Goal: Task Accomplishment & Management: Use online tool/utility

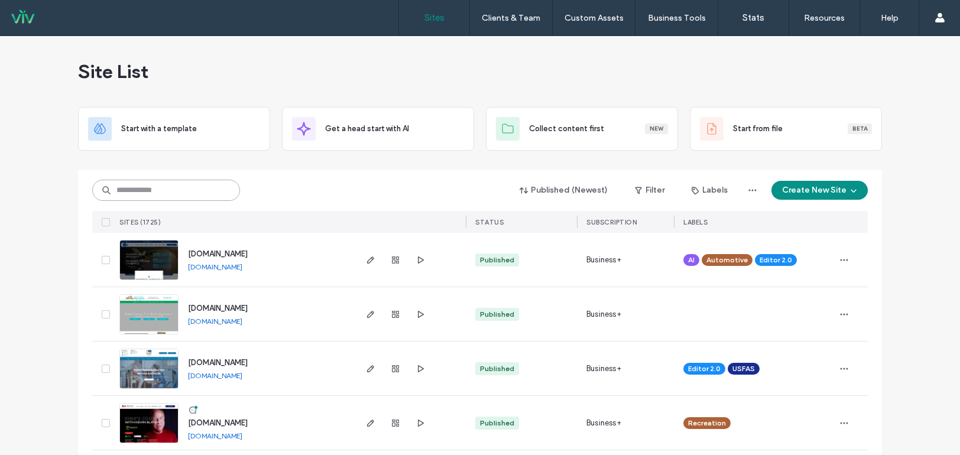
click at [187, 194] on input at bounding box center [166, 190] width 148 height 21
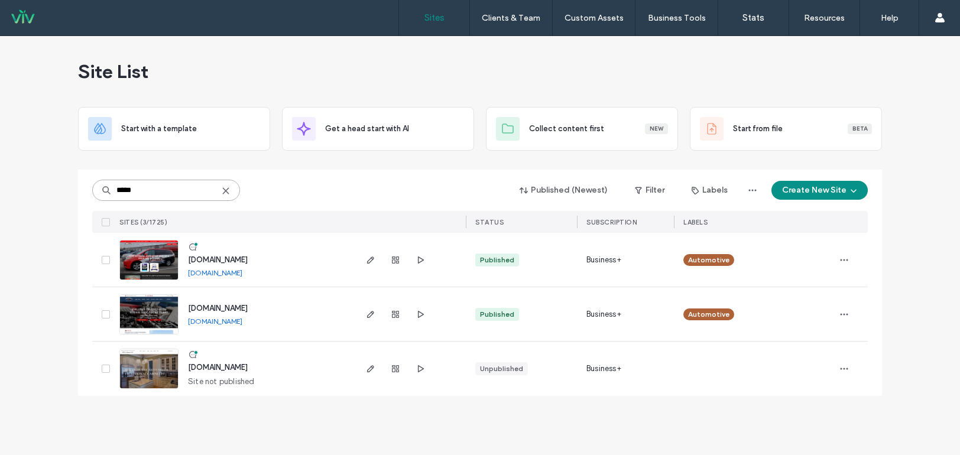
type input "*****"
click at [223, 322] on link "www.larrysautomotive.net" at bounding box center [215, 321] width 54 height 9
click at [145, 254] on img at bounding box center [149, 281] width 58 height 80
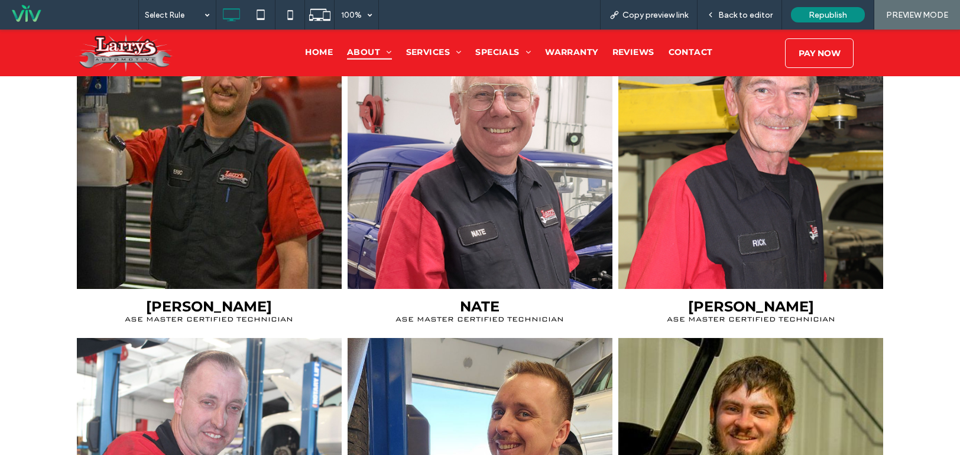
scroll to position [1478, 0]
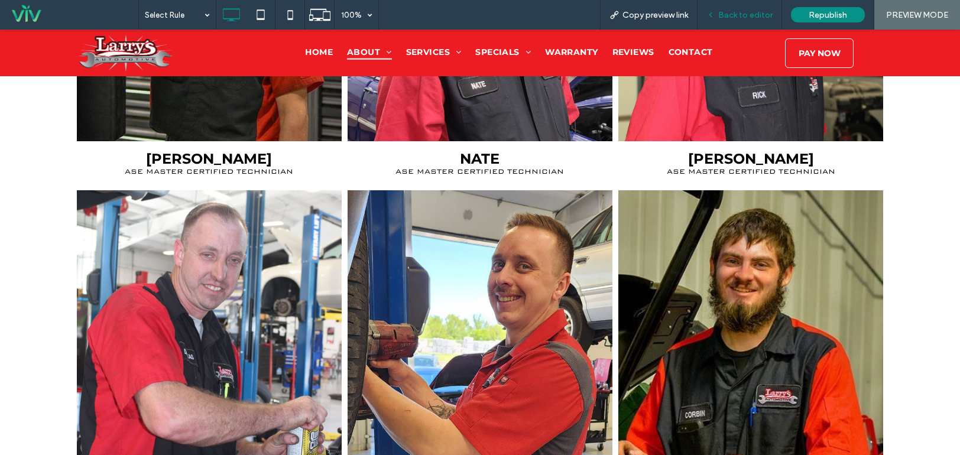
click at [741, 18] on span "Back to editor" at bounding box center [745, 15] width 54 height 10
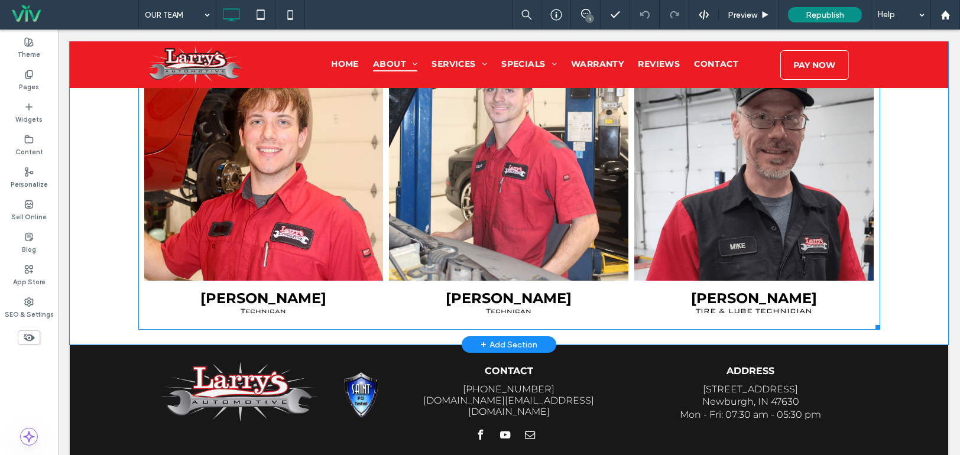
scroll to position [1930, 0]
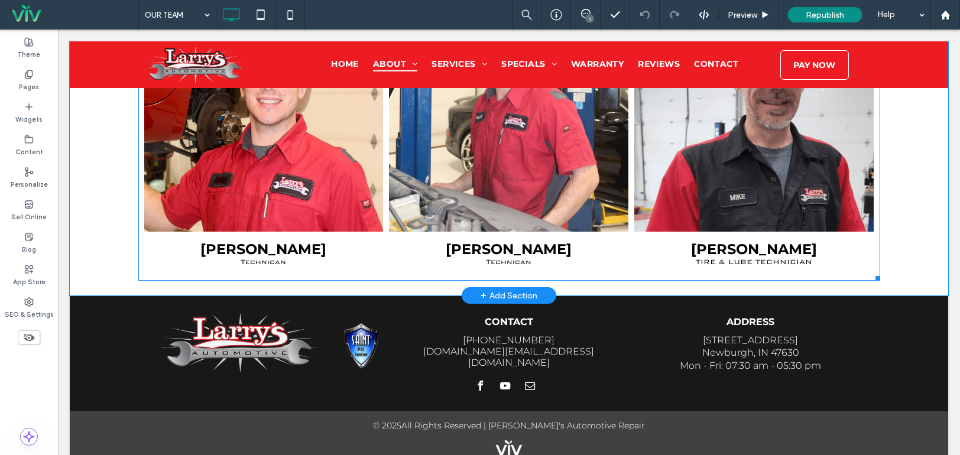
click at [401, 257] on span "GAVIN Technican Button" at bounding box center [508, 253] width 239 height 43
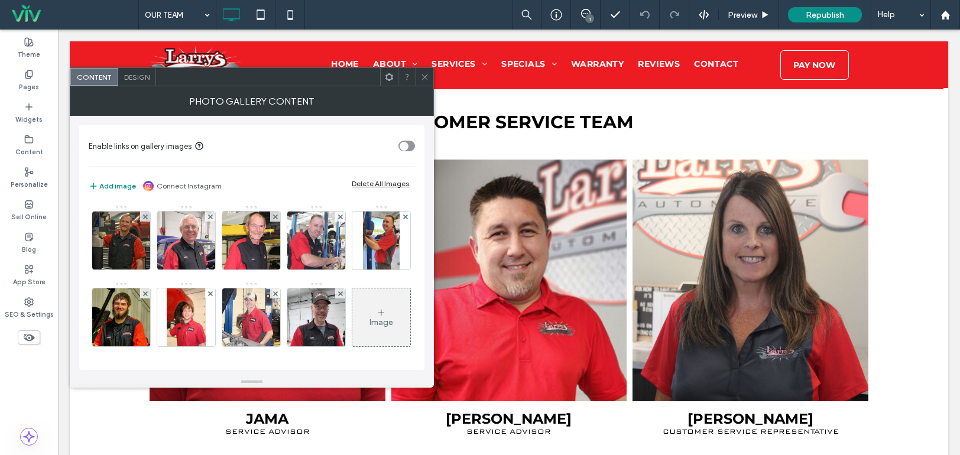
scroll to position [748, 0]
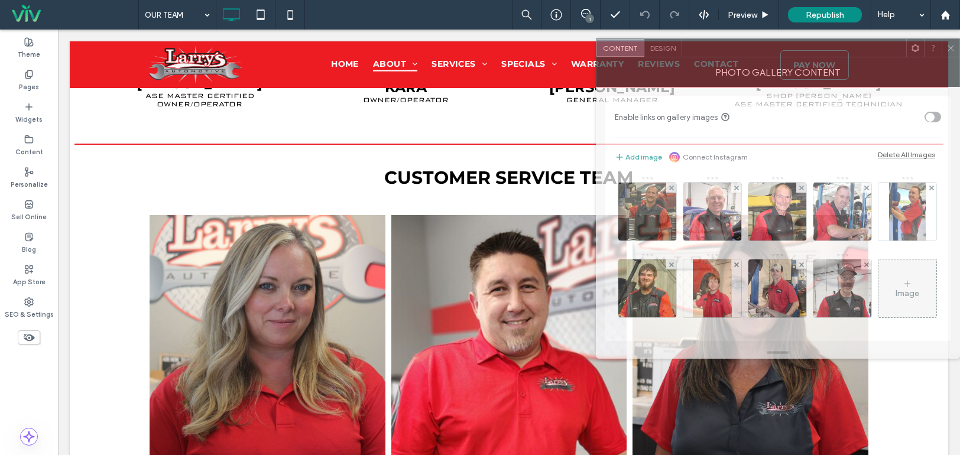
drag, startPoint x: 322, startPoint y: 82, endPoint x: 720, endPoint y: 95, distance: 398.0
click at [842, 57] on div at bounding box center [794, 48] width 224 height 18
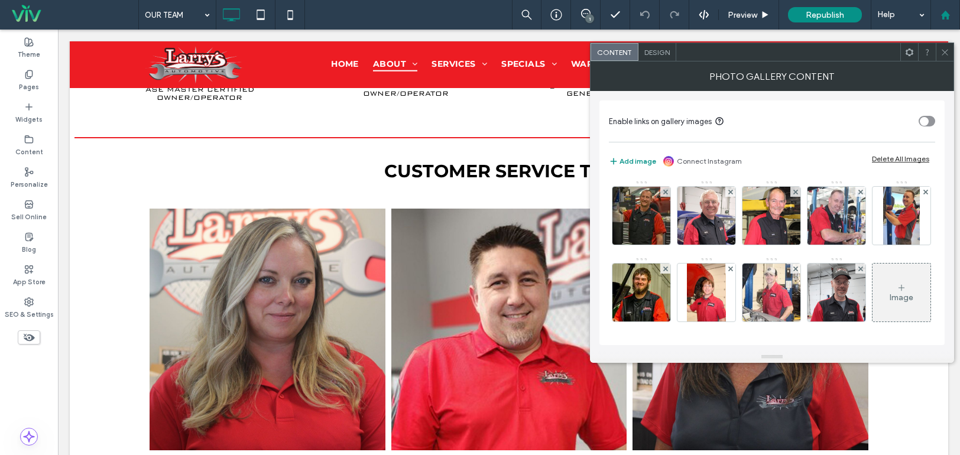
scroll to position [709, 0]
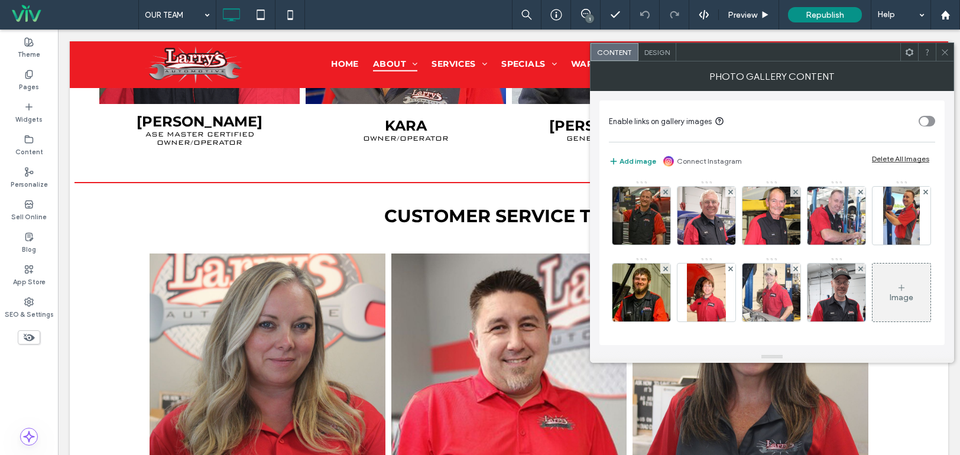
click at [945, 52] on use at bounding box center [945, 52] width 6 height 6
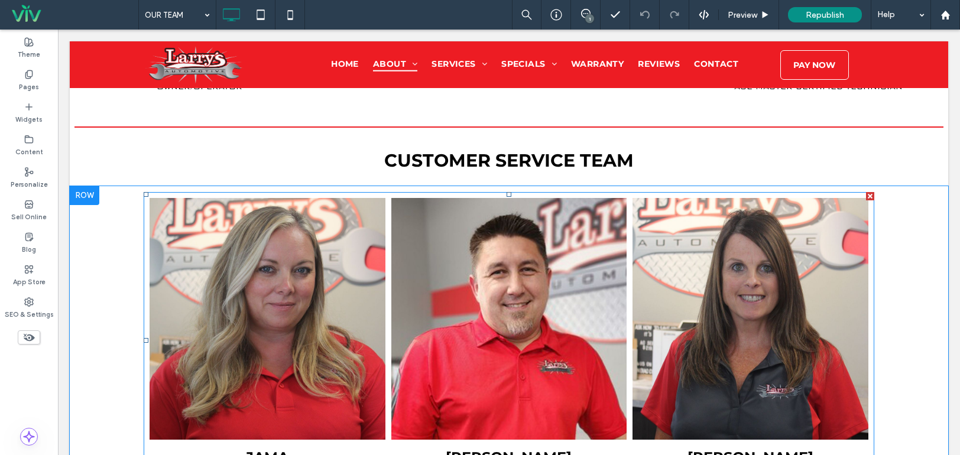
scroll to position [828, 0]
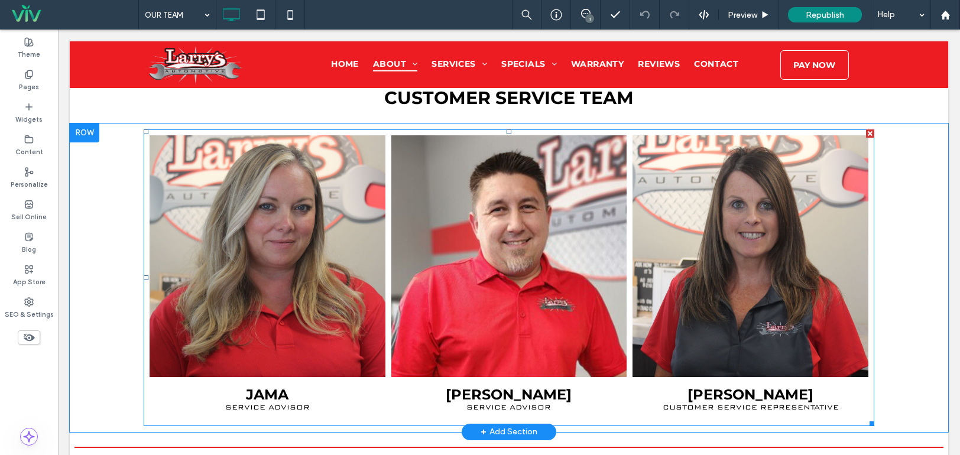
click at [632, 257] on link at bounding box center [750, 256] width 236 height 242
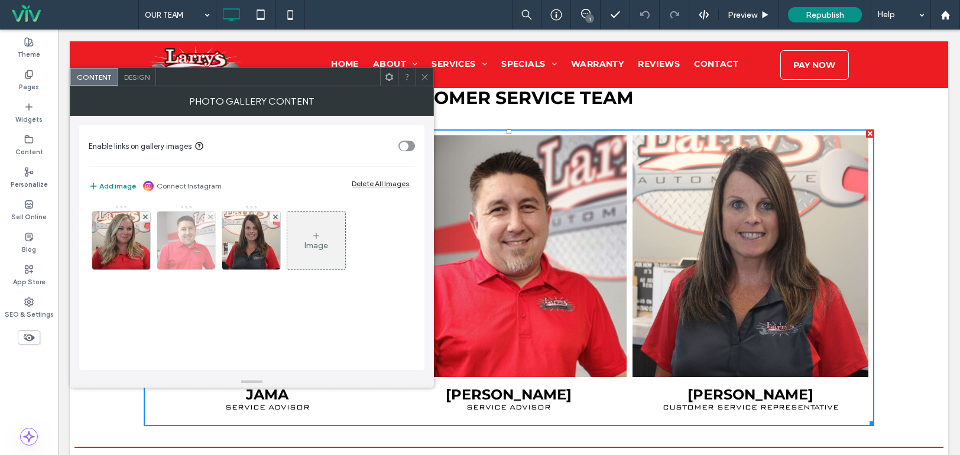
click at [195, 222] on img at bounding box center [186, 241] width 58 height 58
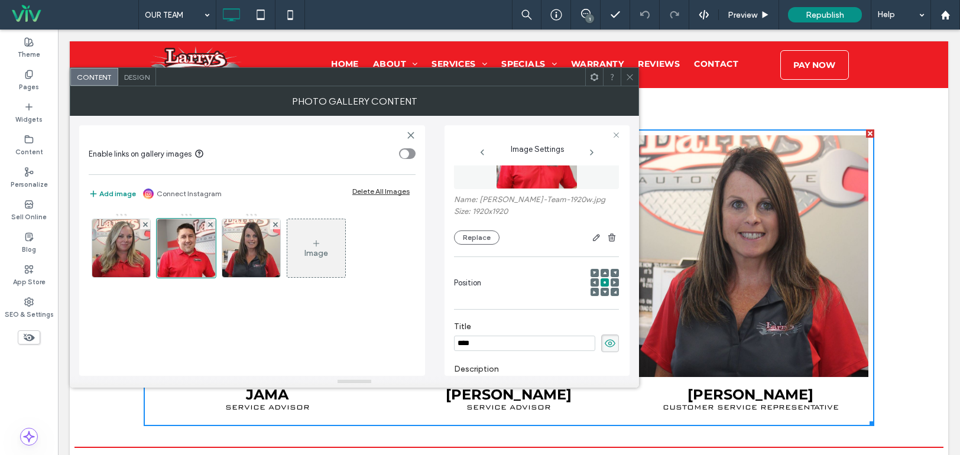
scroll to position [0, 0]
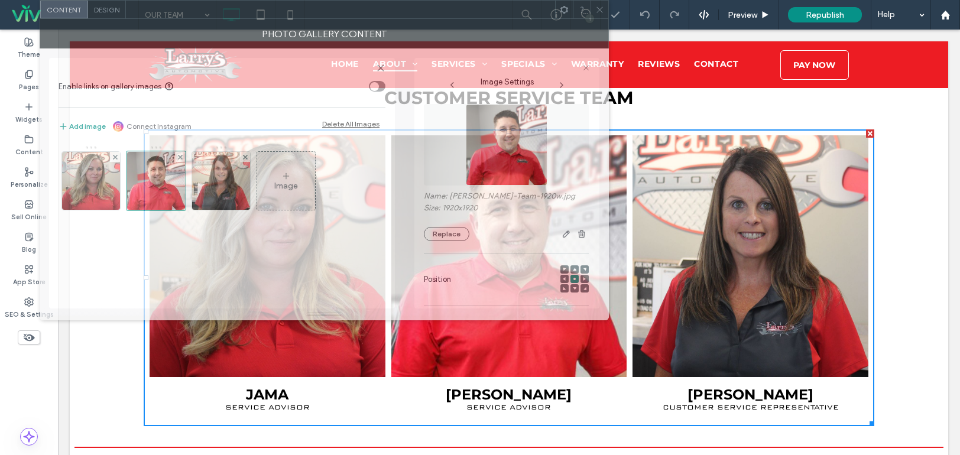
drag, startPoint x: 468, startPoint y: 79, endPoint x: 432, endPoint y: 21, distance: 67.4
click at [437, 5] on div at bounding box center [340, 10] width 429 height 18
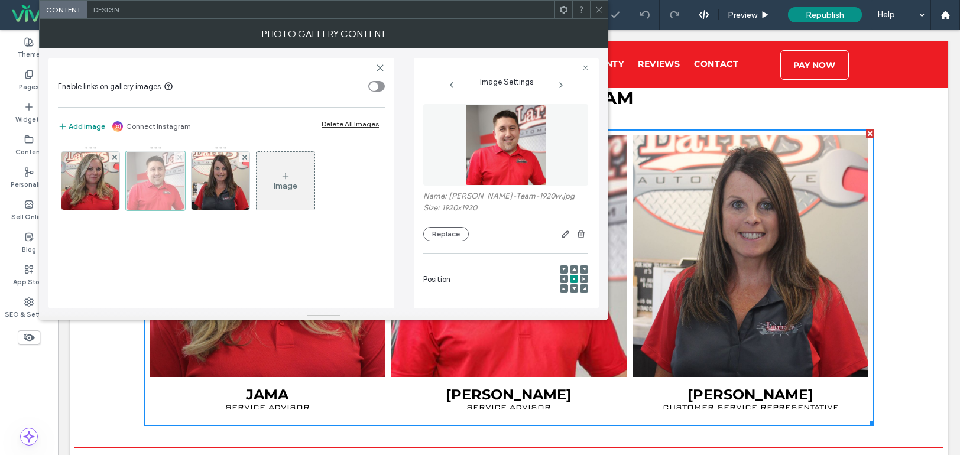
click at [179, 157] on use at bounding box center [179, 156] width 5 height 5
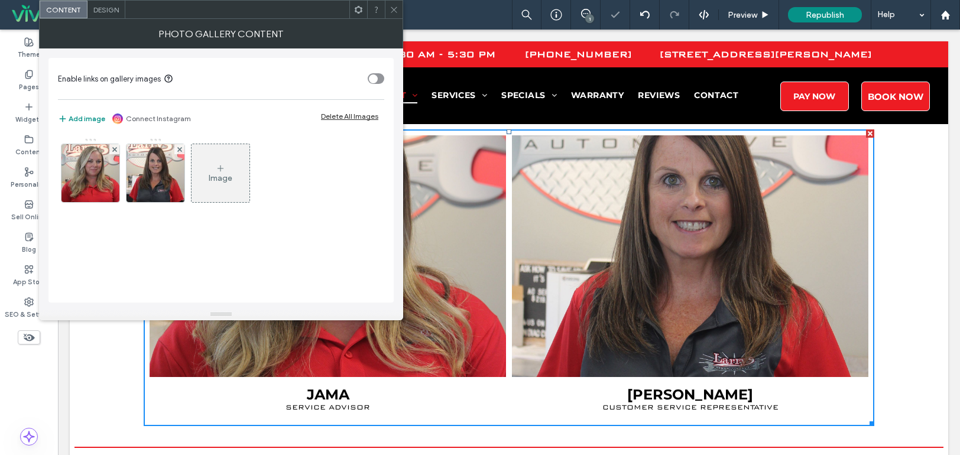
click at [396, 8] on icon at bounding box center [394, 9] width 9 height 9
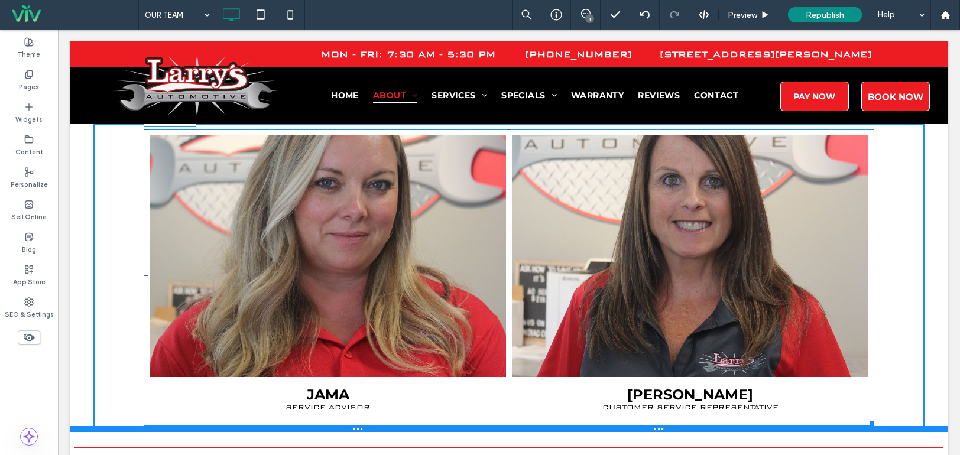
drag, startPoint x: 859, startPoint y: 419, endPoint x: 879, endPoint y: 459, distance: 44.4
click at [821, 429] on div "JAMA SERVICE ADVISOR Button LISA CUSTOMER SERVICE REPRESENTATIVE Button W:1093 …" at bounding box center [509, 278] width 878 height 309
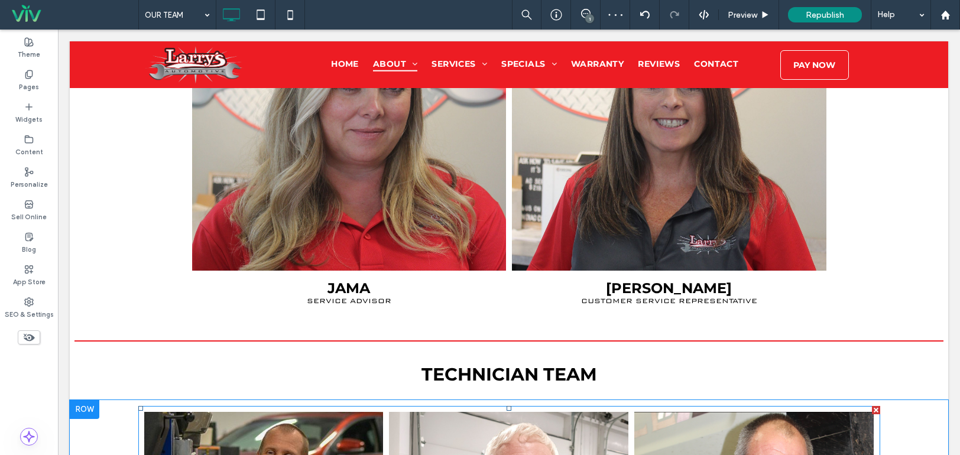
scroll to position [828, 0]
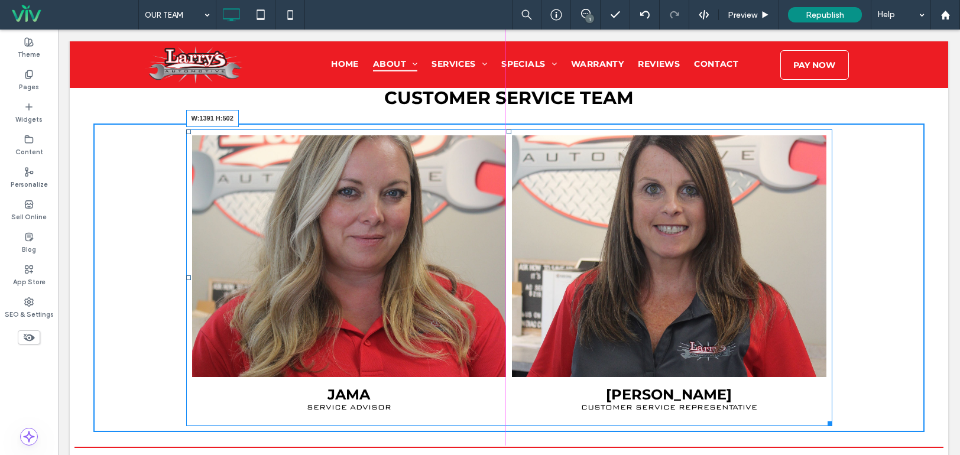
drag, startPoint x: 822, startPoint y: 420, endPoint x: 942, endPoint y: 411, distance: 120.3
click at [942, 411] on body "Click To Paste Row HOME ABOUT OUR TEAM GALLERY NEWSLETTER FINANCING JOB APPLICA…" at bounding box center [509, 391] width 902 height 2378
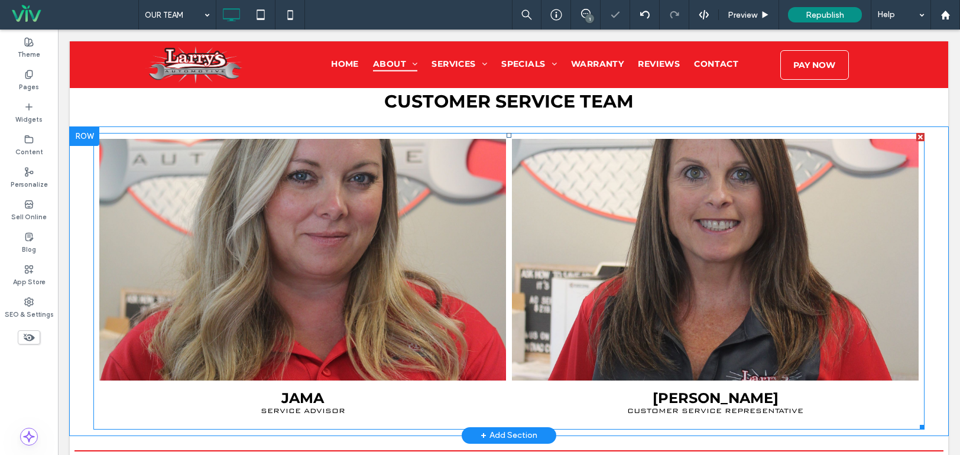
scroll to position [650, 0]
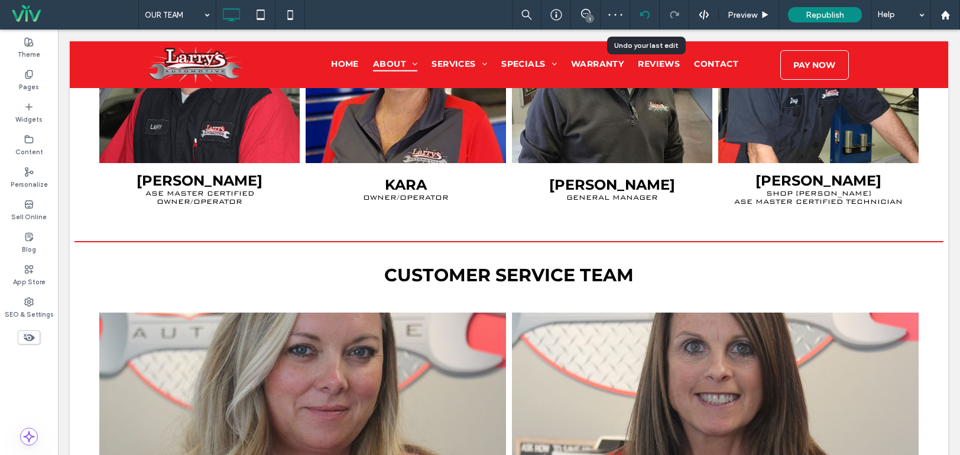
click at [637, 14] on div at bounding box center [644, 14] width 29 height 9
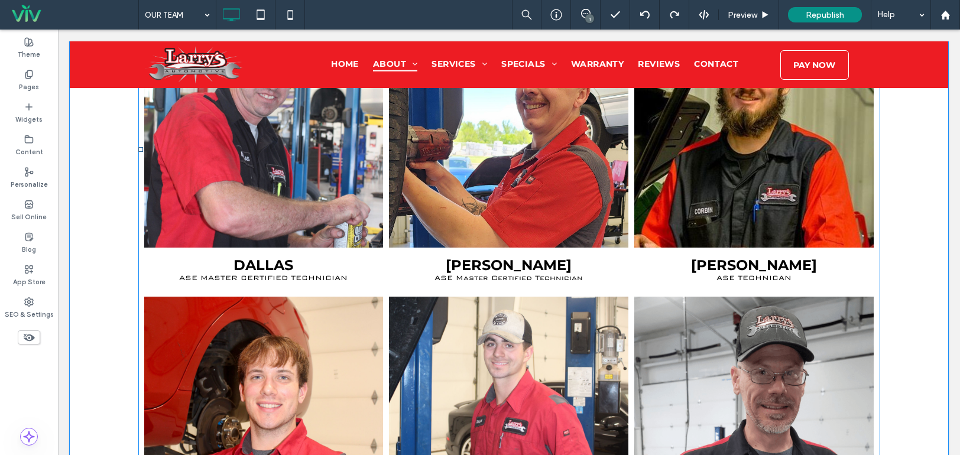
scroll to position [1753, 0]
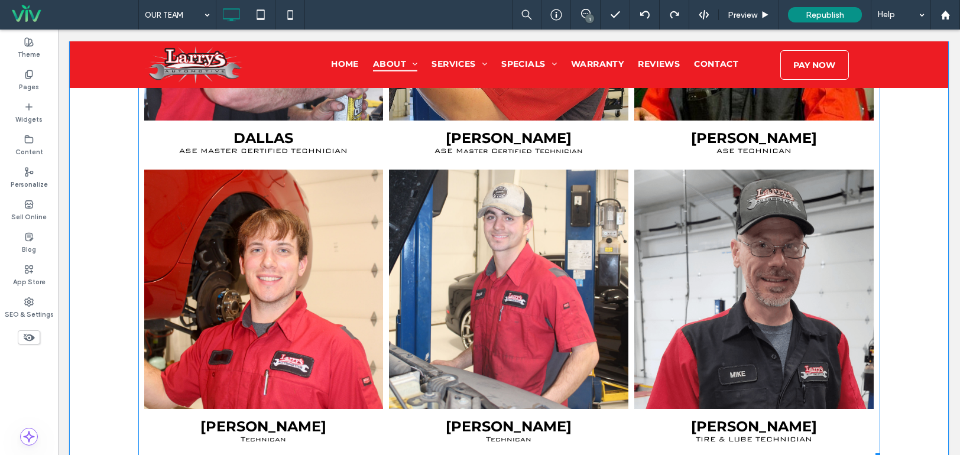
click at [495, 283] on link at bounding box center [508, 289] width 239 height 239
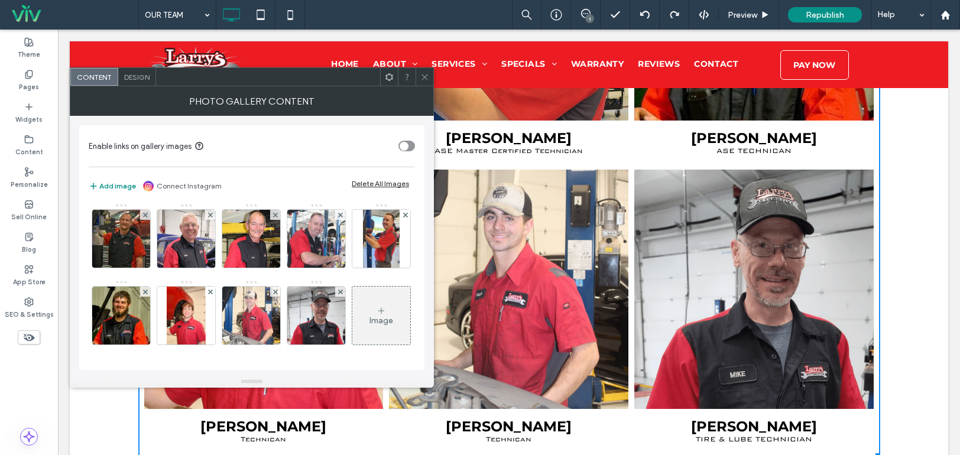
scroll to position [79, 0]
click at [277, 289] on use at bounding box center [274, 291] width 5 height 5
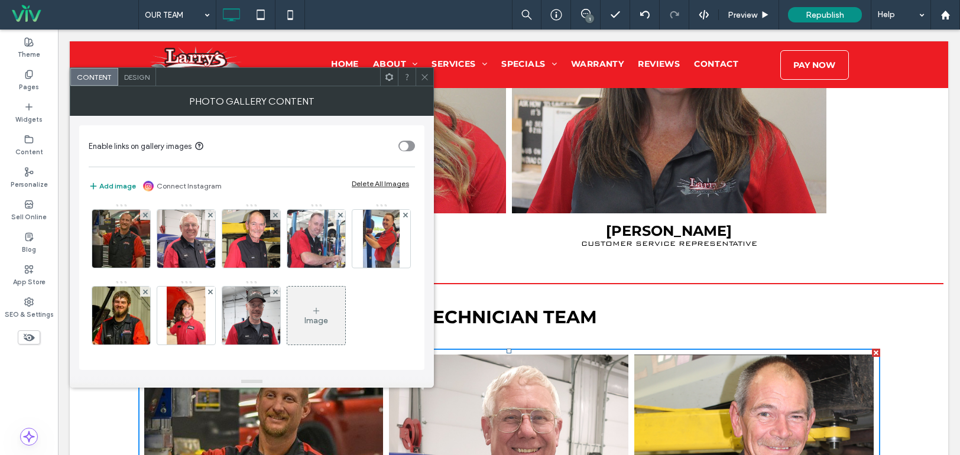
scroll to position [984, 0]
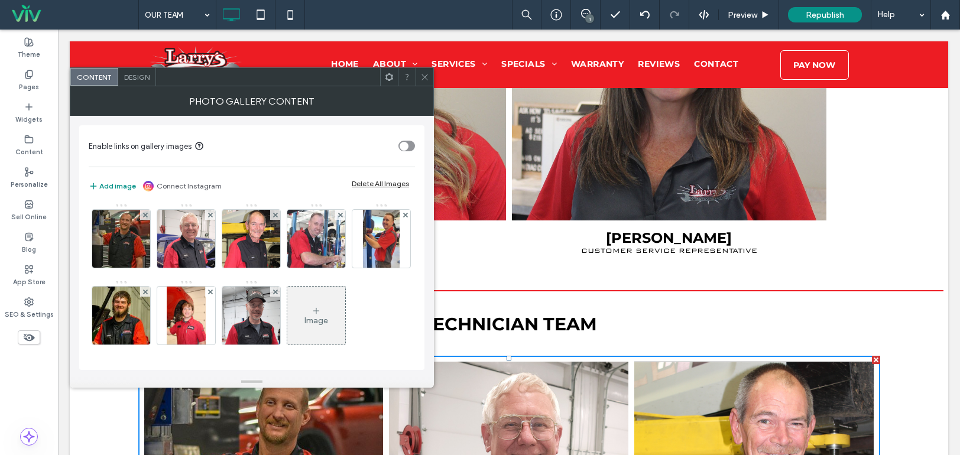
click at [418, 74] on div at bounding box center [425, 77] width 18 height 18
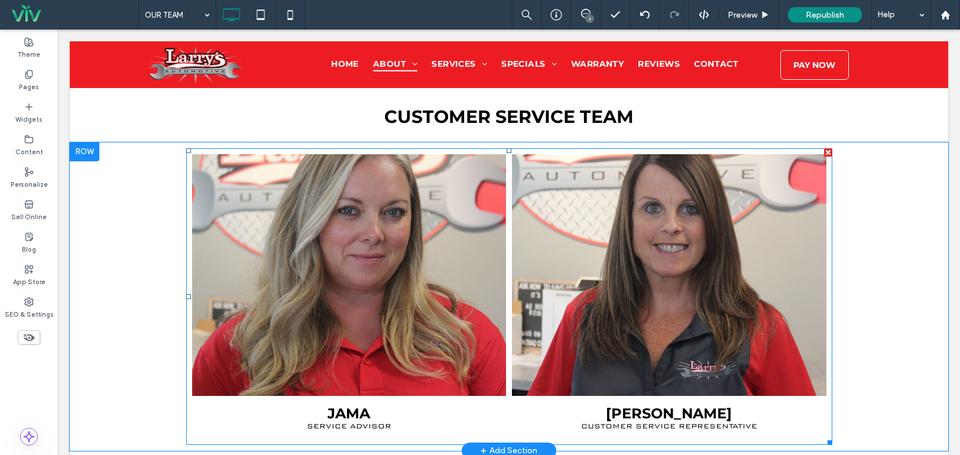
scroll to position [807, 0]
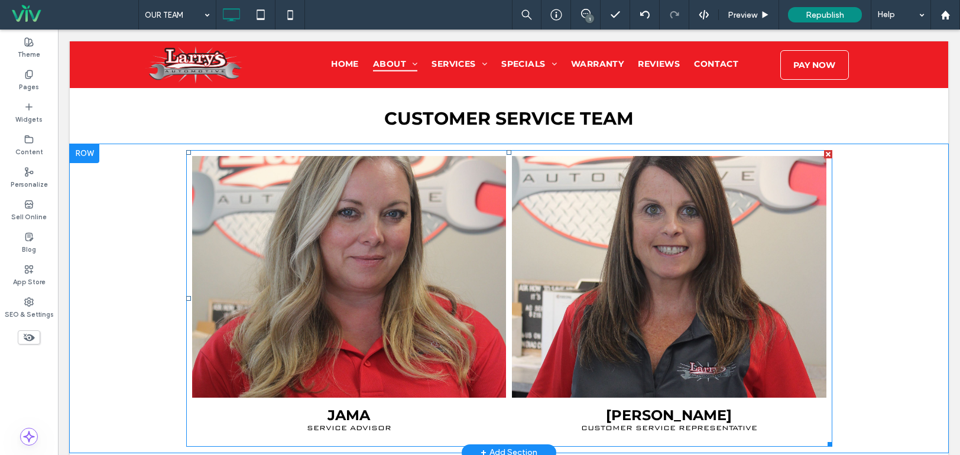
click at [302, 265] on link at bounding box center [349, 277] width 314 height 242
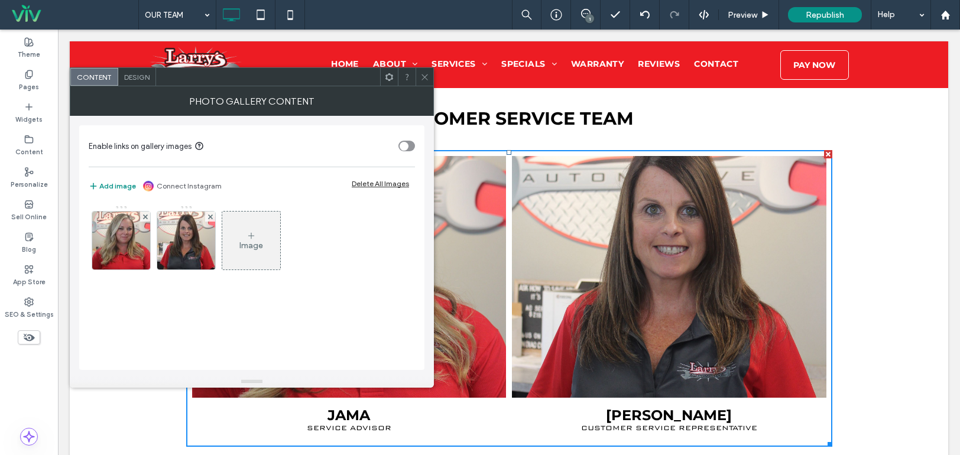
click at [236, 254] on div "Image" at bounding box center [251, 241] width 58 height 56
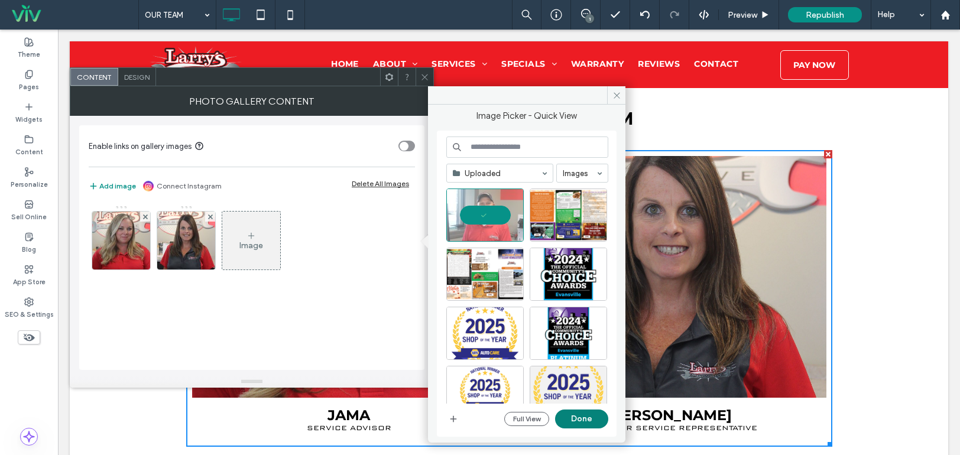
click at [583, 419] on button "Done" at bounding box center [581, 419] width 53 height 19
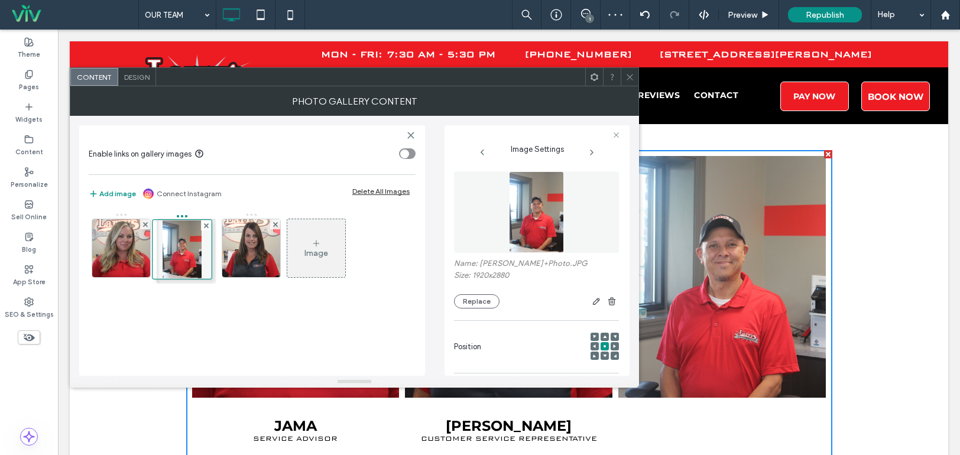
drag, startPoint x: 257, startPoint y: 255, endPoint x: 184, endPoint y: 255, distance: 72.1
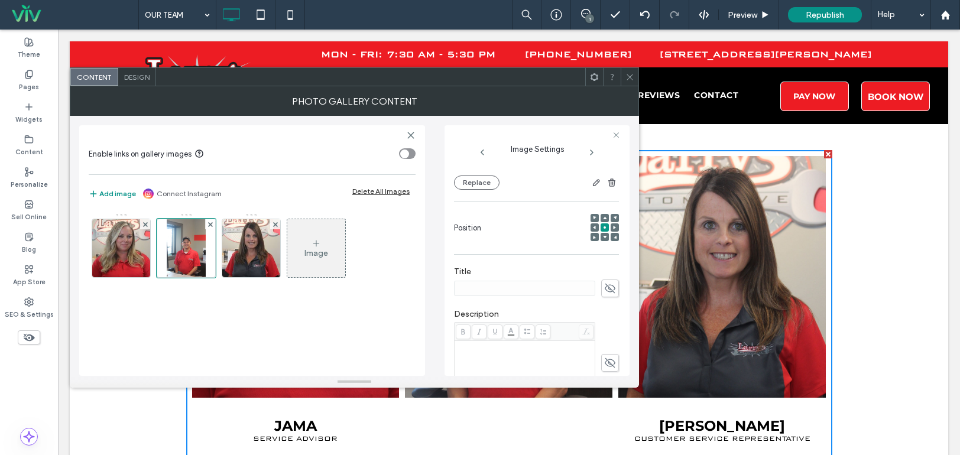
scroll to position [236, 0]
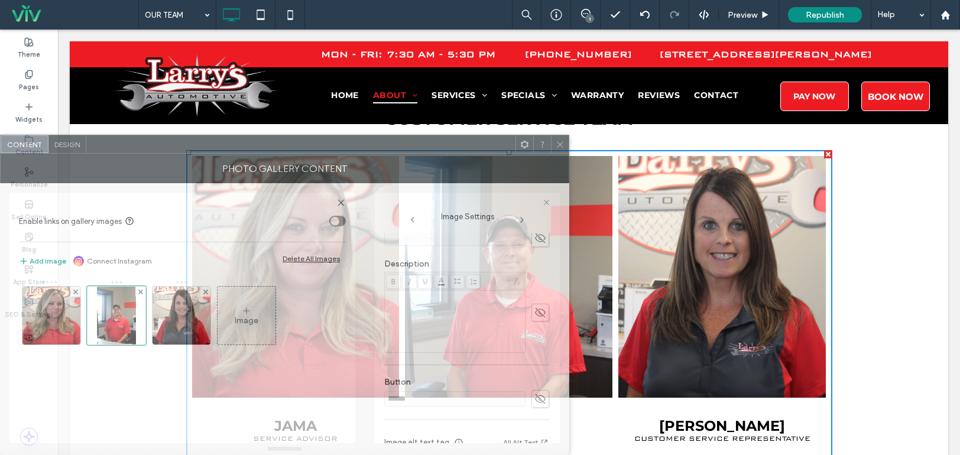
drag, startPoint x: 541, startPoint y: 80, endPoint x: 438, endPoint y: 181, distance: 143.8
click at [430, 181] on div "Content Design Photo Gallery Content Enable links on gallery images Add image C…" at bounding box center [284, 295] width 569 height 320
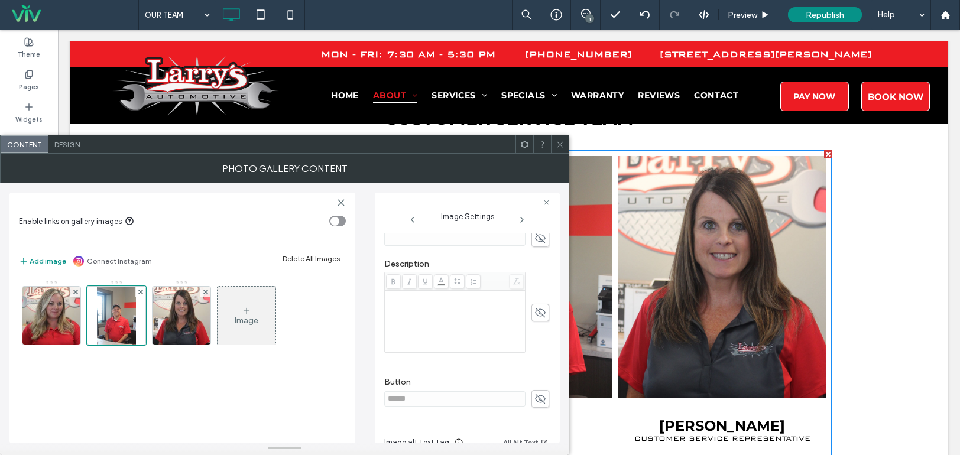
click at [564, 140] on icon at bounding box center [560, 144] width 9 height 9
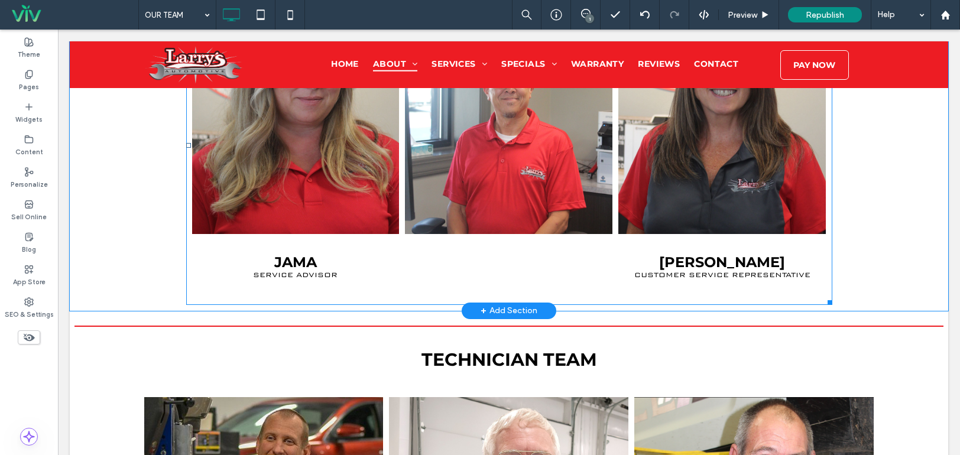
scroll to position [1102, 0]
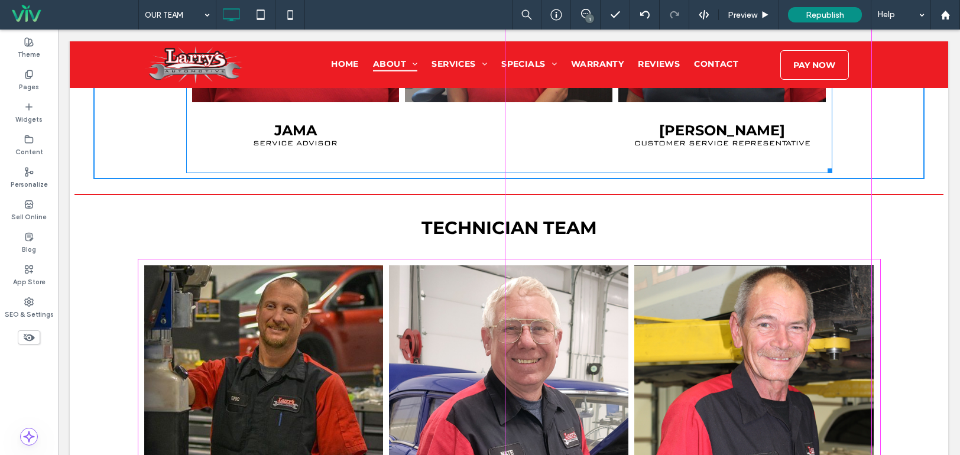
drag, startPoint x: 822, startPoint y: 166, endPoint x: 921, endPoint y: 203, distance: 106.3
click at [832, 164] on div at bounding box center [827, 168] width 9 height 9
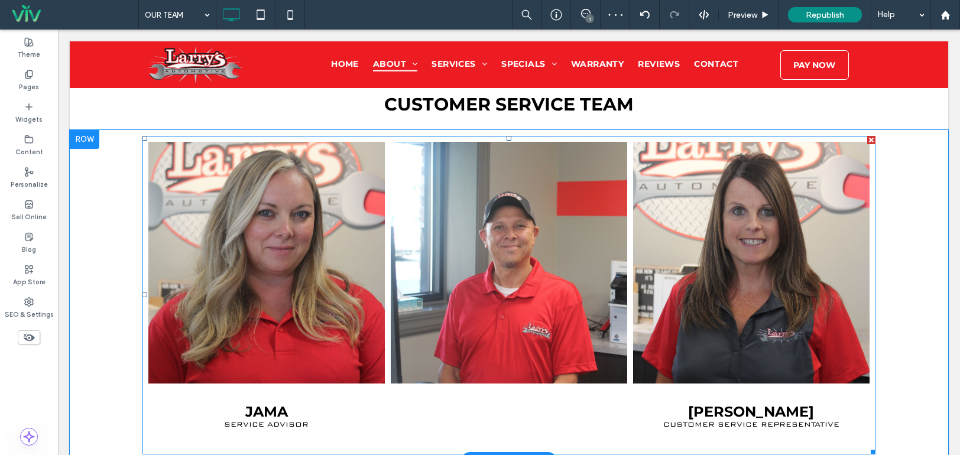
scroll to position [925, 0]
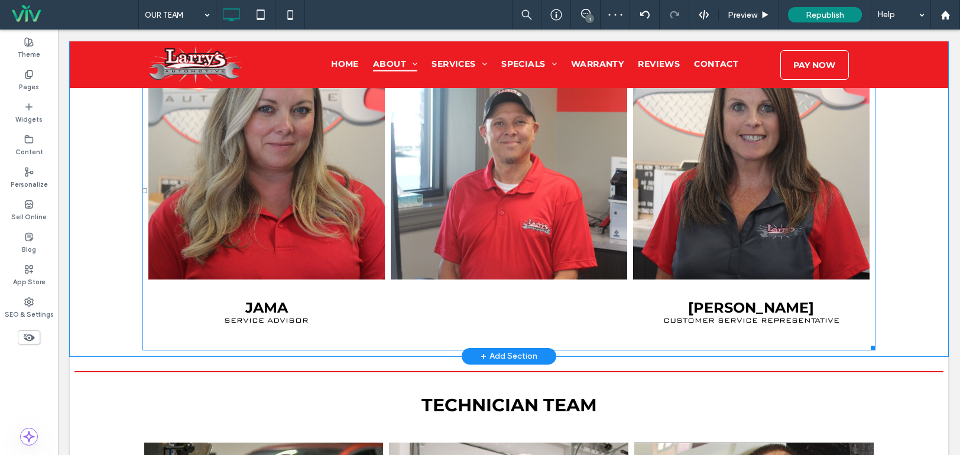
click at [576, 178] on link at bounding box center [509, 159] width 236 height 242
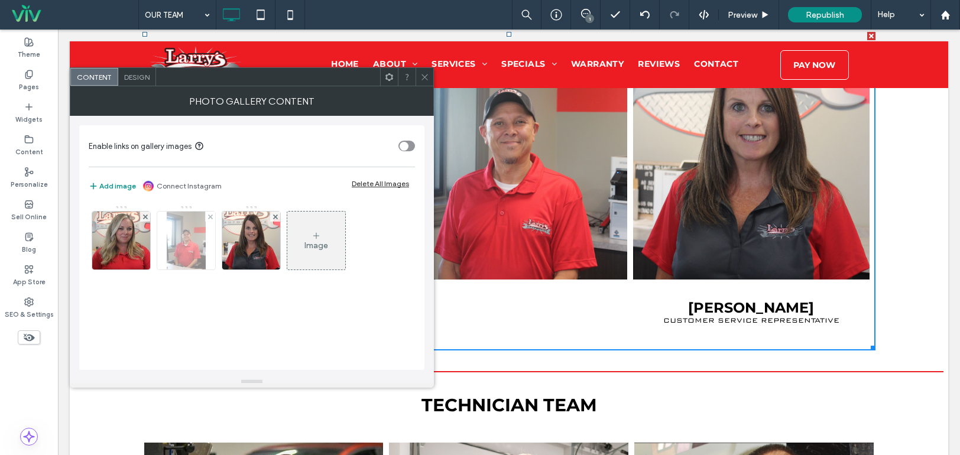
click at [212, 241] on div at bounding box center [186, 241] width 58 height 58
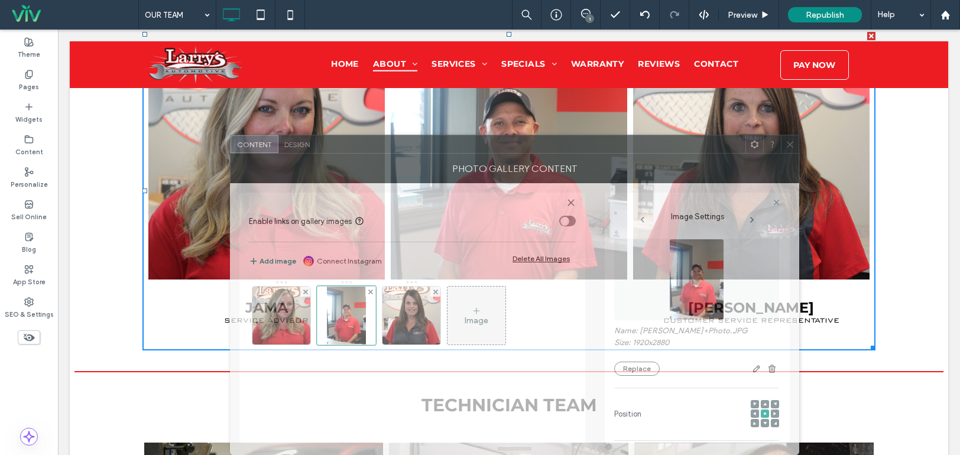
drag, startPoint x: 464, startPoint y: 79, endPoint x: 624, endPoint y: 338, distance: 304.4
click at [624, 338] on div "Content Design Photo Gallery Content Enable links on gallery images Add image C…" at bounding box center [514, 295] width 569 height 320
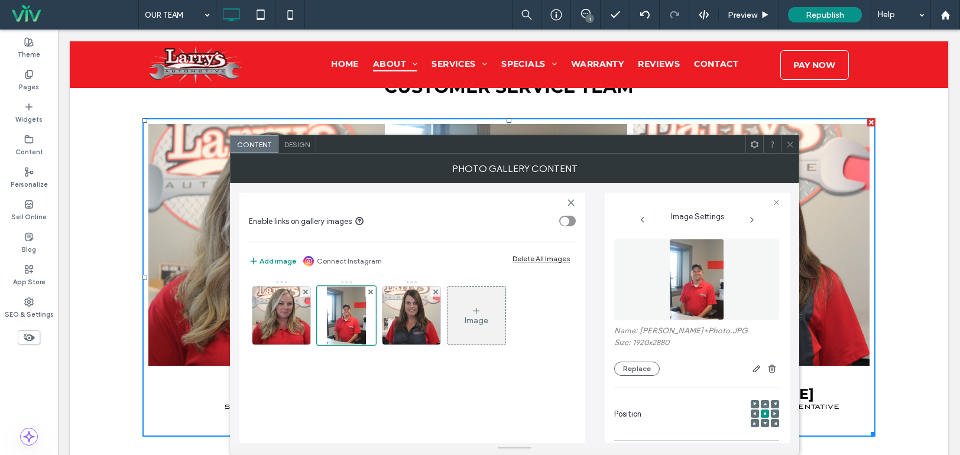
scroll to position [866, 0]
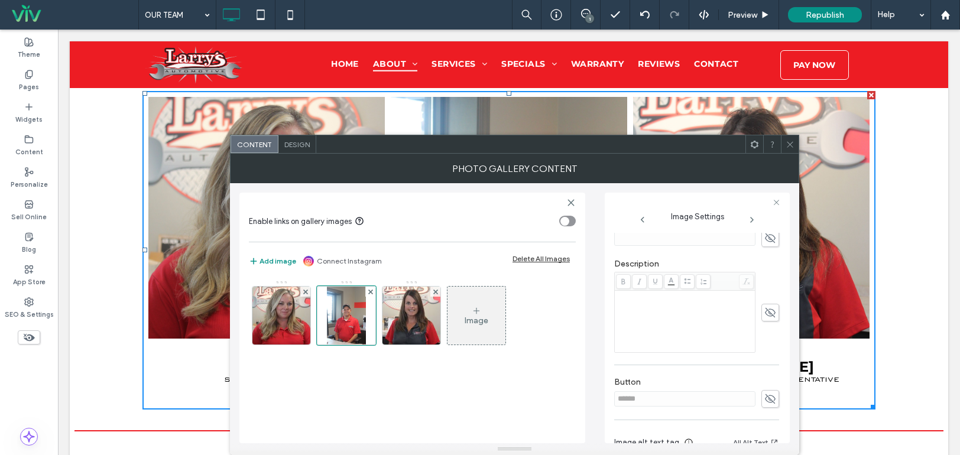
click at [764, 238] on icon at bounding box center [770, 238] width 12 height 13
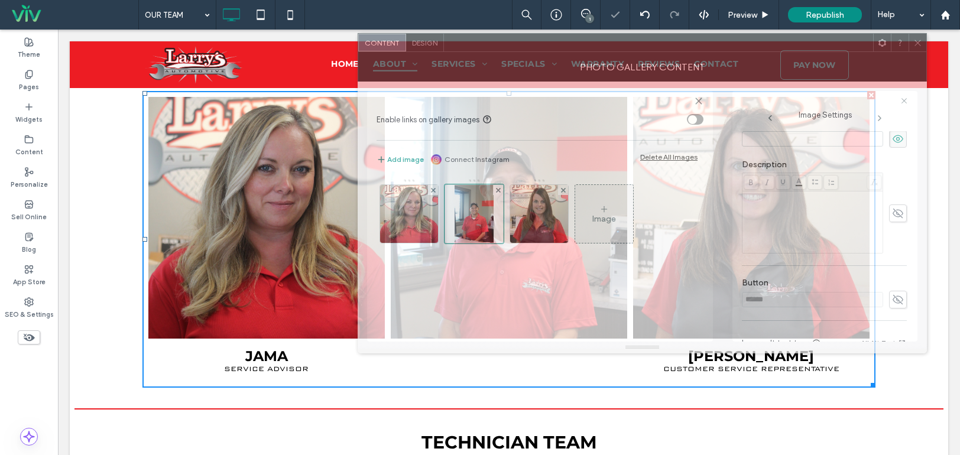
drag, startPoint x: 686, startPoint y: 152, endPoint x: 653, endPoint y: 77, distance: 82.6
click at [653, 51] on div at bounding box center [658, 43] width 429 height 18
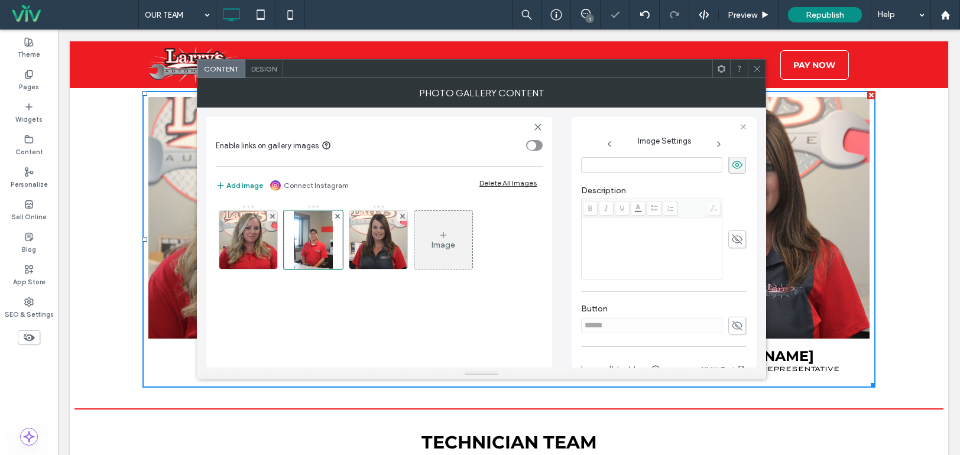
click at [731, 233] on icon at bounding box center [737, 239] width 12 height 13
click at [640, 170] on input at bounding box center [651, 164] width 141 height 15
paste input "****"
type input "****"
click at [625, 173] on div "****" at bounding box center [663, 165] width 165 height 18
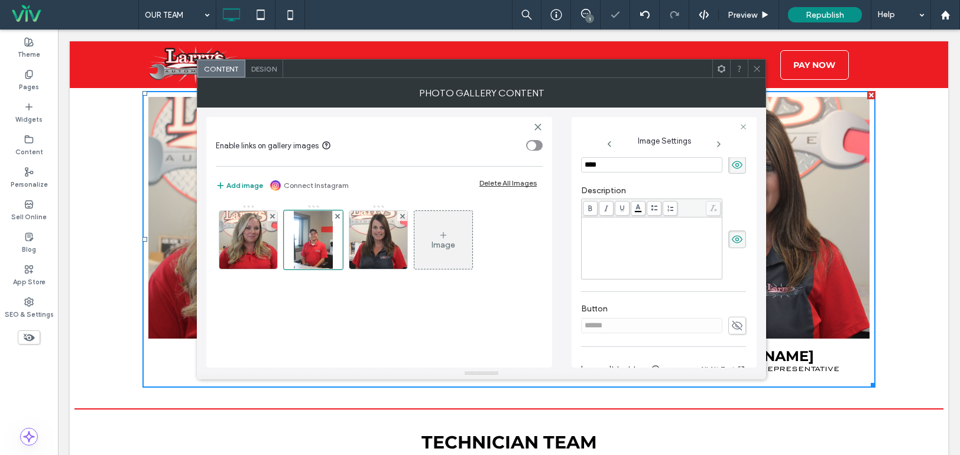
click at [606, 173] on div "****" at bounding box center [663, 165] width 165 height 18
drag, startPoint x: 639, startPoint y: 251, endPoint x: 620, endPoint y: 226, distance: 31.7
click at [638, 251] on div "Rich Text Editor" at bounding box center [651, 248] width 137 height 59
click at [741, 185] on div "**********" at bounding box center [664, 262] width 166 height 210
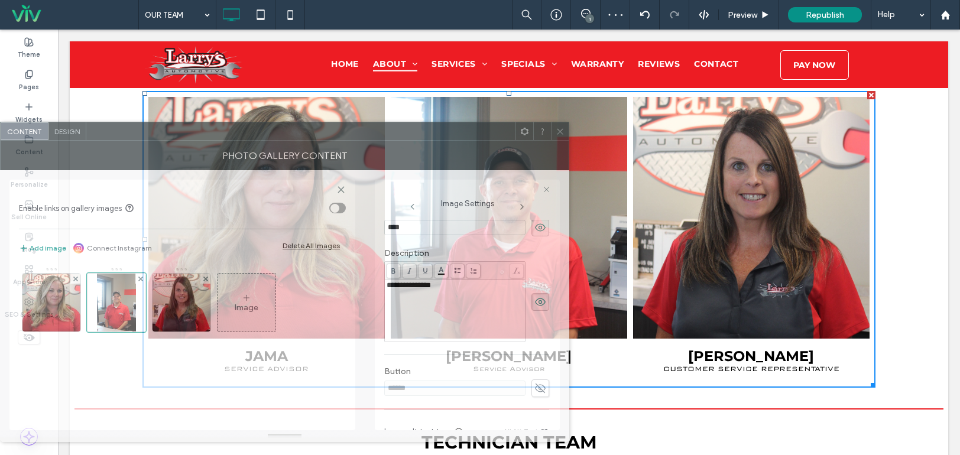
drag, startPoint x: 612, startPoint y: 72, endPoint x: 566, endPoint y: 137, distance: 79.7
click at [280, 129] on div at bounding box center [300, 131] width 429 height 18
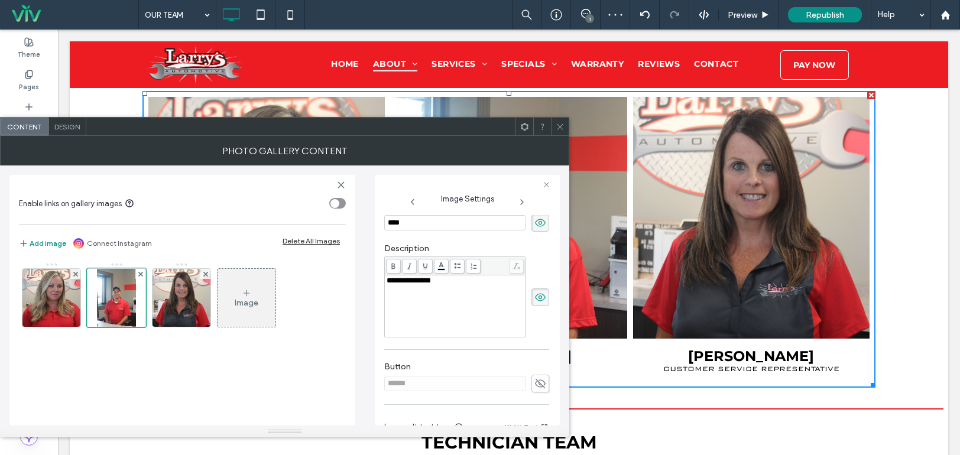
click at [563, 121] on span at bounding box center [560, 127] width 9 height 18
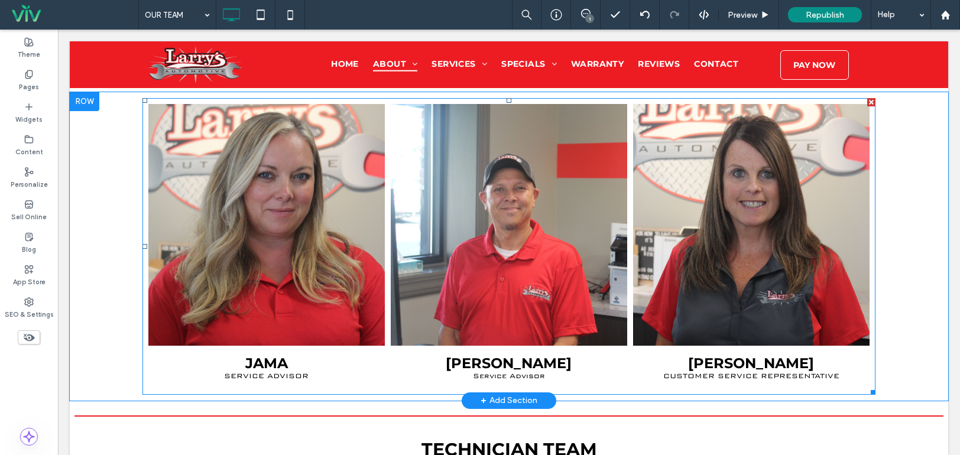
scroll to position [866, 0]
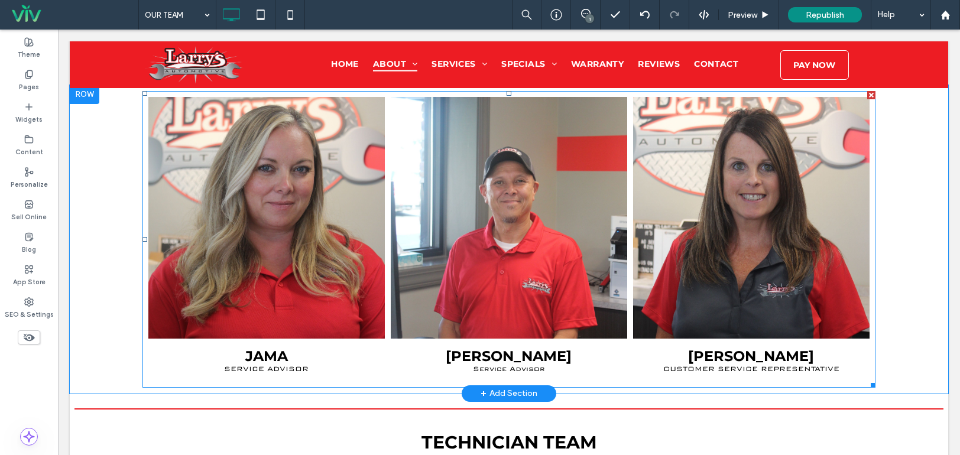
click at [377, 229] on link at bounding box center [266, 218] width 236 height 242
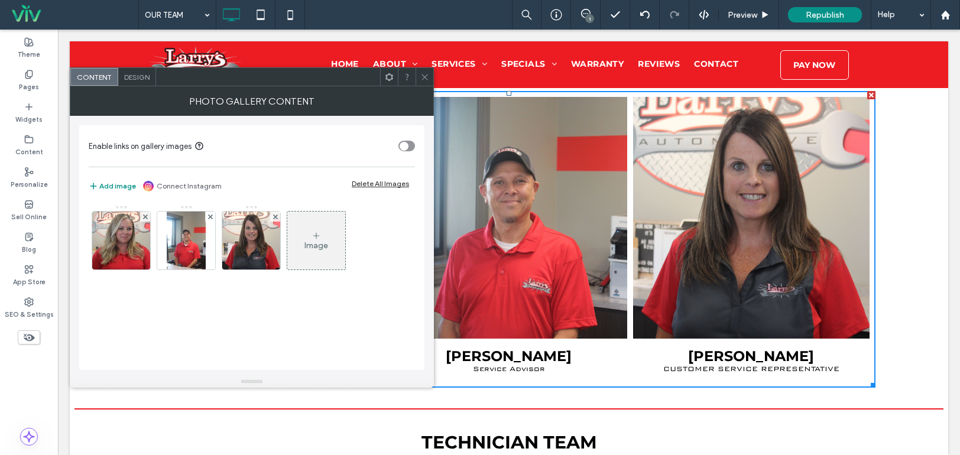
click at [319, 249] on div "Image" at bounding box center [316, 246] width 24 height 10
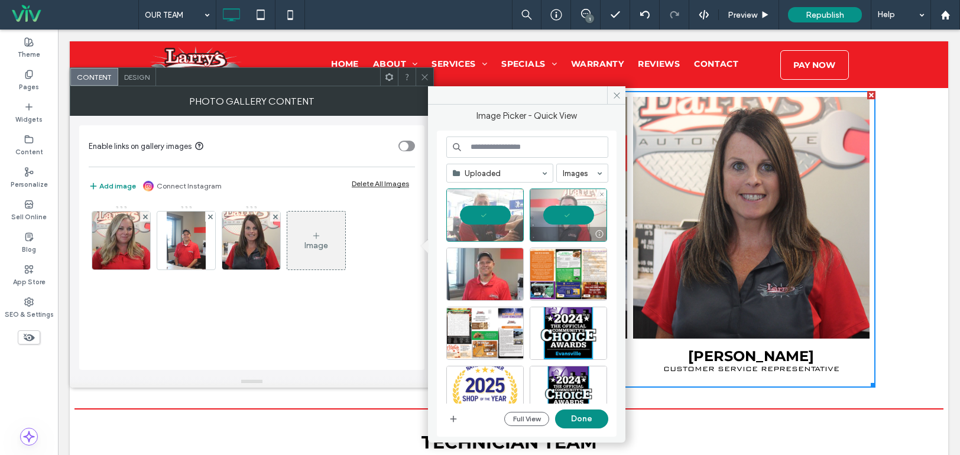
click at [571, 209] on div at bounding box center [568, 215] width 77 height 53
click at [586, 420] on button "Done" at bounding box center [581, 419] width 53 height 19
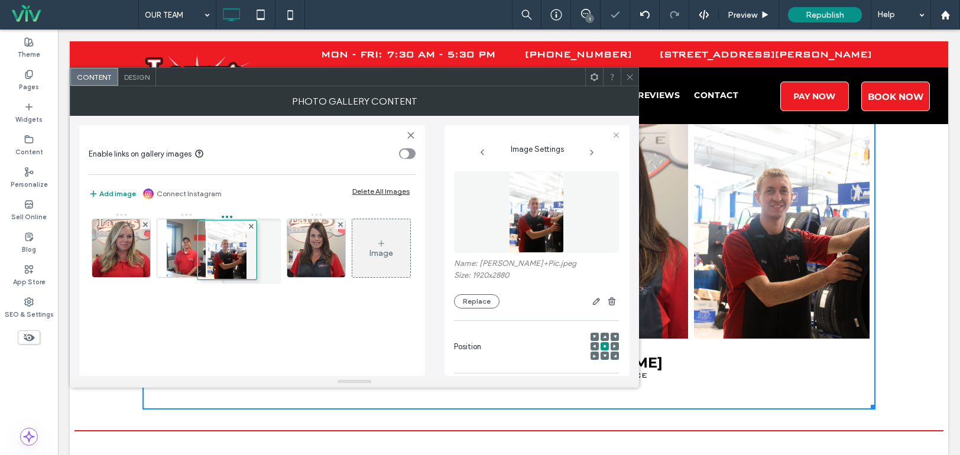
drag, startPoint x: 329, startPoint y: 253, endPoint x: 238, endPoint y: 255, distance: 91.0
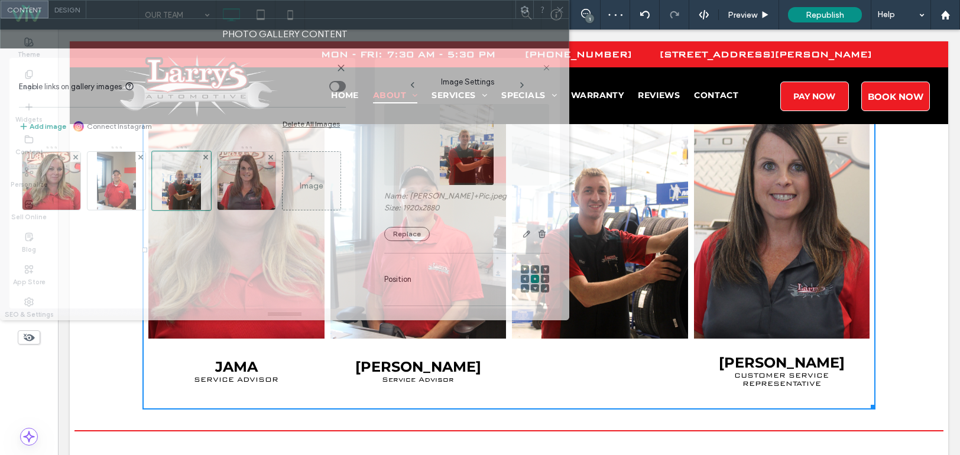
drag, startPoint x: 443, startPoint y: 87, endPoint x: 213, endPoint y: 8, distance: 243.2
click at [213, 7] on div "Content Design Photo Gallery Content Enable links on gallery images Add image C…" at bounding box center [284, 160] width 569 height 320
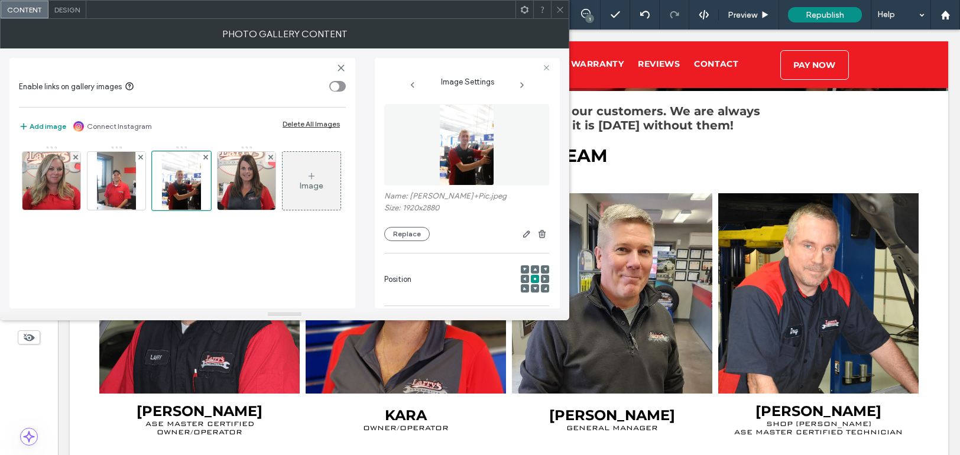
scroll to position [393, 0]
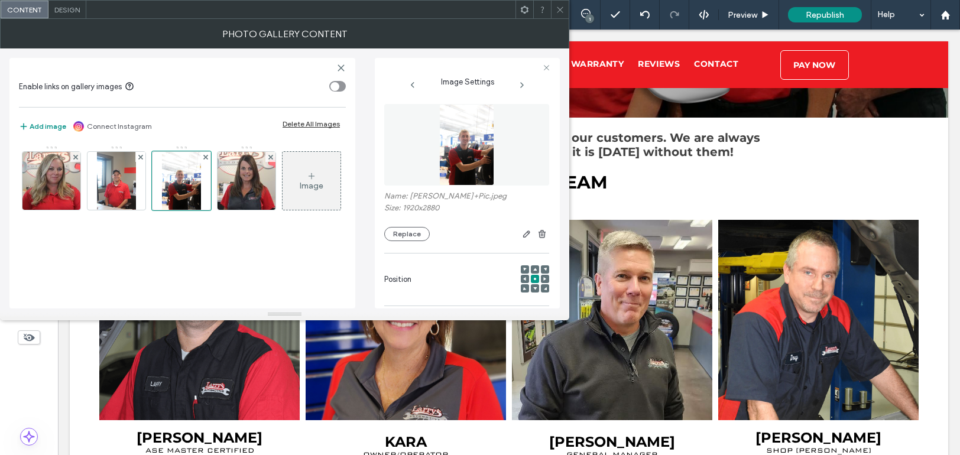
click at [559, 7] on icon at bounding box center [560, 9] width 9 height 9
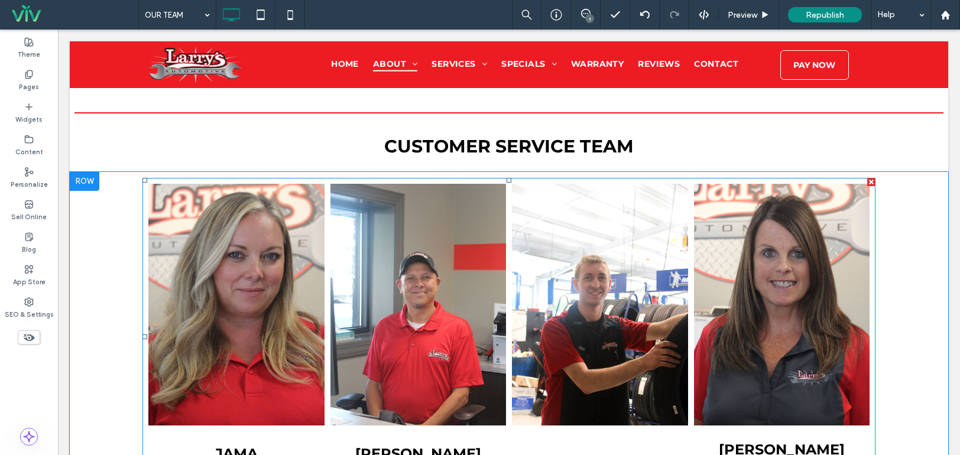
scroll to position [866, 0]
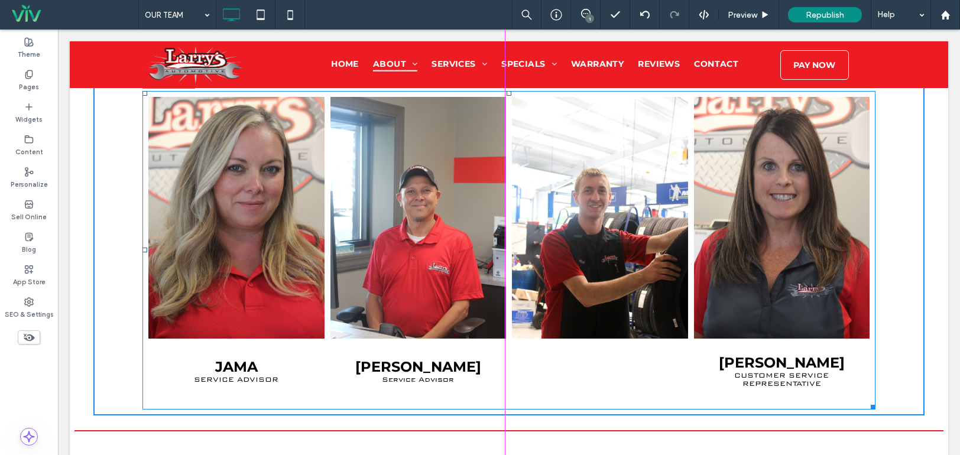
drag, startPoint x: 867, startPoint y: 403, endPoint x: 1037, endPoint y: 386, distance: 171.7
click at [959, 386] on html "Click To Paste Row HOME ABOUT OUR TEAM GALLERY NEWSLETTER FINANCING JOB APPLICA…" at bounding box center [509, 364] width 902 height 2400
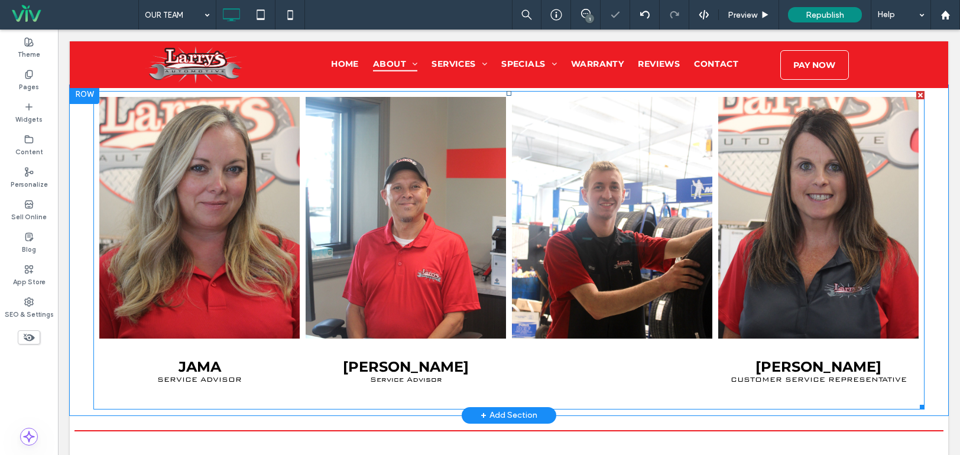
click at [689, 288] on link at bounding box center [612, 218] width 200 height 242
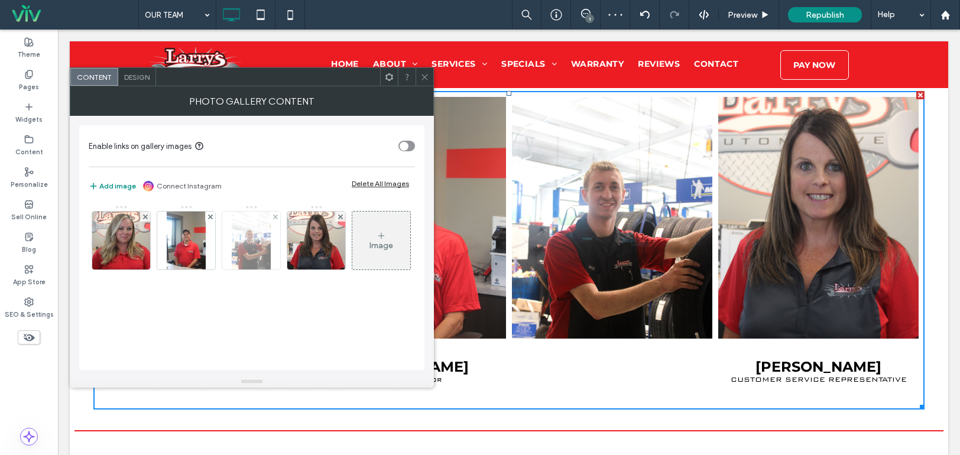
click at [240, 239] on img at bounding box center [251, 241] width 38 height 58
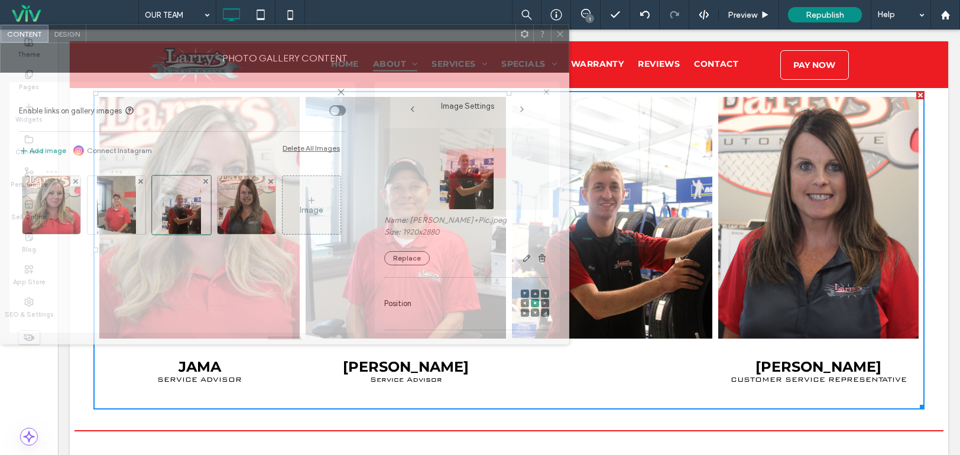
drag, startPoint x: 241, startPoint y: 85, endPoint x: 81, endPoint y: 40, distance: 166.0
click at [81, 40] on div "Content Design" at bounding box center [284, 33] width 569 height 19
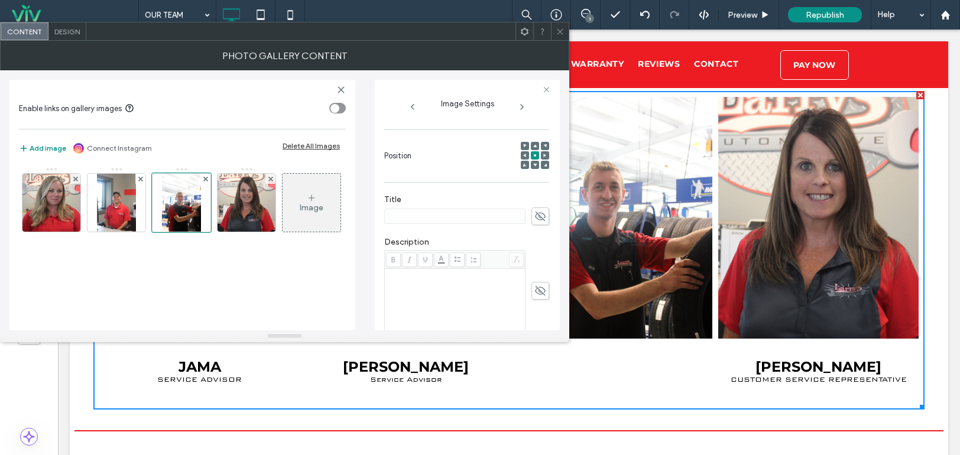
scroll to position [236, 0]
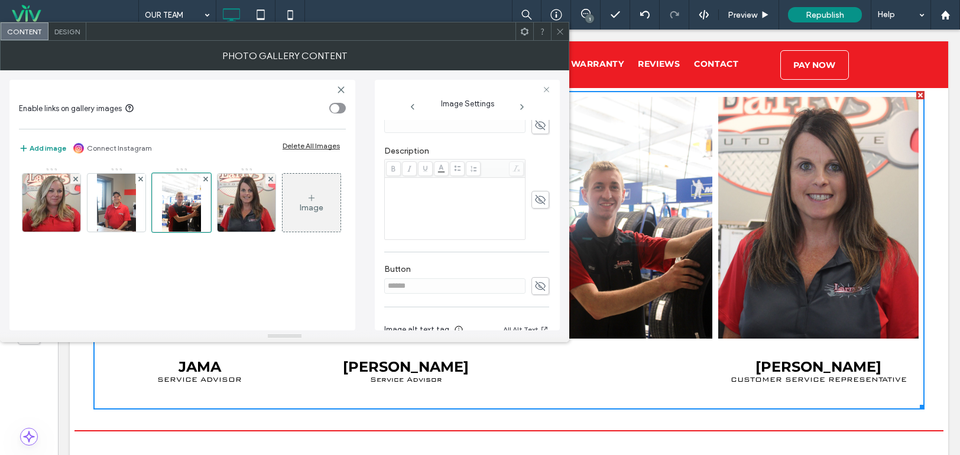
click at [535, 128] on use at bounding box center [540, 125] width 11 height 9
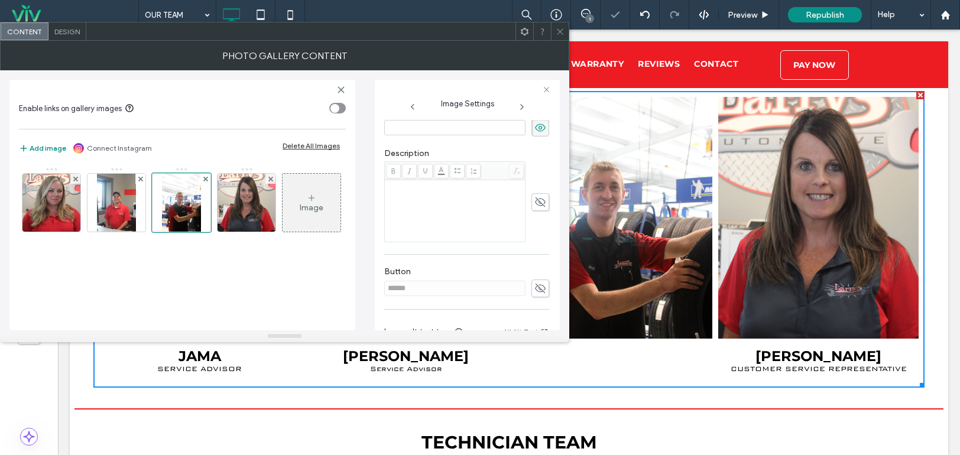
click at [538, 207] on icon at bounding box center [540, 202] width 12 height 13
click at [430, 135] on input at bounding box center [454, 127] width 141 height 15
paste input "*******"
type input "*******"
click at [453, 146] on div "Description" at bounding box center [466, 195] width 165 height 106
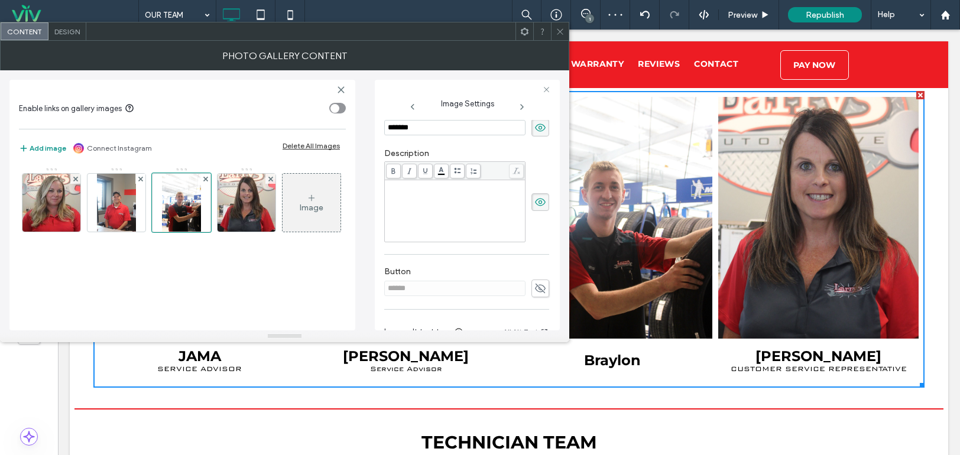
click at [418, 180] on div at bounding box center [455, 171] width 140 height 18
click at [408, 189] on div "Rich Text Editor" at bounding box center [455, 185] width 137 height 8
click at [465, 258] on div "**********" at bounding box center [466, 138] width 165 height 505
click at [557, 41] on div "Photo Gallery Content" at bounding box center [284, 56] width 569 height 30
click at [563, 28] on icon at bounding box center [560, 31] width 9 height 9
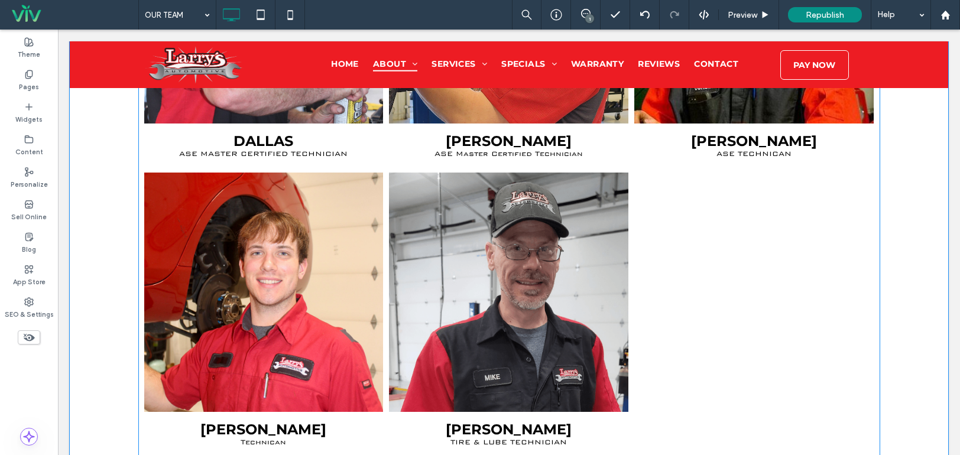
scroll to position [1871, 0]
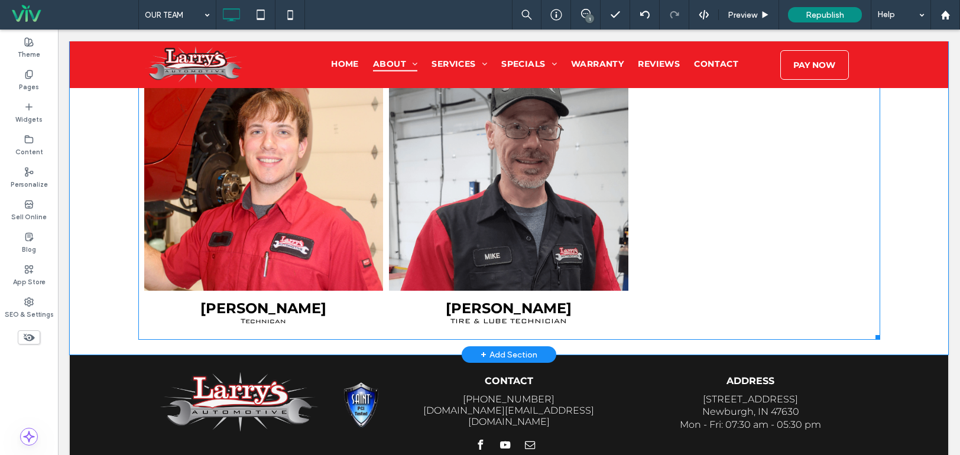
click at [702, 161] on div at bounding box center [753, 192] width 245 height 288
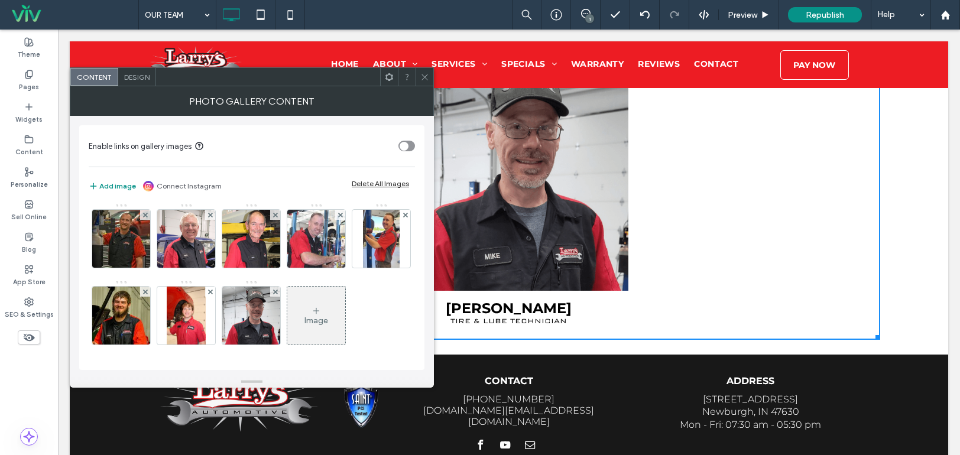
scroll to position [79, 0]
click at [287, 314] on div "Image" at bounding box center [316, 316] width 58 height 56
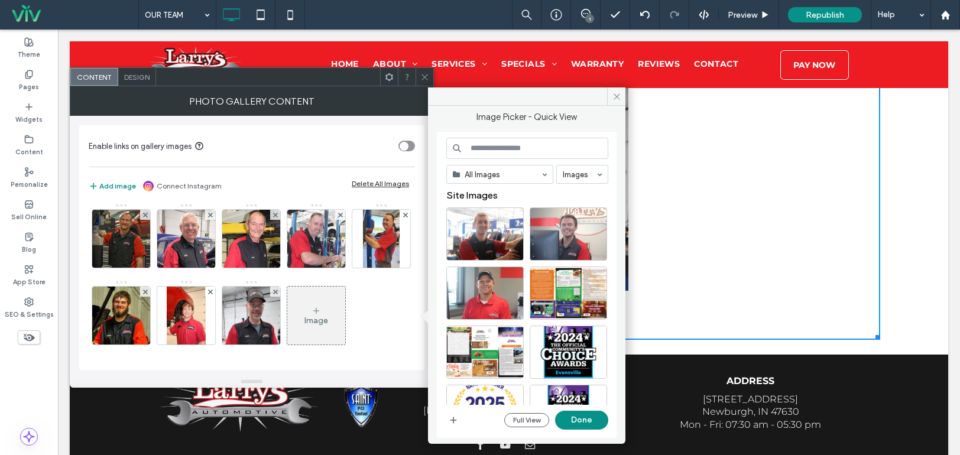
drag, startPoint x: 426, startPoint y: 75, endPoint x: 429, endPoint y: 81, distance: 6.4
click at [426, 75] on icon at bounding box center [424, 77] width 9 height 9
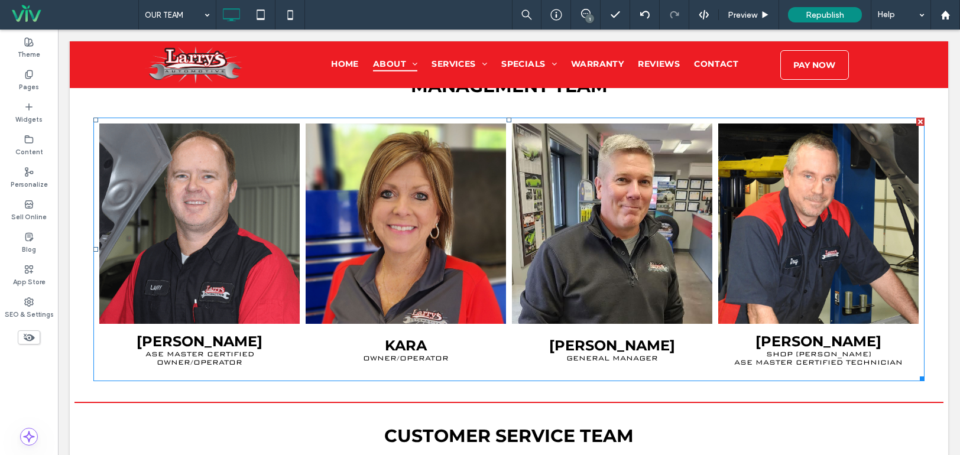
scroll to position [807, 0]
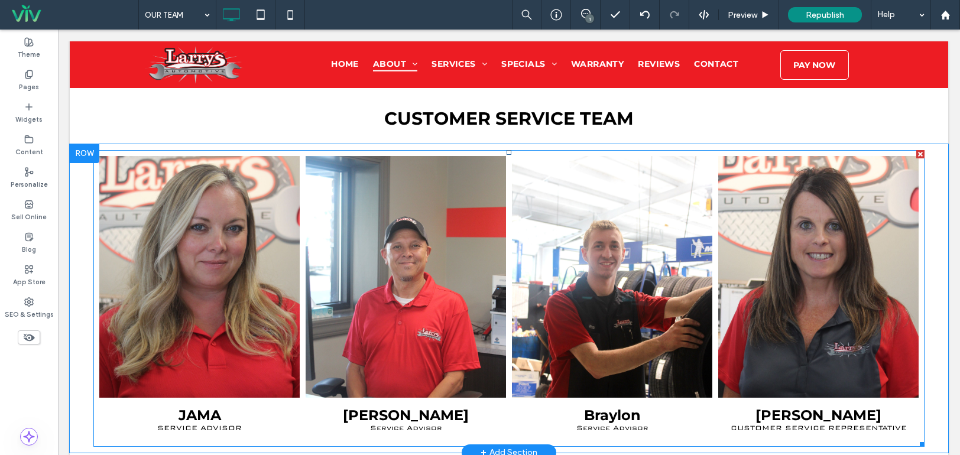
click at [468, 280] on link at bounding box center [406, 277] width 200 height 242
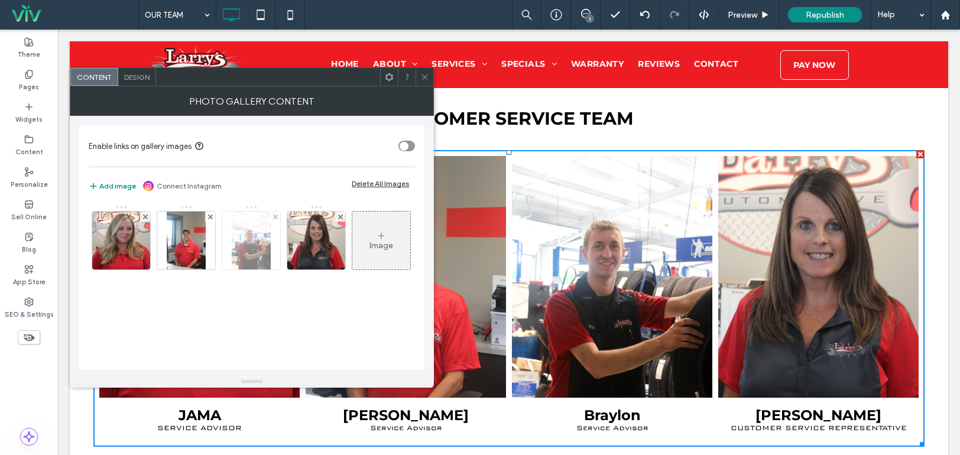
click at [263, 252] on img at bounding box center [251, 241] width 38 height 58
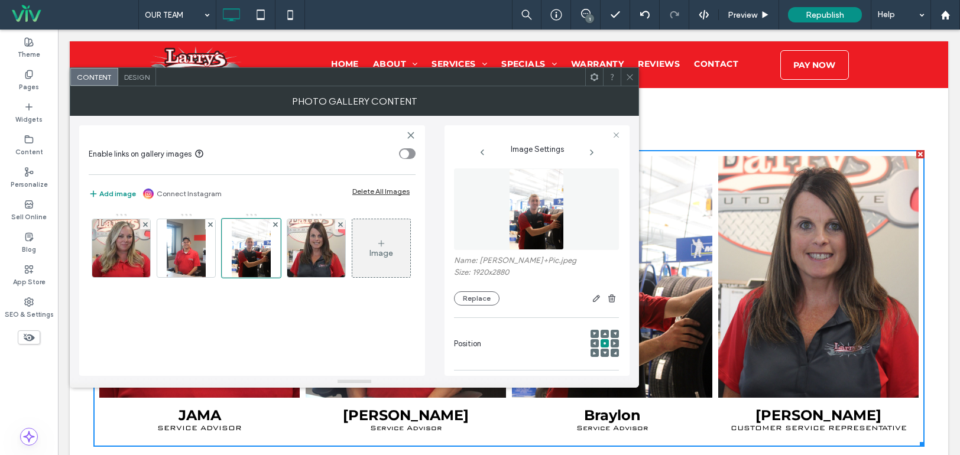
scroll to position [0, 0]
click at [474, 297] on button "Replace" at bounding box center [477, 301] width 46 height 14
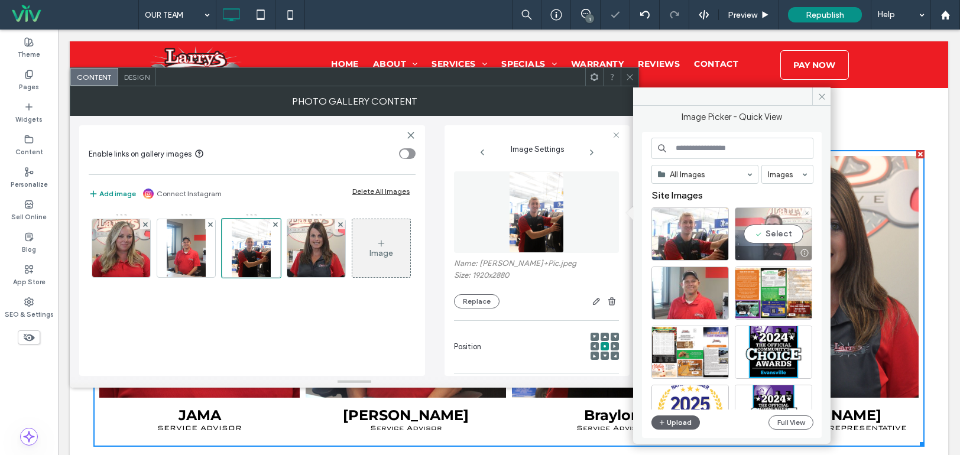
click at [765, 242] on div "Select" at bounding box center [773, 233] width 77 height 53
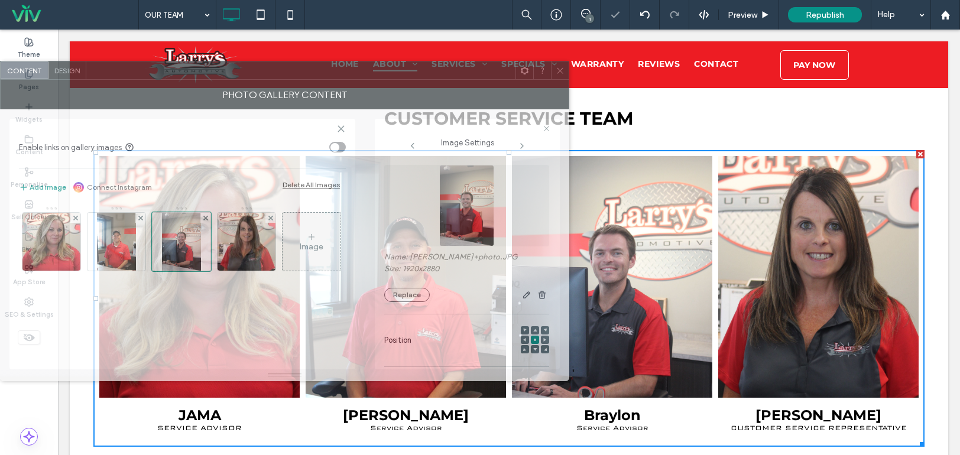
drag, startPoint x: 530, startPoint y: 84, endPoint x: 369, endPoint y: 76, distance: 161.0
click at [369, 76] on div at bounding box center [300, 70] width 429 height 18
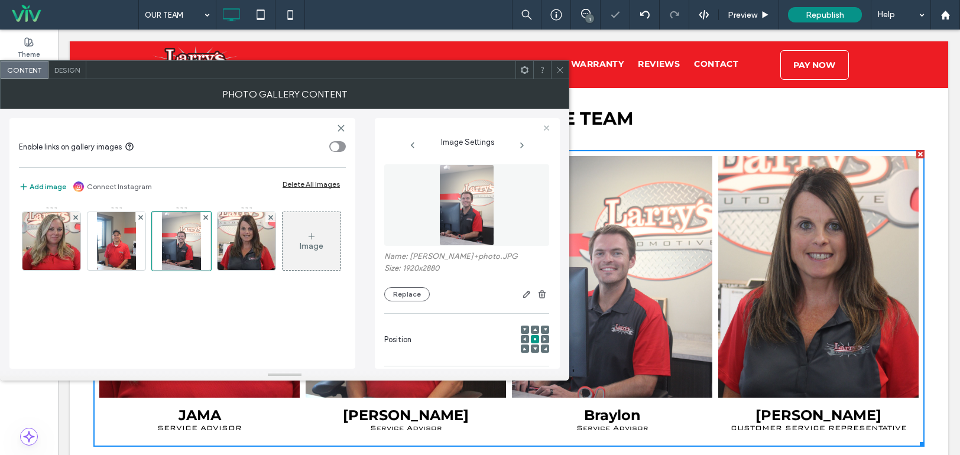
click at [556, 68] on icon at bounding box center [560, 70] width 9 height 9
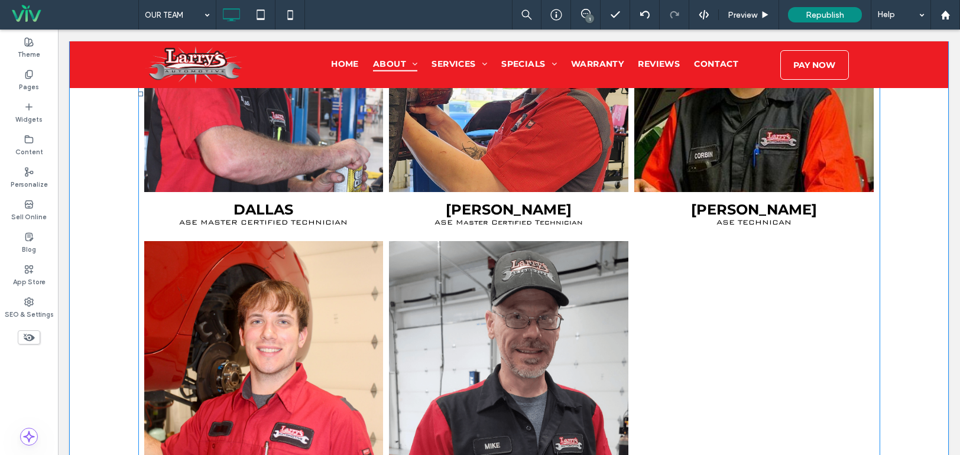
scroll to position [1812, 0]
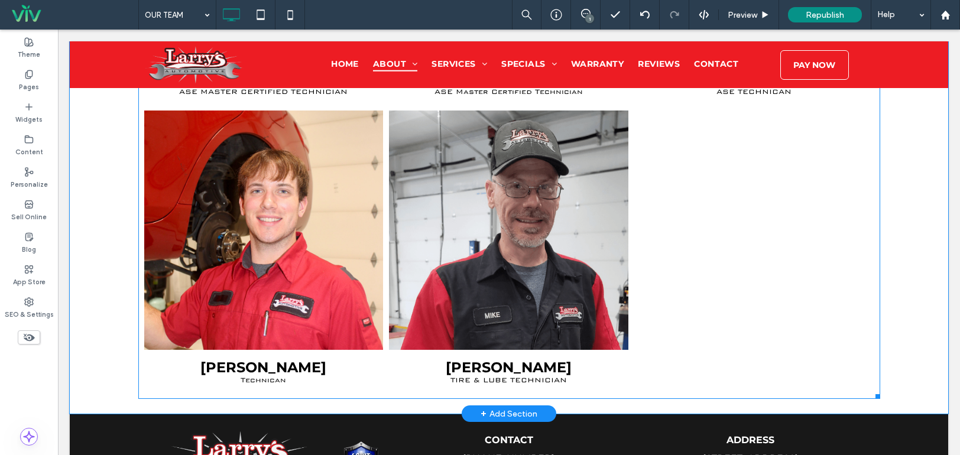
click at [771, 248] on div at bounding box center [753, 252] width 245 height 288
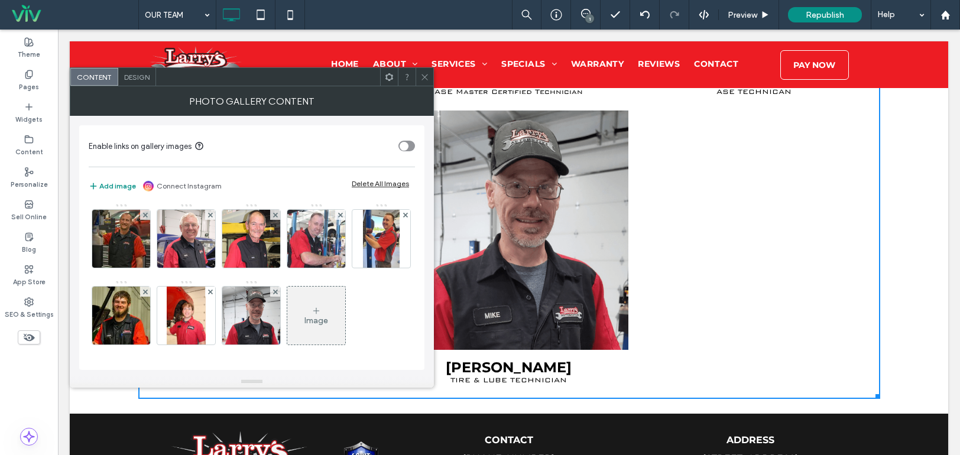
scroll to position [79, 0]
click at [287, 324] on div "Image" at bounding box center [316, 316] width 58 height 56
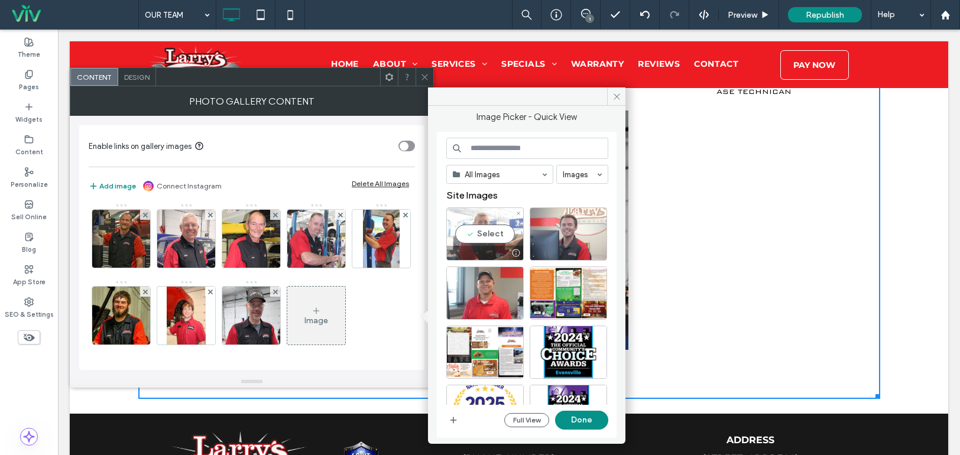
click at [507, 238] on div "Select" at bounding box center [484, 233] width 77 height 53
click at [575, 419] on button "Done" at bounding box center [581, 420] width 53 height 19
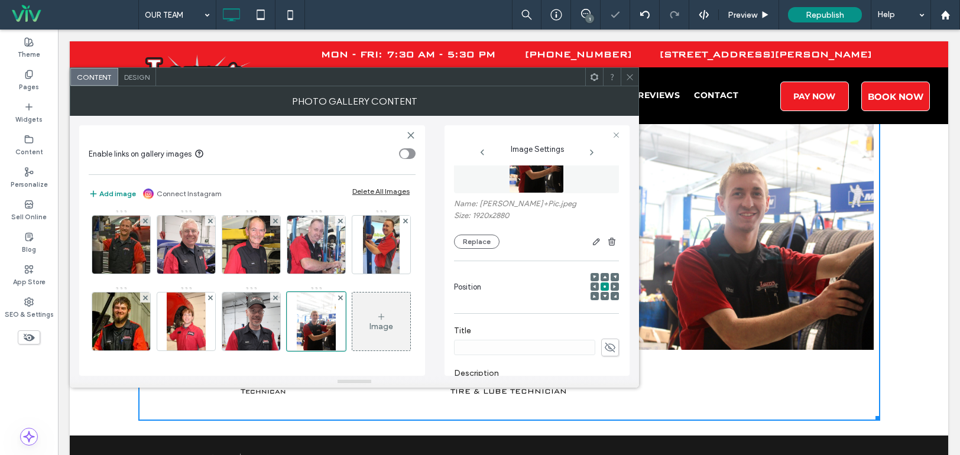
scroll to position [177, 0]
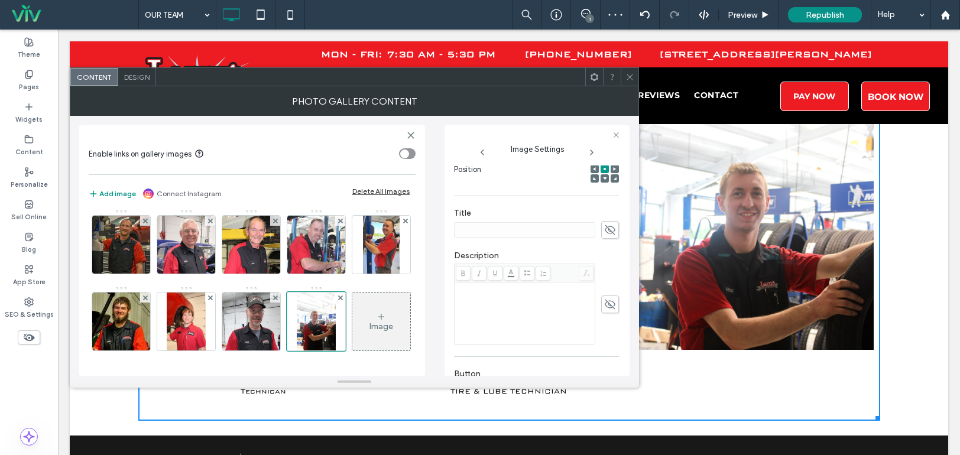
click at [604, 232] on icon at bounding box center [610, 229] width 12 height 13
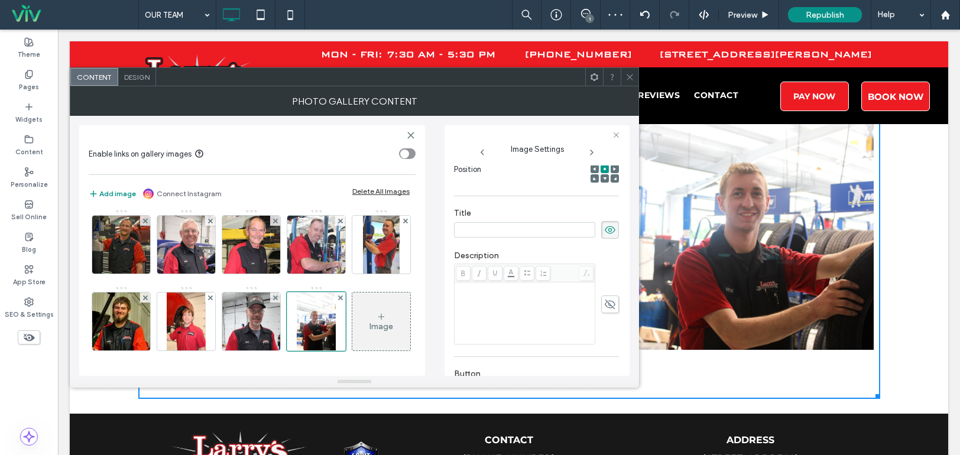
click at [601, 311] on span at bounding box center [610, 305] width 18 height 18
click at [473, 228] on input at bounding box center [524, 229] width 141 height 15
paste input "*******"
type input "*******"
click at [468, 246] on div "Description" at bounding box center [536, 298] width 165 height 106
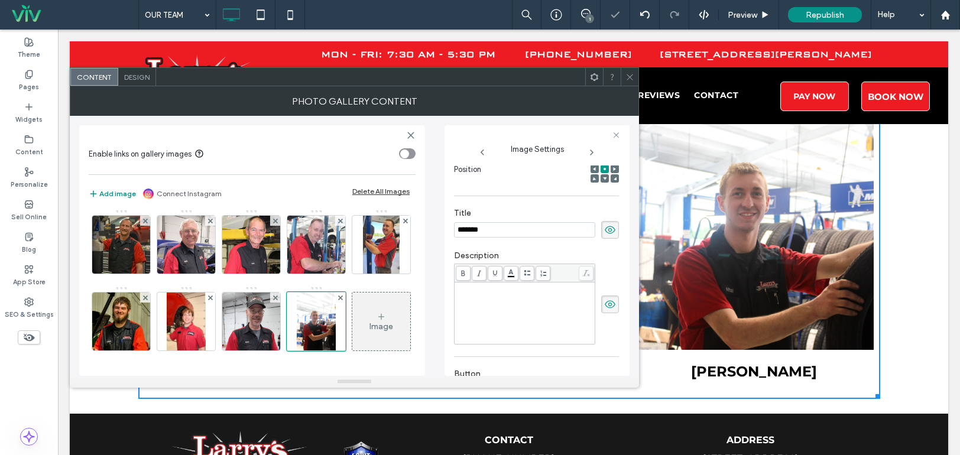
click at [544, 301] on div "Rich Text Editor" at bounding box center [524, 313] width 137 height 59
click at [556, 249] on div "**********" at bounding box center [536, 298] width 165 height 106
click at [627, 77] on icon at bounding box center [629, 77] width 9 height 9
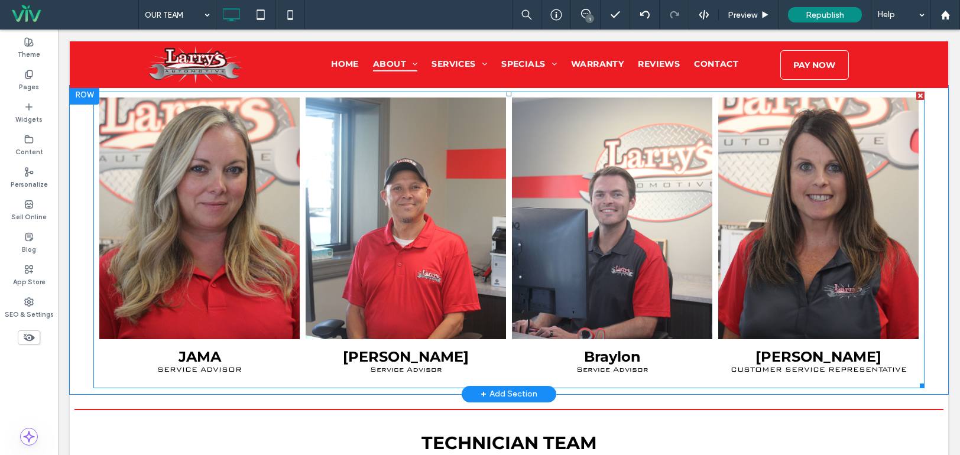
scroll to position [866, 0]
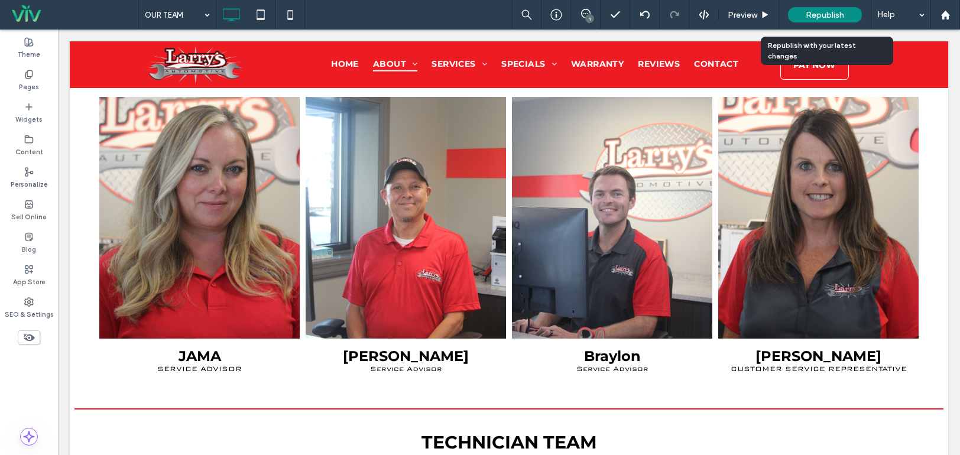
click at [820, 8] on div "Republish" at bounding box center [825, 14] width 74 height 15
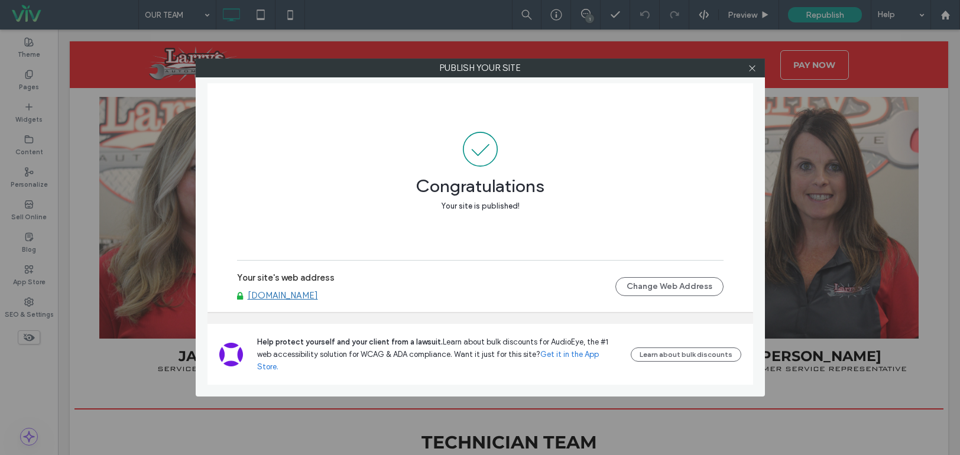
click at [318, 301] on link "www.larrysautomotiverepair.com" at bounding box center [283, 295] width 70 height 11
drag, startPoint x: 751, startPoint y: 70, endPoint x: 774, endPoint y: 67, distance: 23.8
click at [751, 69] on icon at bounding box center [752, 68] width 9 height 9
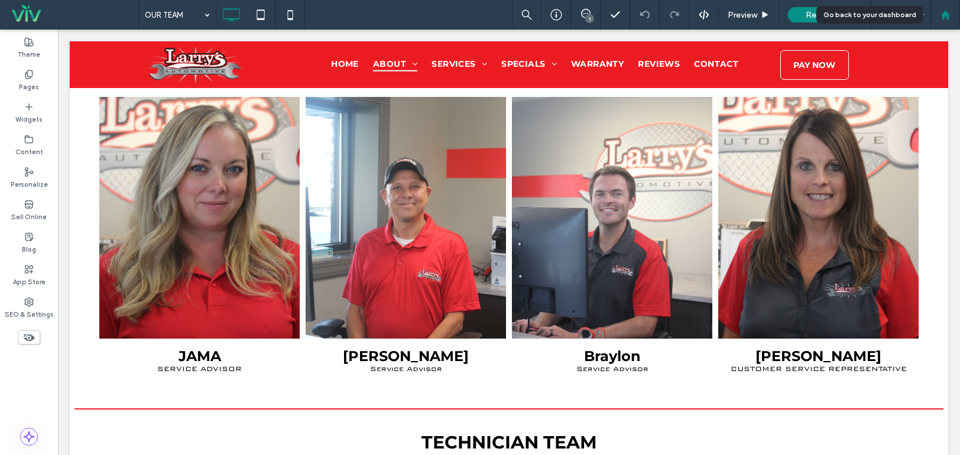
click at [946, 21] on div at bounding box center [945, 15] width 30 height 30
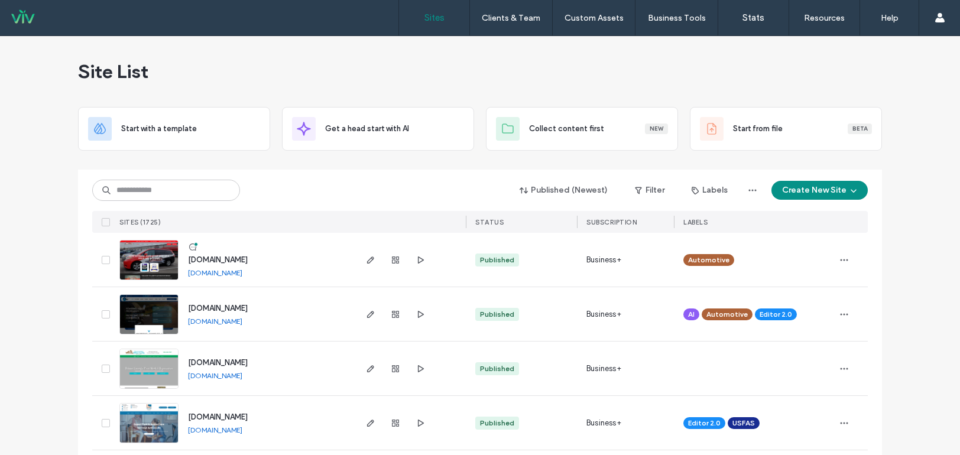
click at [270, 64] on div "Site List" at bounding box center [480, 71] width 804 height 71
click at [367, 189] on div "Published (Newest) Filter Labels Create New Site" at bounding box center [479, 190] width 775 height 22
click at [201, 194] on input at bounding box center [166, 190] width 148 height 21
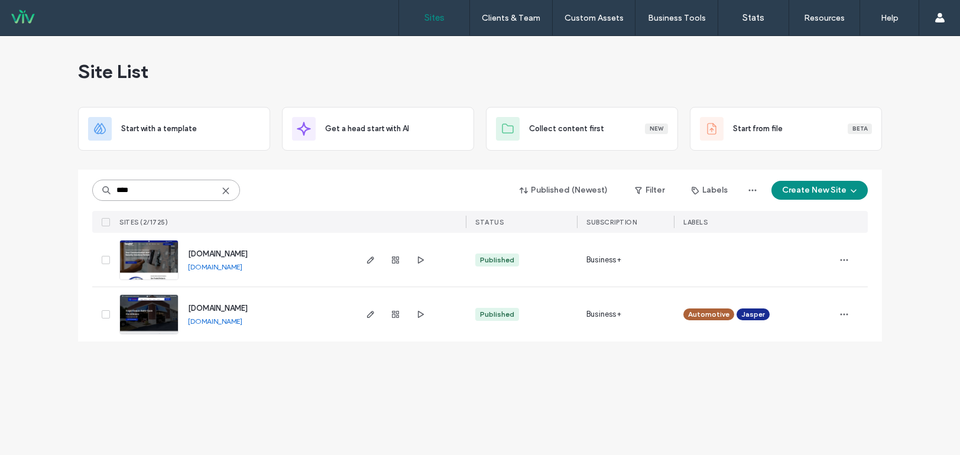
type input "****"
click at [128, 317] on img at bounding box center [149, 335] width 58 height 80
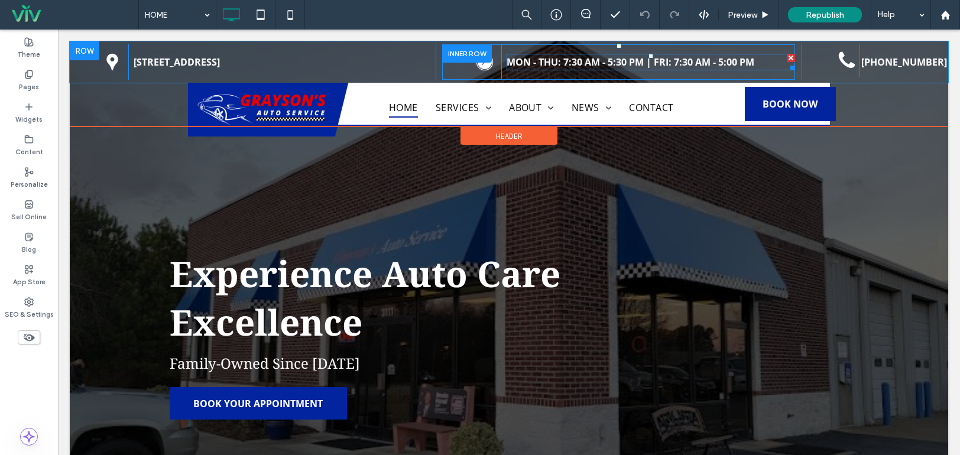
click at [627, 62] on span "Mon - THU: 7:30 am - 5:30 pm | FRI: 7:30 AM - 5:00 PM" at bounding box center [631, 62] width 248 height 13
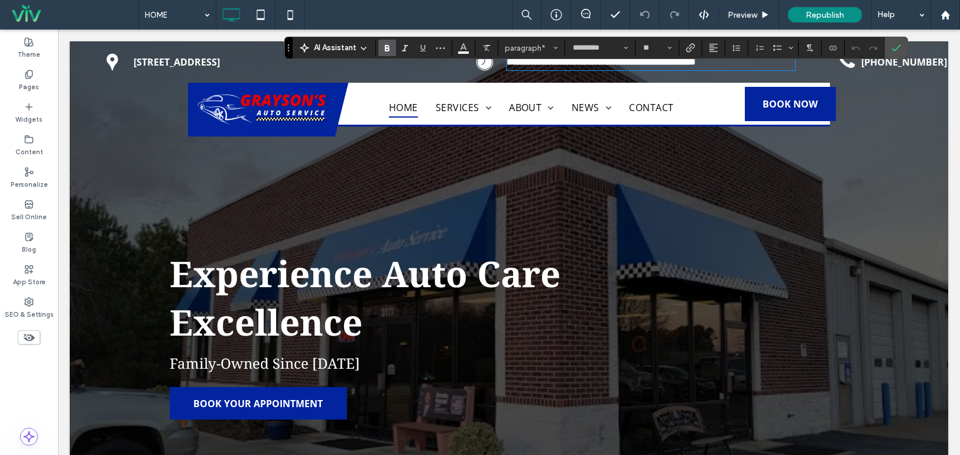
click at [592, 58] on div "AI Assistant paragraph* ********* **" at bounding box center [596, 48] width 624 height 22
click at [606, 66] on strong "**********" at bounding box center [601, 61] width 189 height 9
click at [690, 65] on strong "**********" at bounding box center [601, 61] width 189 height 9
click at [696, 63] on strong "**********" at bounding box center [601, 61] width 189 height 9
click at [895, 48] on icon "Confirm" at bounding box center [895, 47] width 9 height 9
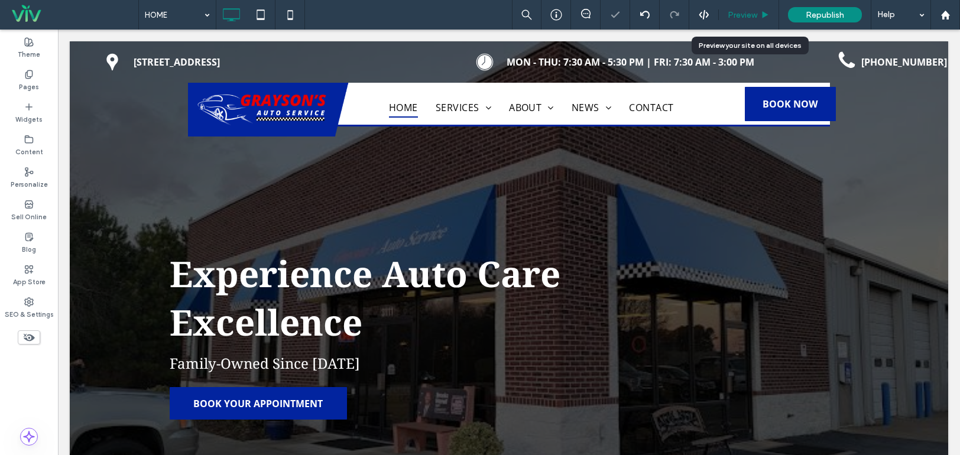
click at [743, 15] on span "Preview" at bounding box center [743, 15] width 30 height 10
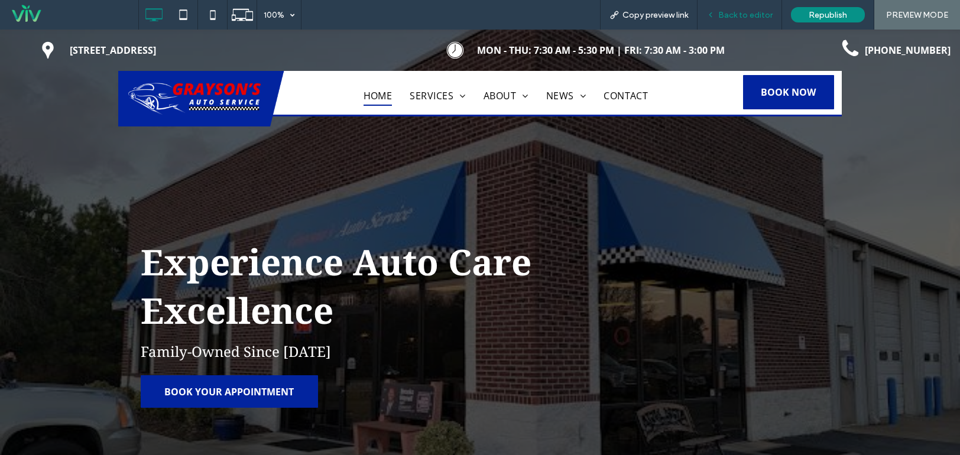
click at [736, 15] on span "Back to editor" at bounding box center [745, 15] width 54 height 10
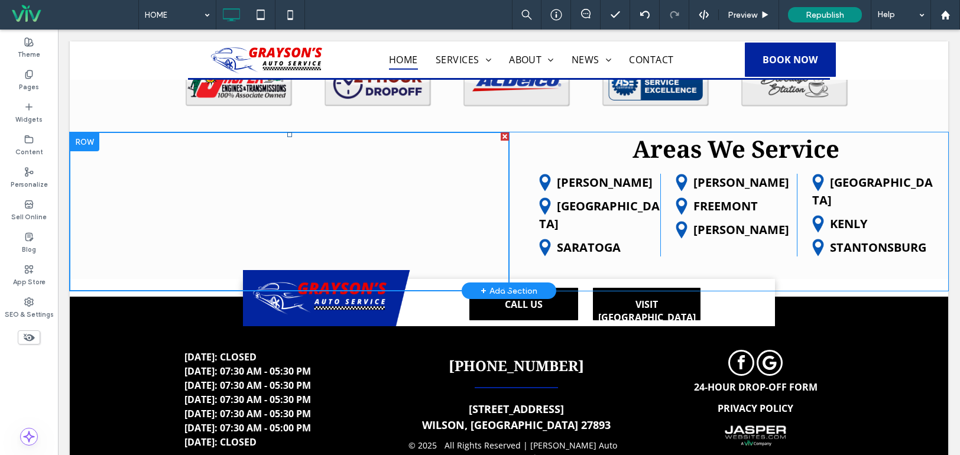
scroll to position [3609, 0]
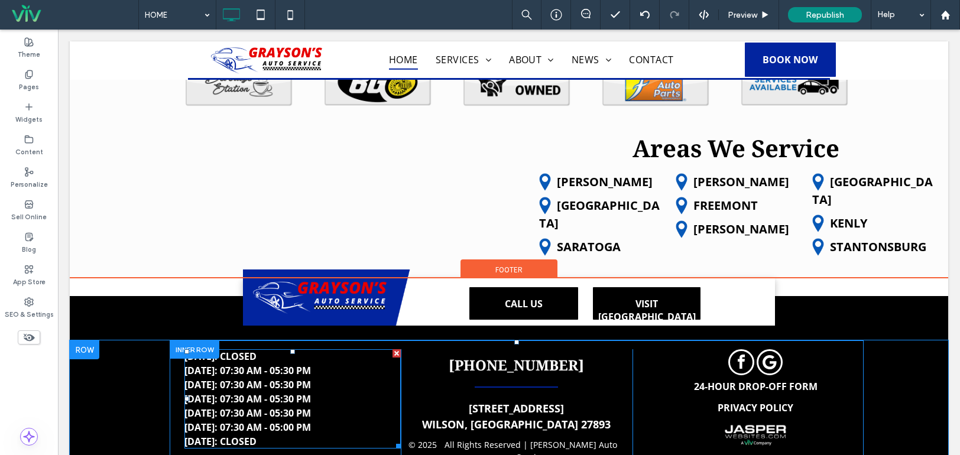
click at [301, 407] on span "THURSDAY: 07:30 AM - 05:30 PM" at bounding box center [247, 413] width 126 height 13
type input "*********"
type input "**"
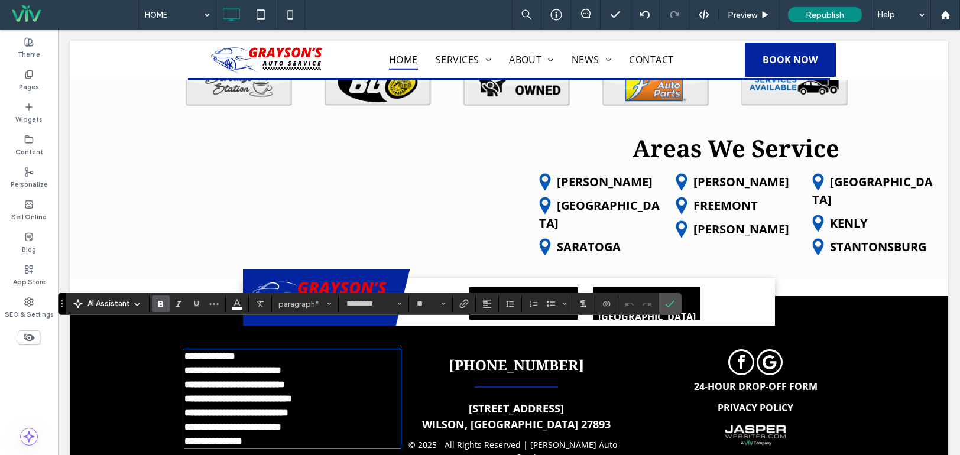
click at [276, 423] on strong "**********" at bounding box center [232, 427] width 97 height 9
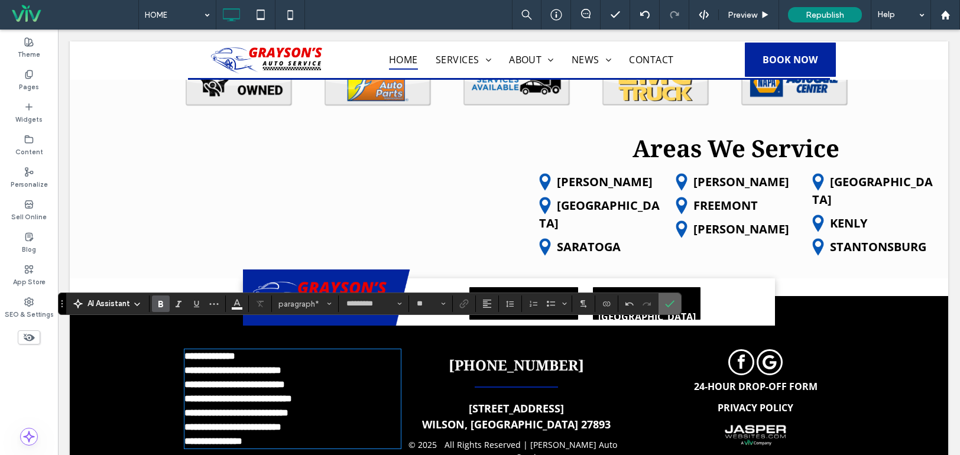
click at [669, 302] on icon "Confirm" at bounding box center [669, 303] width 9 height 9
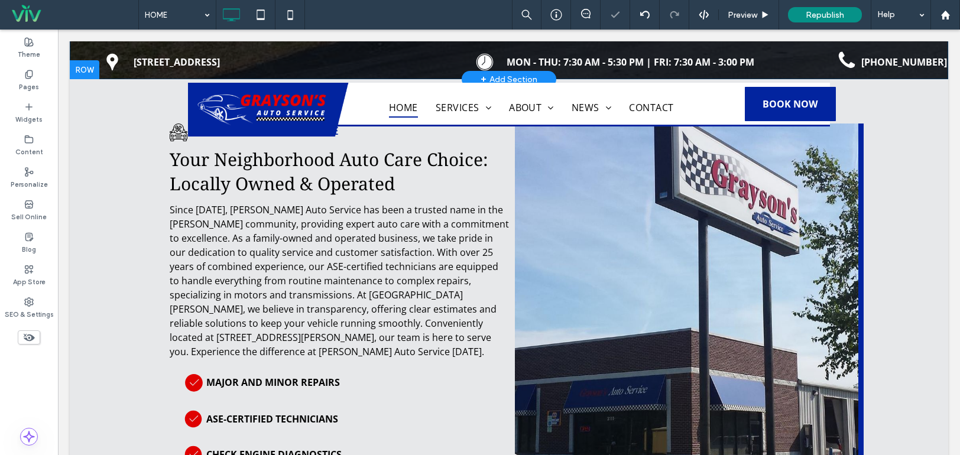
scroll to position [0, 0]
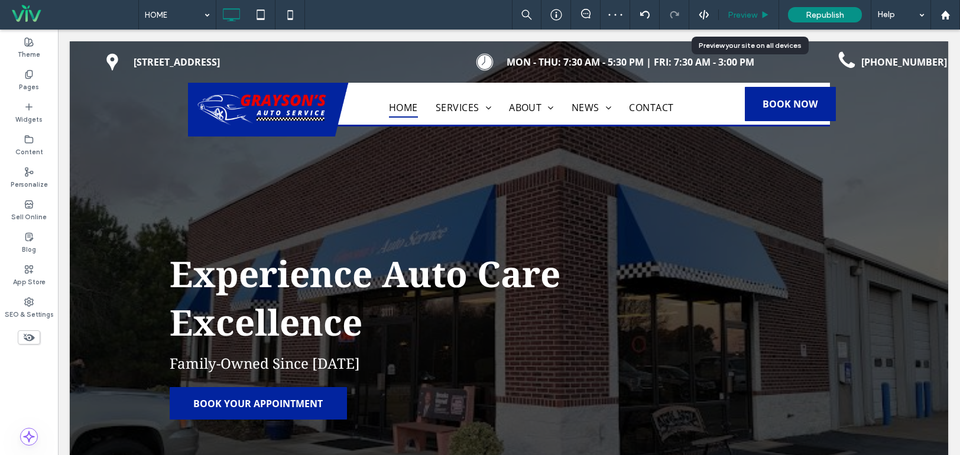
click at [751, 9] on div "Preview" at bounding box center [749, 15] width 60 height 30
click at [755, 16] on span "Preview" at bounding box center [743, 15] width 30 height 10
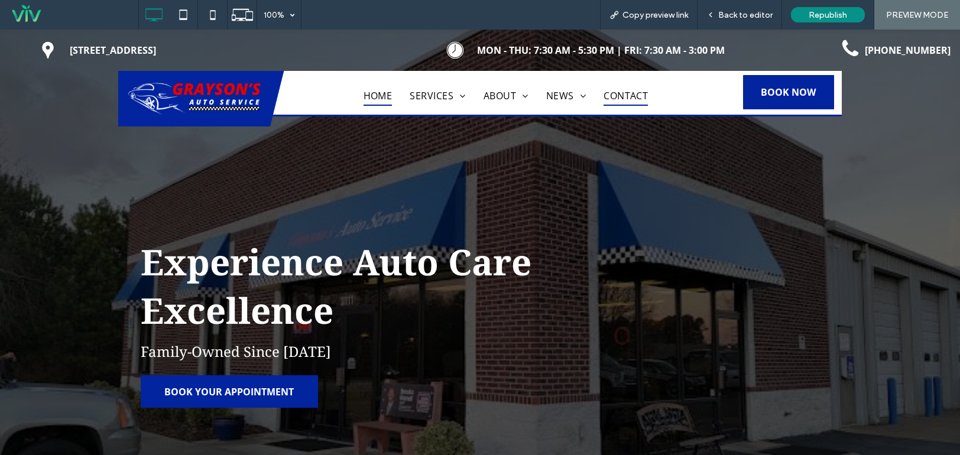
click at [611, 96] on span "CONTACT" at bounding box center [625, 96] width 44 height 20
click at [739, 11] on span "Back to editor" at bounding box center [745, 15] width 54 height 10
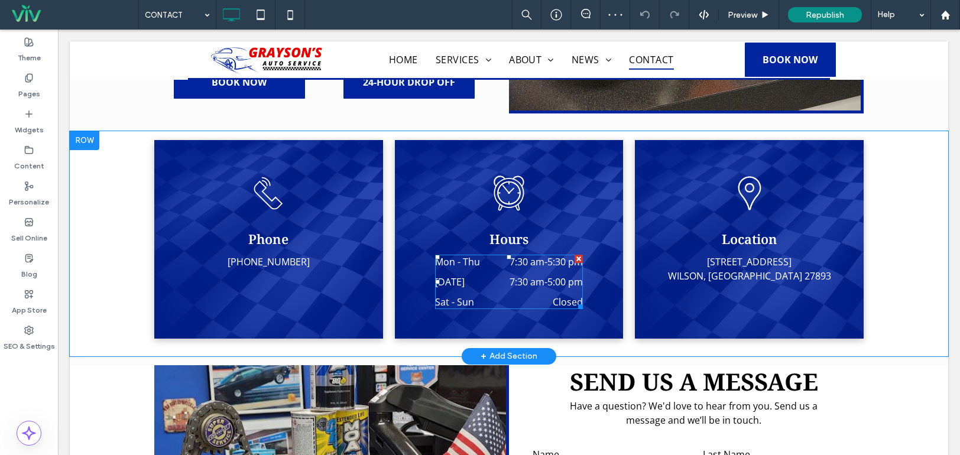
scroll to position [473, 0]
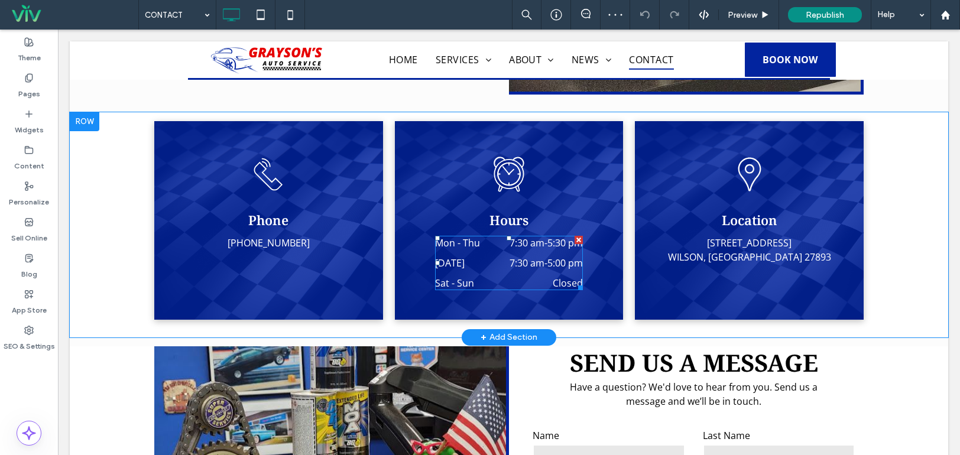
click at [512, 256] on div "Friday 7:30 am - 5:00 pm" at bounding box center [509, 266] width 148 height 20
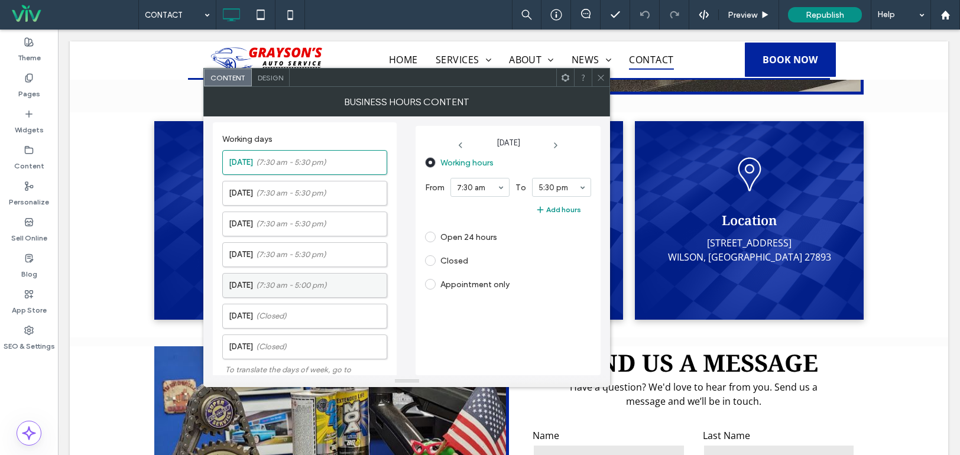
click at [313, 293] on label "Friday (7:30 am - 5:00 pm)" at bounding box center [308, 286] width 158 height 24
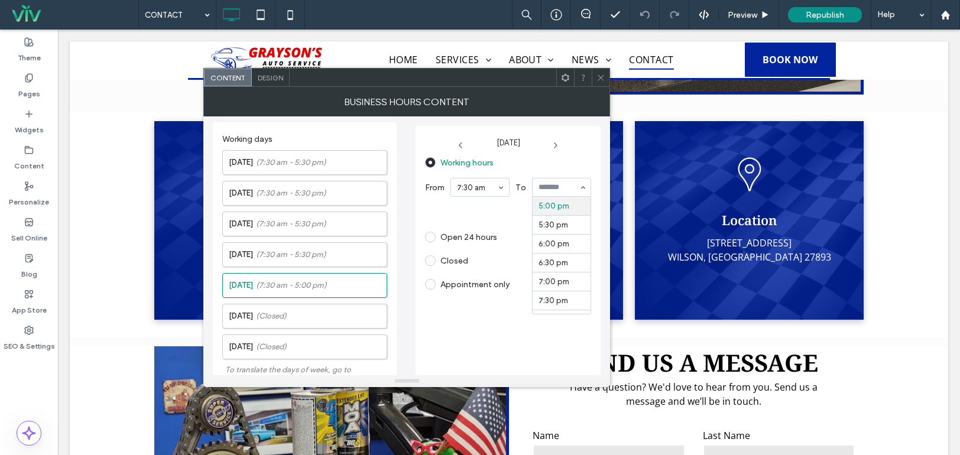
scroll to position [525, 0]
click at [601, 73] on icon at bounding box center [600, 77] width 9 height 9
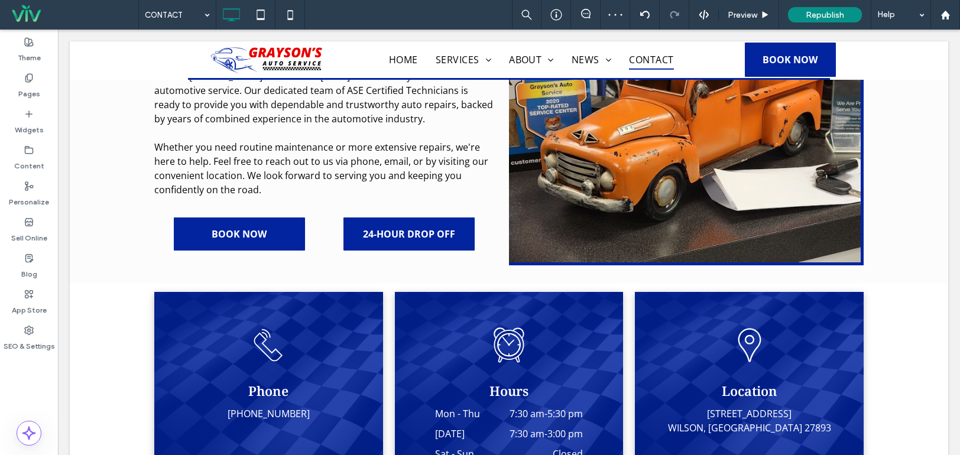
scroll to position [0, 0]
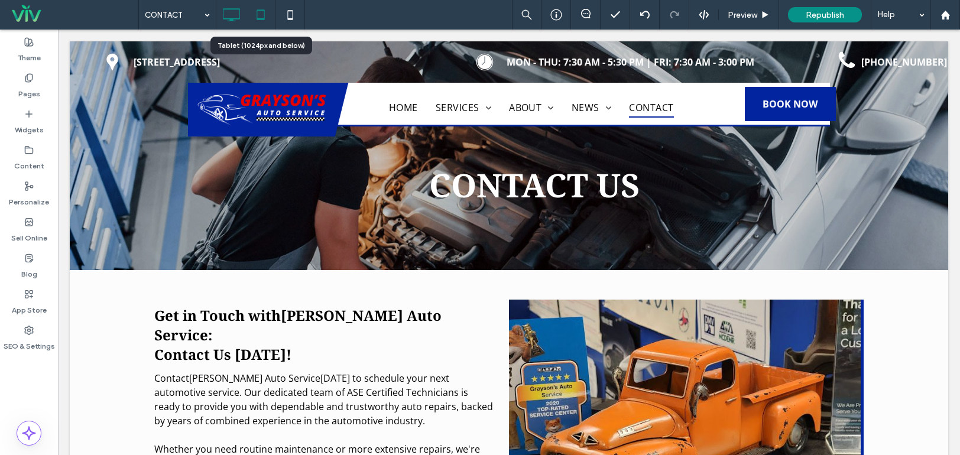
click at [259, 16] on icon at bounding box center [261, 15] width 24 height 24
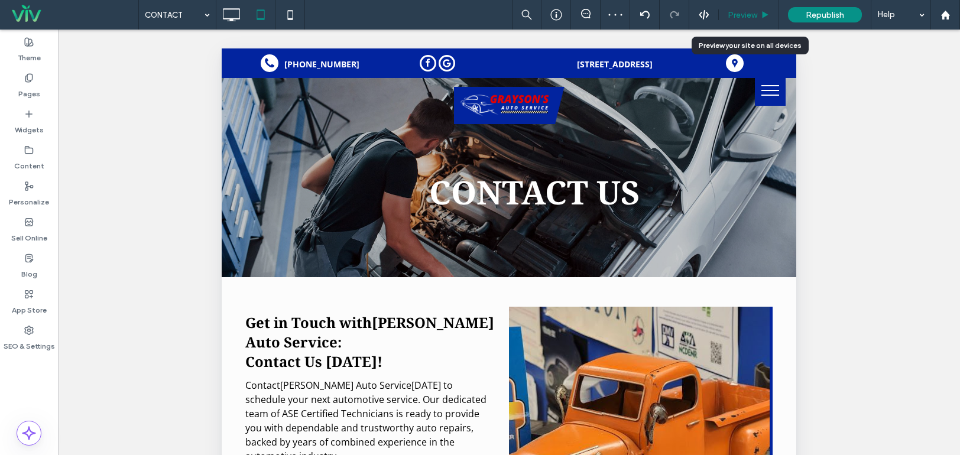
click at [763, 8] on div "Preview" at bounding box center [749, 15] width 60 height 30
click at [739, 8] on div "Preview" at bounding box center [749, 15] width 60 height 30
click at [741, 16] on span "Preview" at bounding box center [743, 15] width 30 height 10
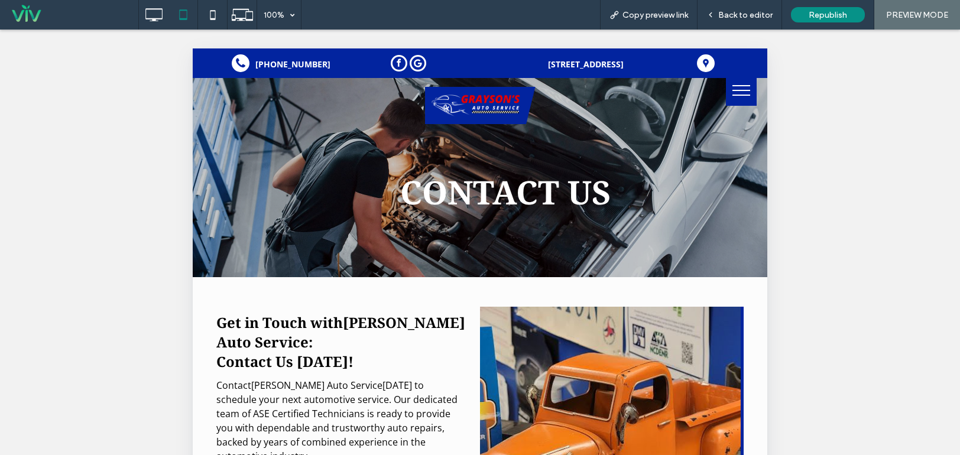
click at [732, 80] on button "menu" at bounding box center [741, 90] width 31 height 31
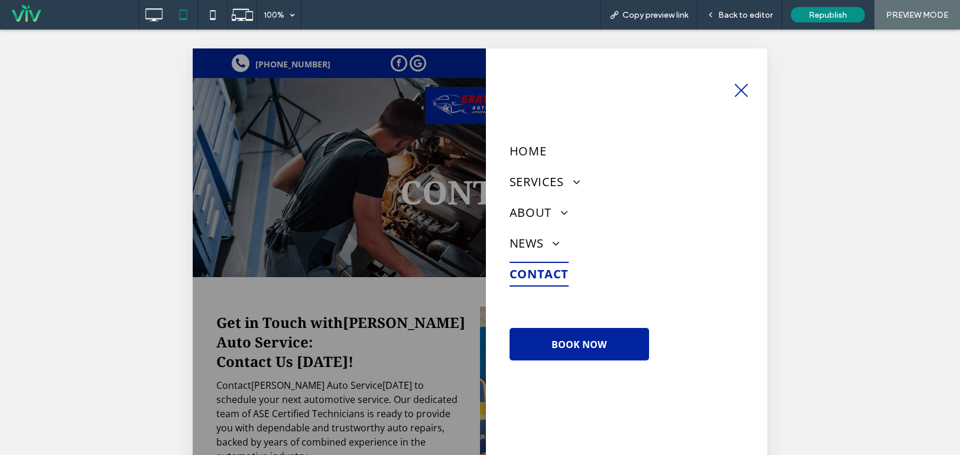
click at [745, 90] on span "menu" at bounding box center [741, 90] width 18 height 1
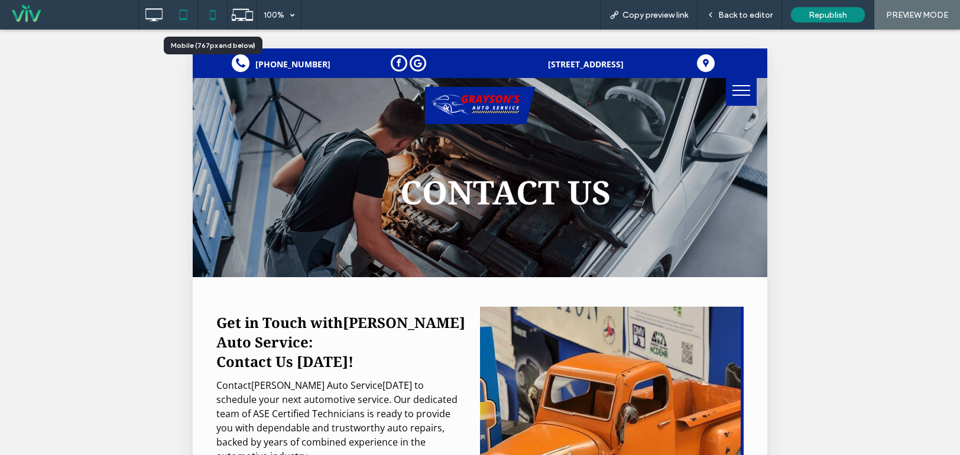
click at [217, 13] on icon at bounding box center [213, 15] width 24 height 24
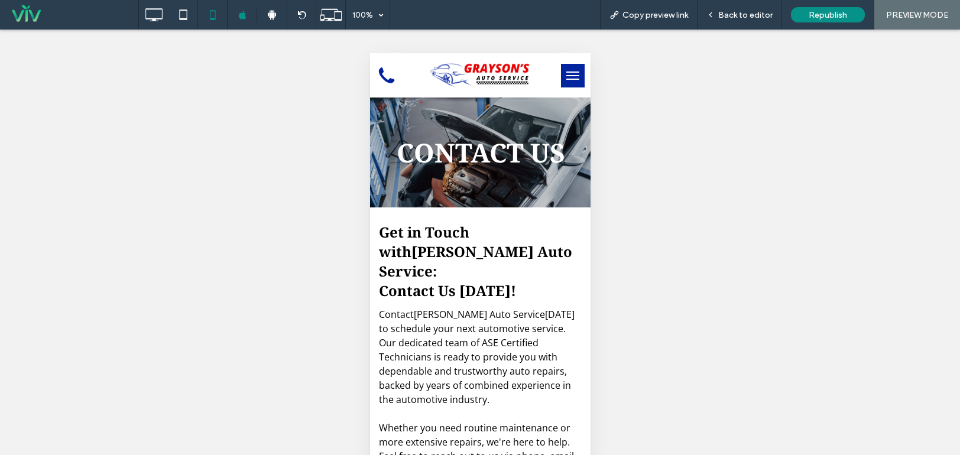
click at [566, 72] on span "menu" at bounding box center [572, 72] width 13 height 1
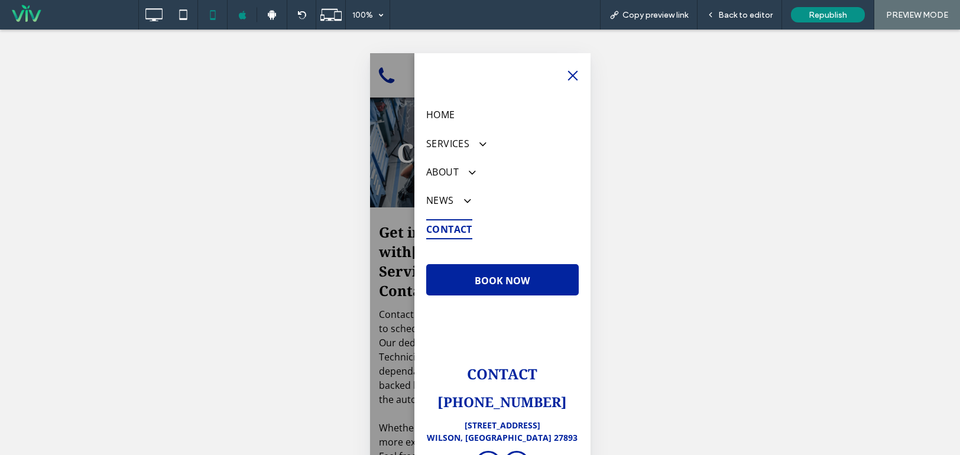
click at [572, 72] on button "menu" at bounding box center [572, 76] width 24 height 24
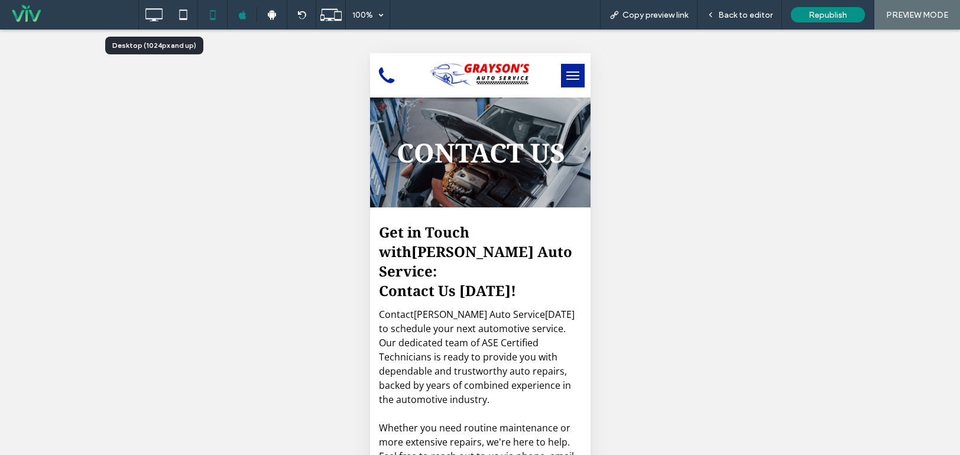
click at [153, 17] on icon at bounding box center [154, 15] width 24 height 24
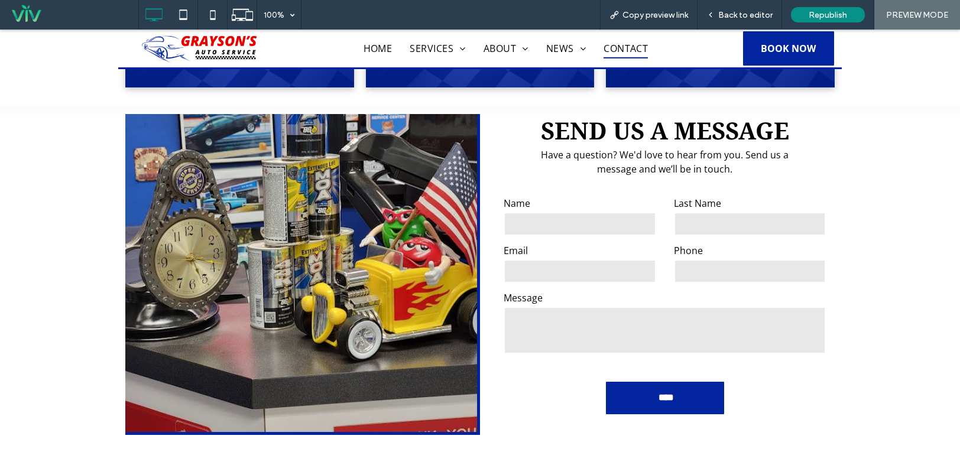
scroll to position [473, 0]
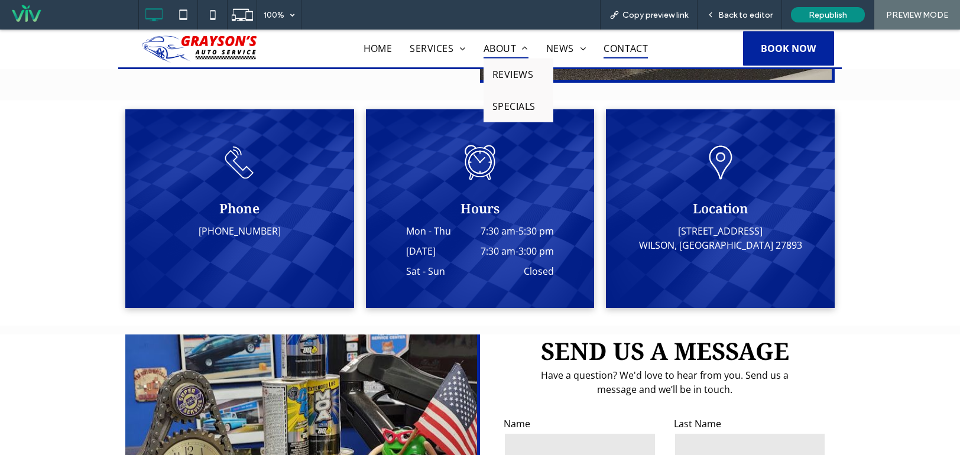
click at [488, 44] on span "ABOUT" at bounding box center [505, 48] width 45 height 20
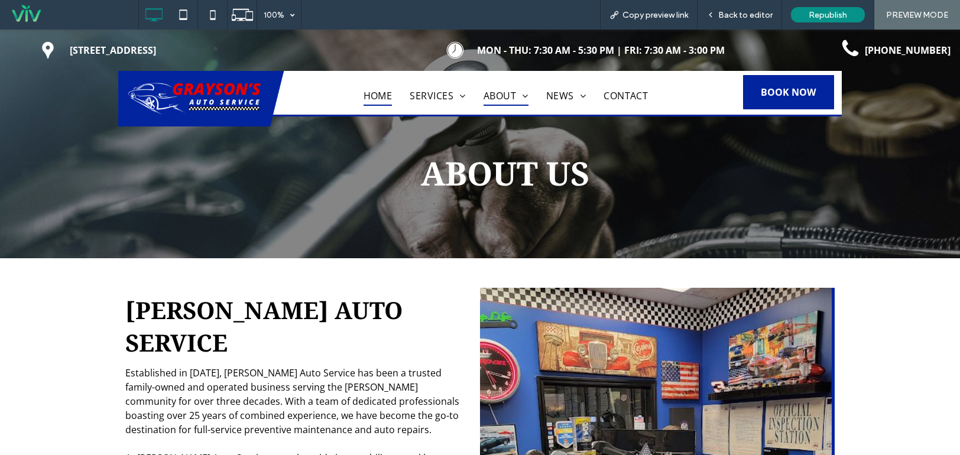
click at [374, 95] on span "HOME" at bounding box center [378, 96] width 29 height 20
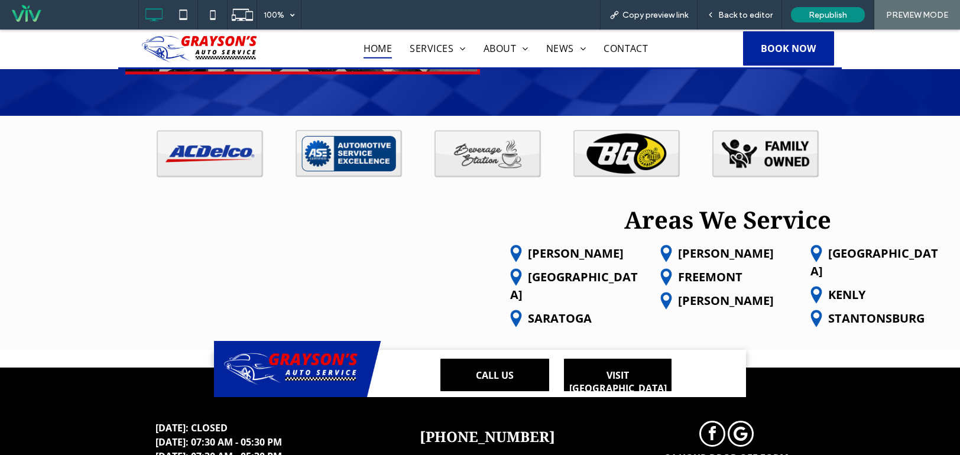
scroll to position [3585, 0]
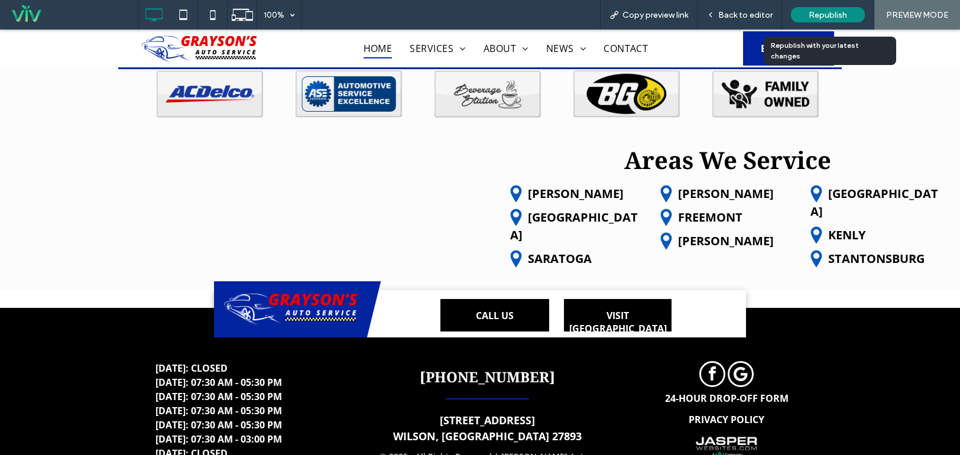
click at [819, 17] on span "Republish" at bounding box center [828, 15] width 38 height 10
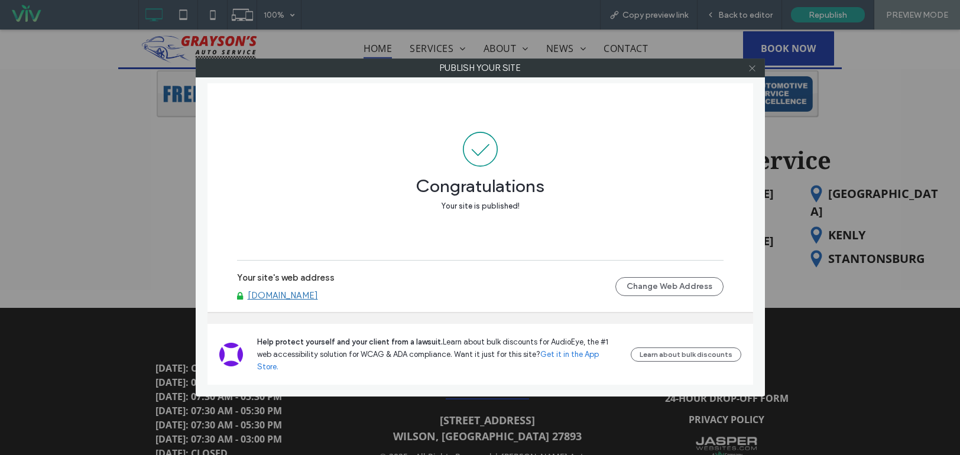
click at [752, 66] on icon at bounding box center [752, 68] width 9 height 9
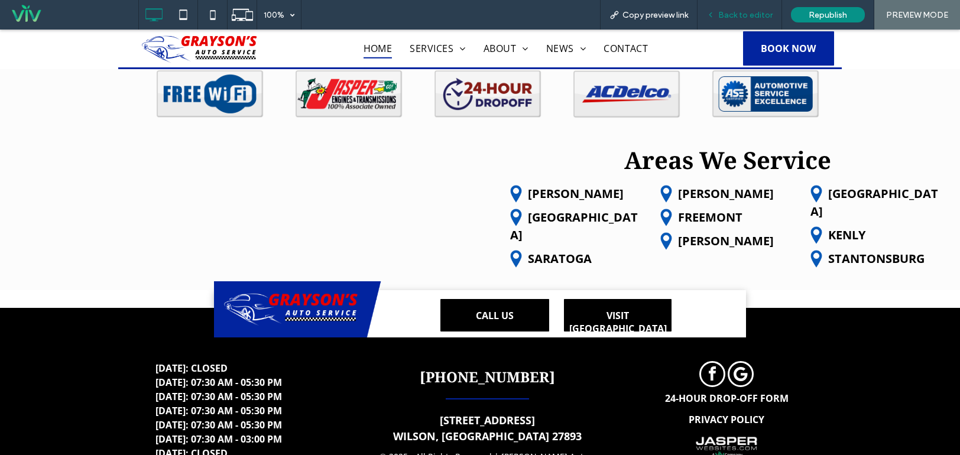
click at [745, 17] on span "Back to editor" at bounding box center [745, 15] width 54 height 10
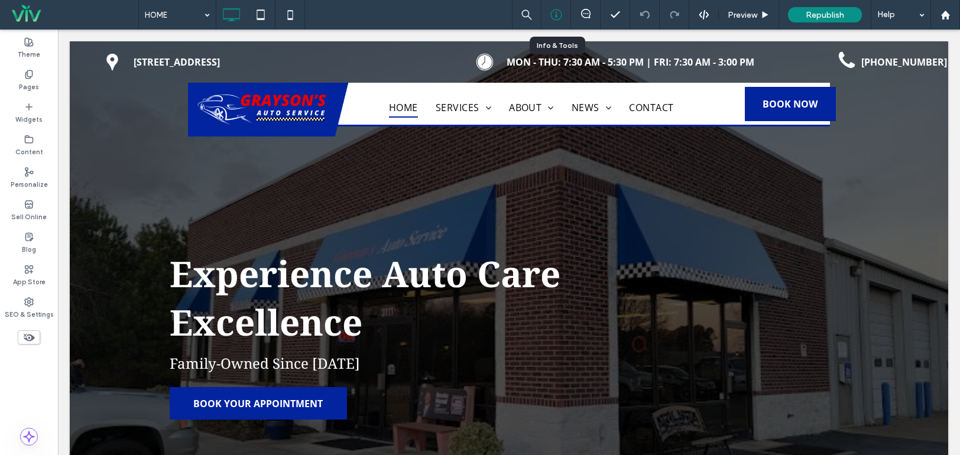
click at [557, 17] on icon at bounding box center [556, 15] width 12 height 12
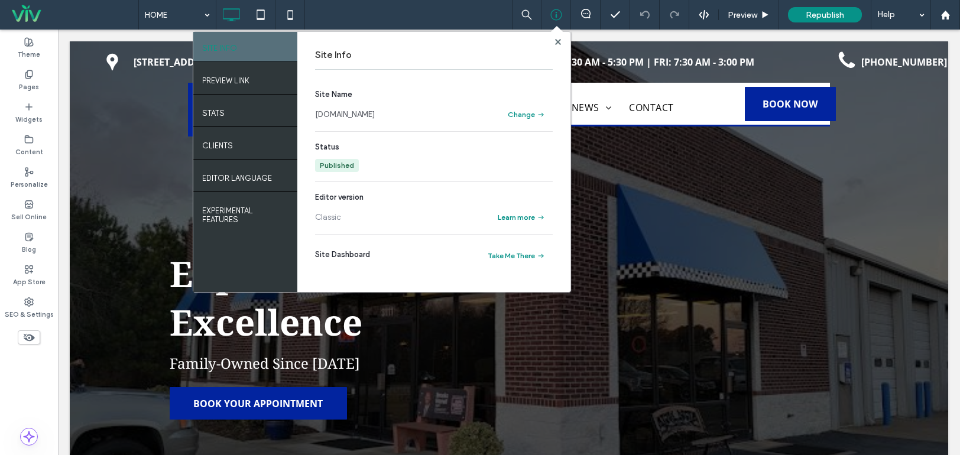
click at [375, 115] on link "www.graysonsauto.com" at bounding box center [345, 115] width 60 height 12
click at [938, 17] on div at bounding box center [945, 15] width 28 height 10
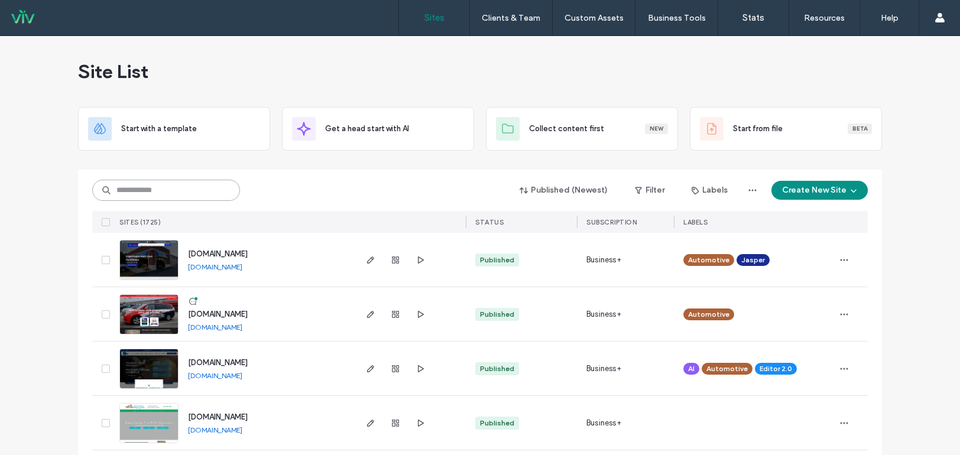
click at [144, 194] on input at bounding box center [166, 190] width 148 height 21
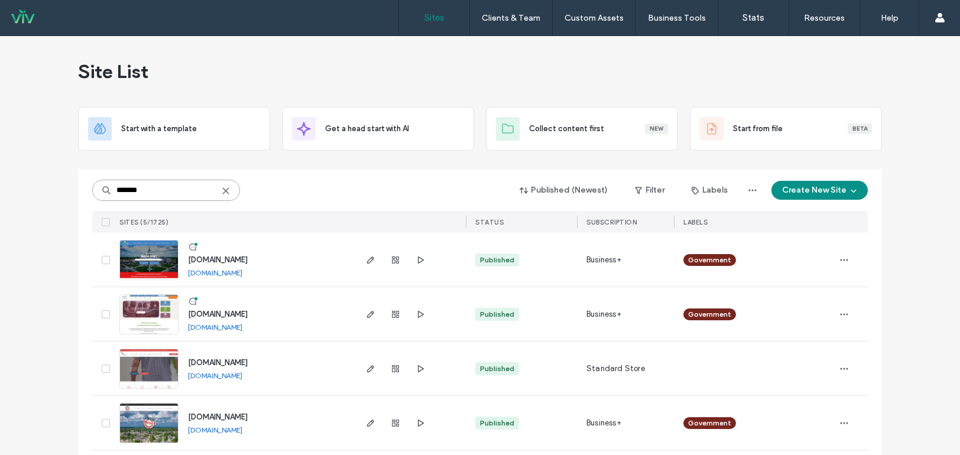
type input "*******"
click at [149, 261] on img at bounding box center [149, 281] width 58 height 80
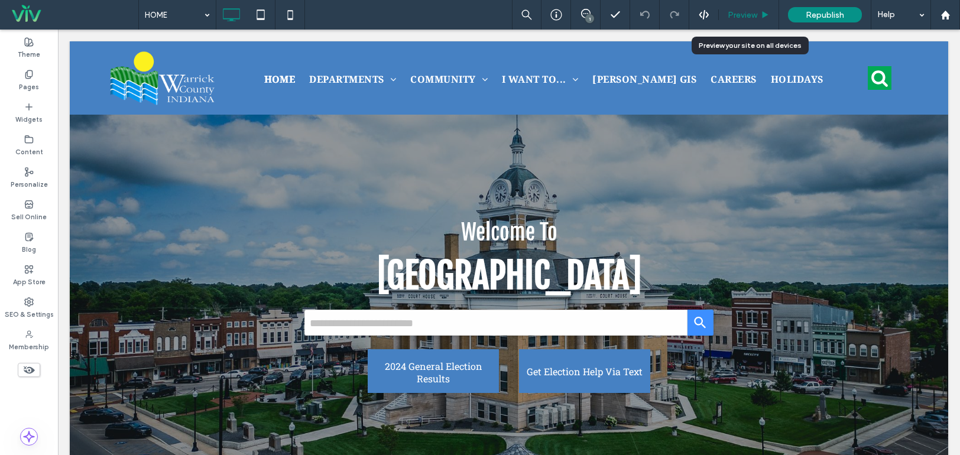
click at [738, 10] on span "Preview" at bounding box center [743, 15] width 30 height 10
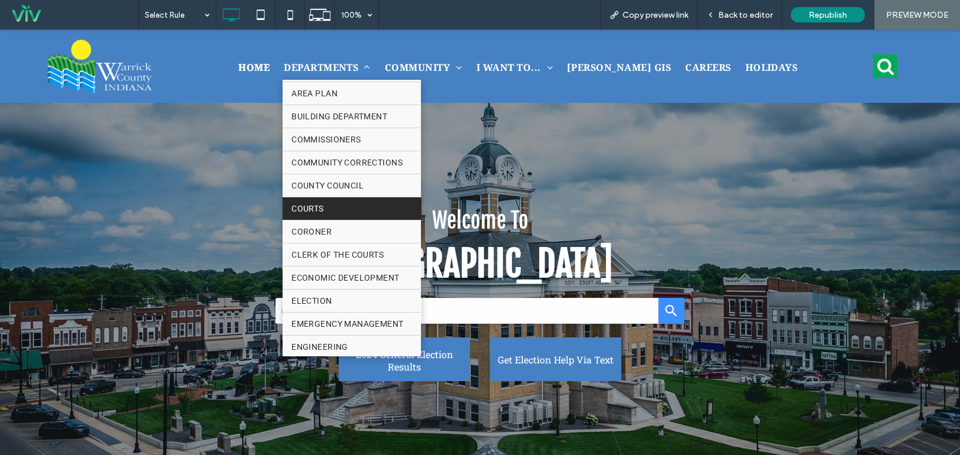
scroll to position [177, 0]
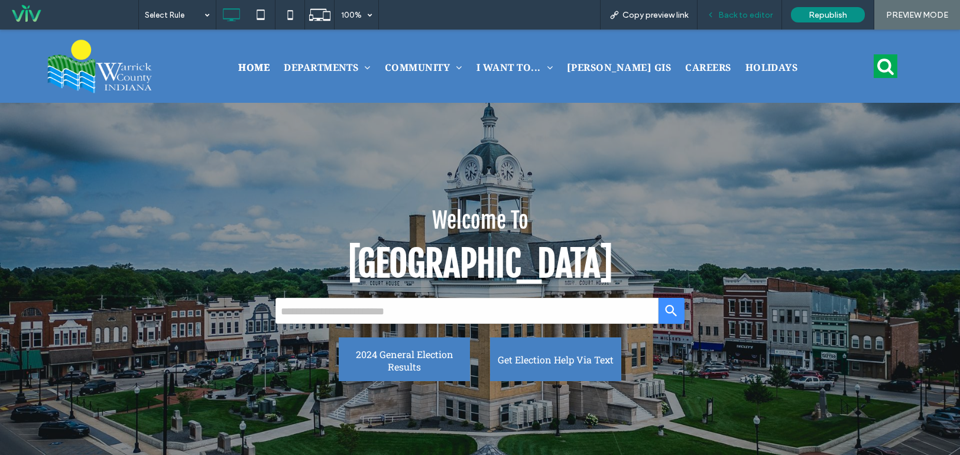
click at [736, 11] on span "Back to editor" at bounding box center [745, 15] width 54 height 10
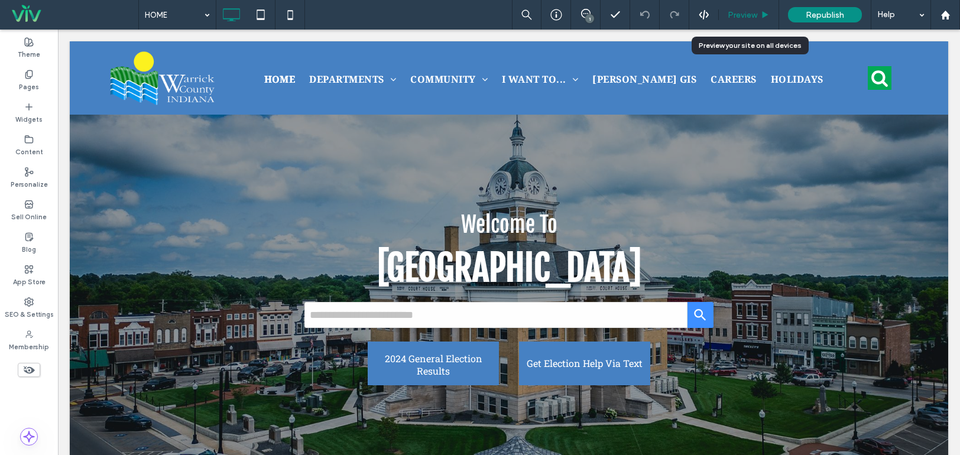
click at [760, 16] on div "Preview" at bounding box center [749, 15] width 60 height 10
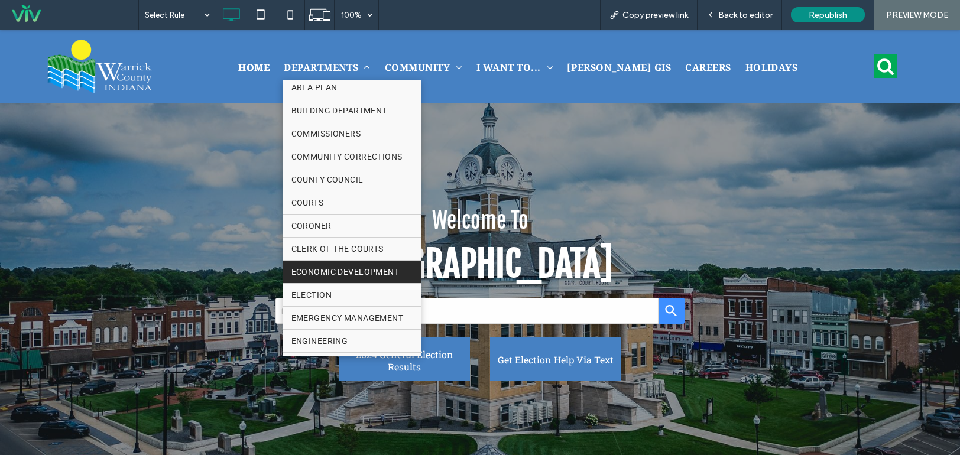
scroll to position [177, 0]
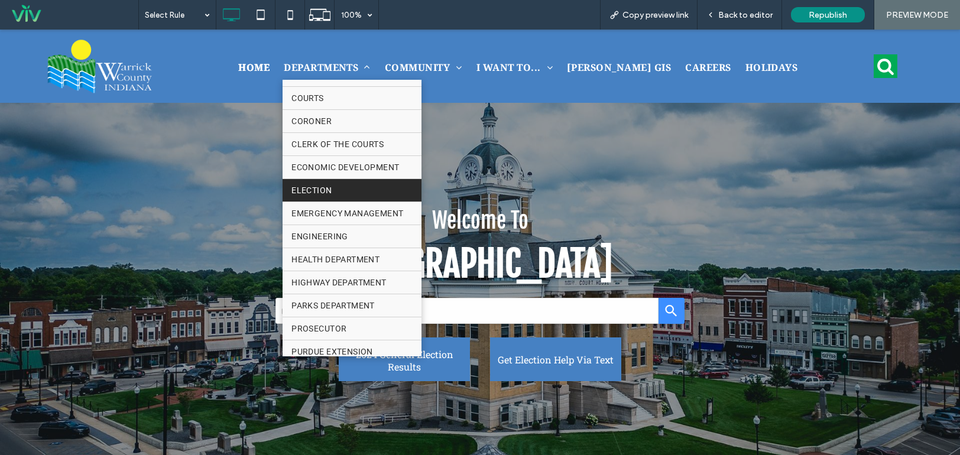
click at [395, 193] on link "ELECTION" at bounding box center [352, 190] width 138 height 22
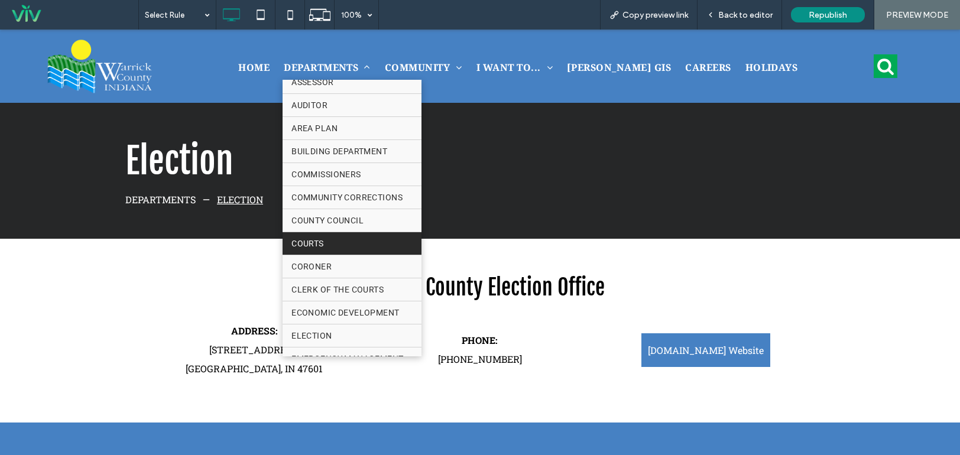
scroll to position [59, 0]
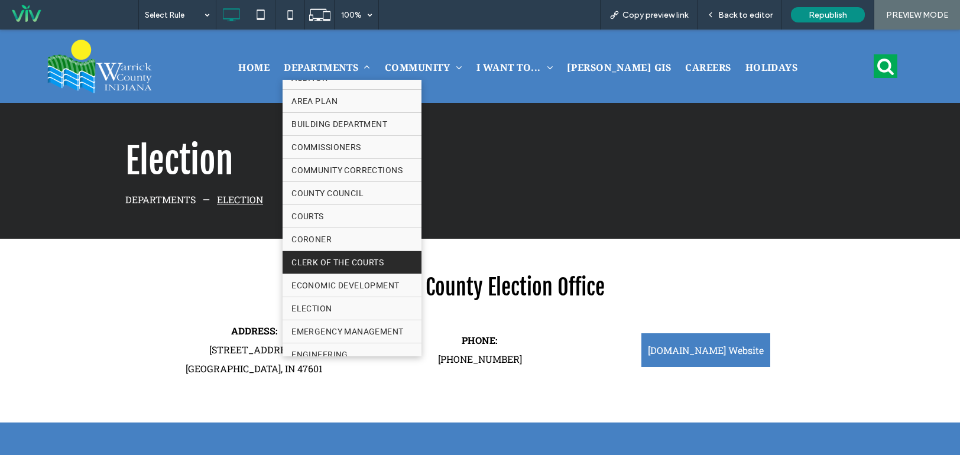
click at [376, 265] on span "CLERK OF THE COURTS" at bounding box center [337, 262] width 92 height 17
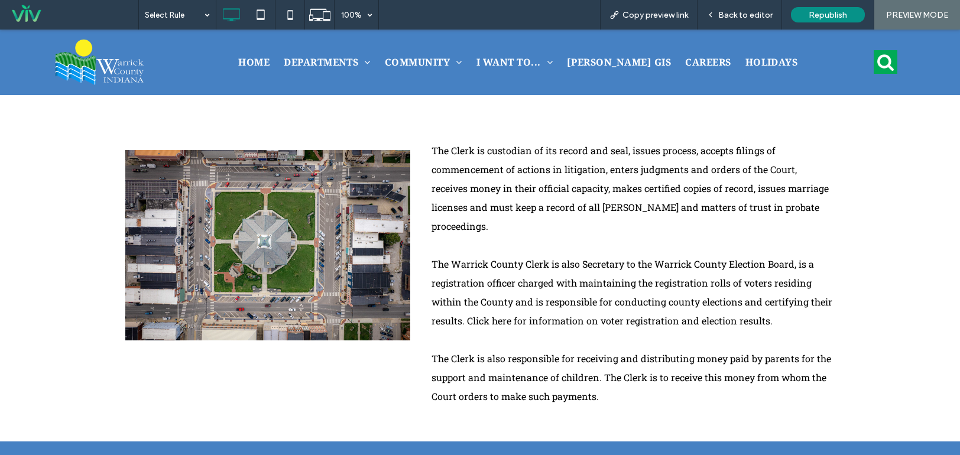
scroll to position [355, 0]
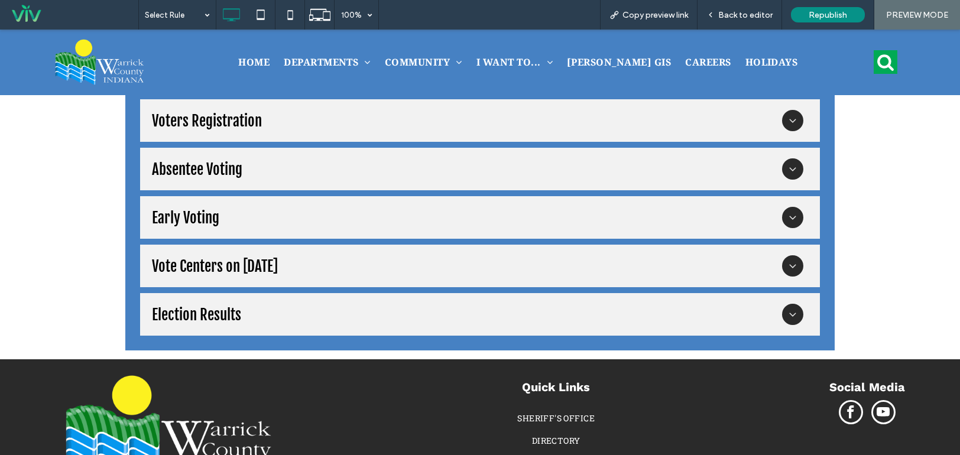
scroll to position [1139, 0]
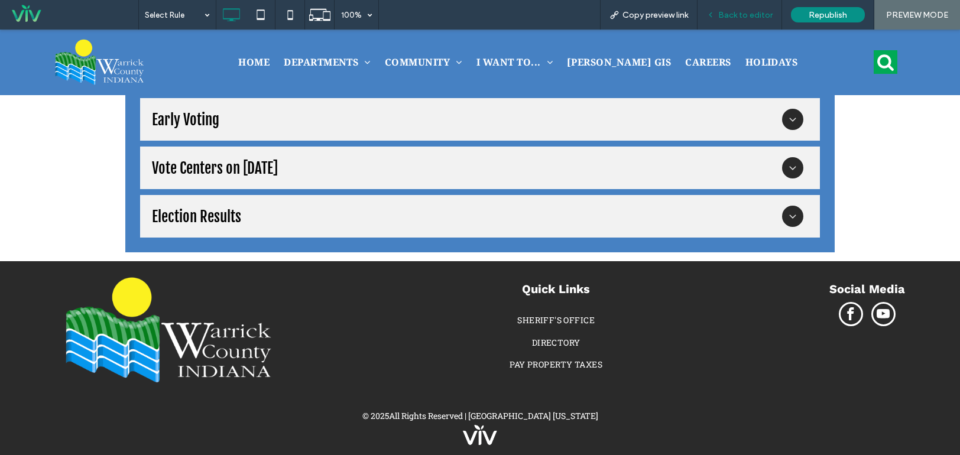
click at [774, 17] on div "Back to editor" at bounding box center [739, 15] width 84 height 10
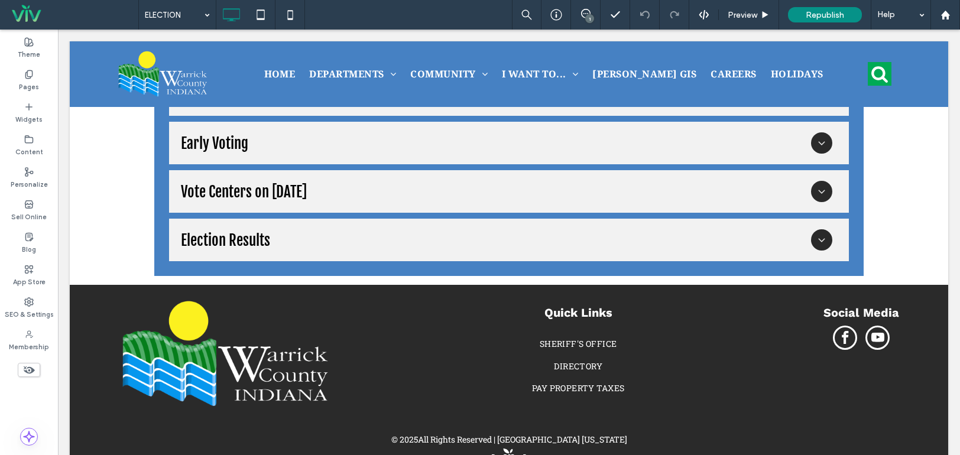
scroll to position [1151, 0]
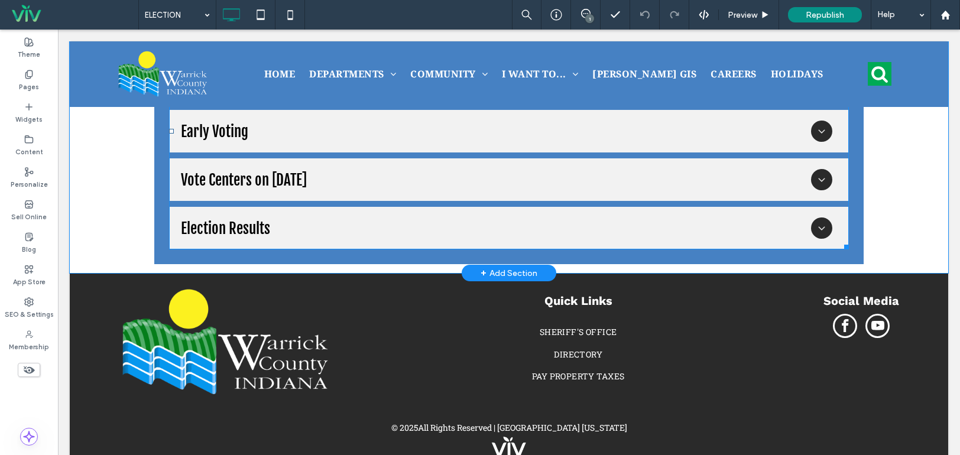
click at [322, 206] on span at bounding box center [509, 131] width 680 height 236
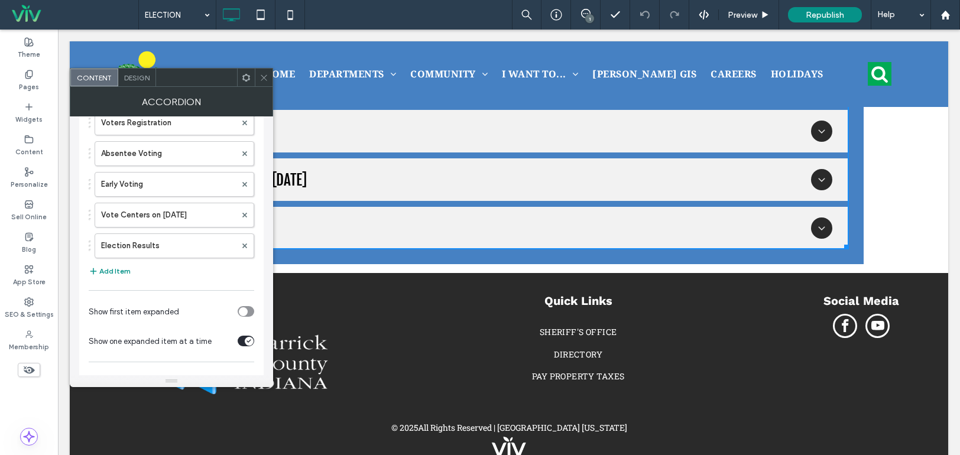
scroll to position [176, 0]
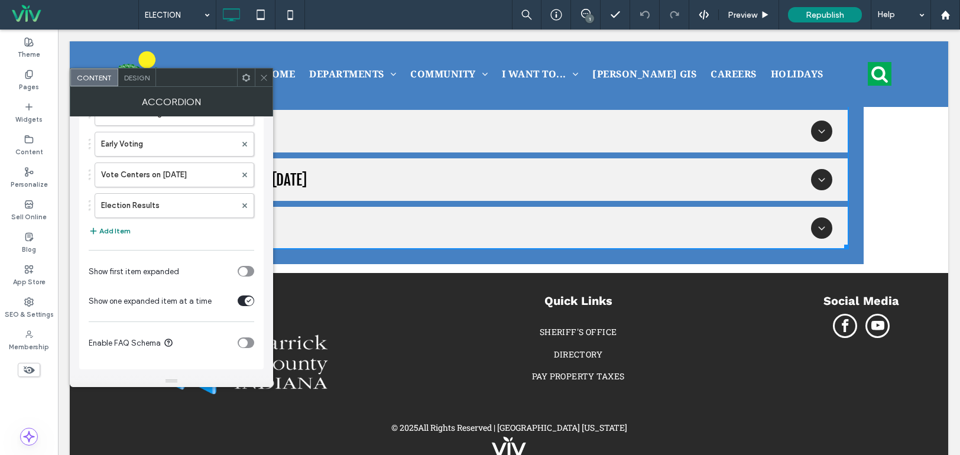
click at [119, 226] on button "Add Item" at bounding box center [110, 231] width 42 height 14
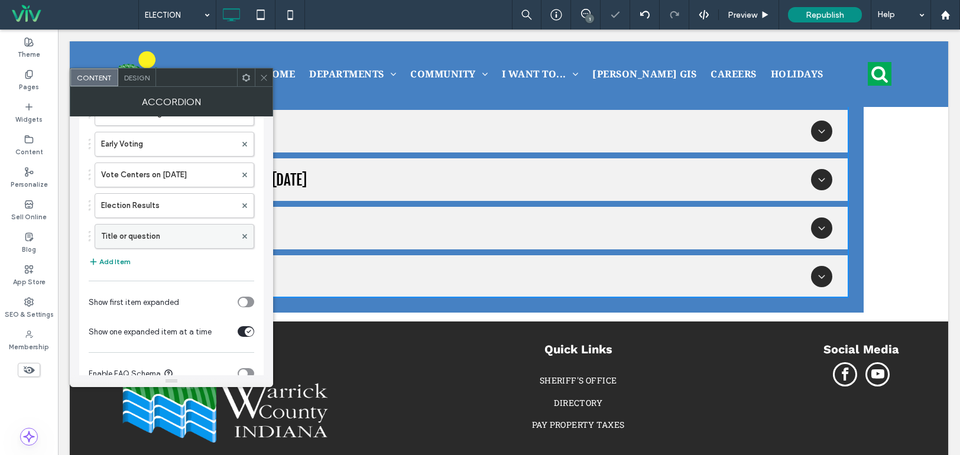
click at [140, 241] on label "Title or question" at bounding box center [168, 237] width 135 height 24
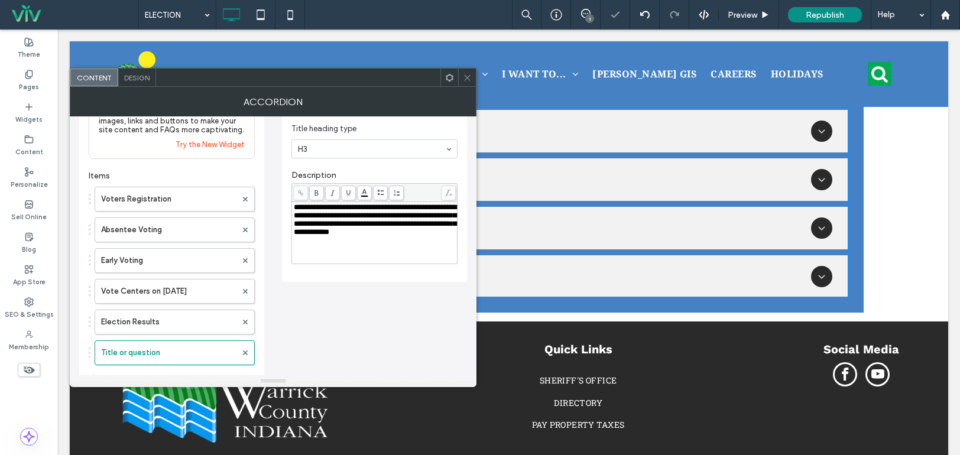
scroll to position [0, 0]
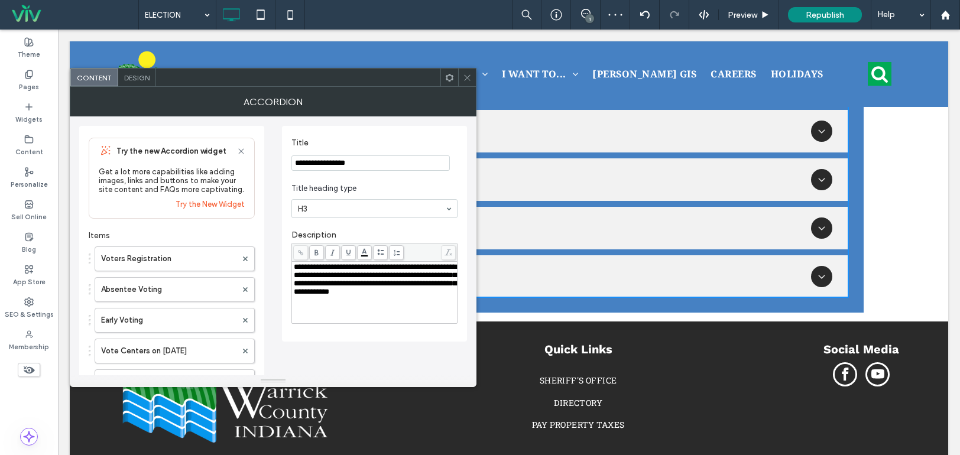
click at [261, 152] on div "**********" at bounding box center [273, 346] width 388 height 460
type input "**********"
click at [395, 180] on section "Title heading type H3" at bounding box center [374, 200] width 166 height 47
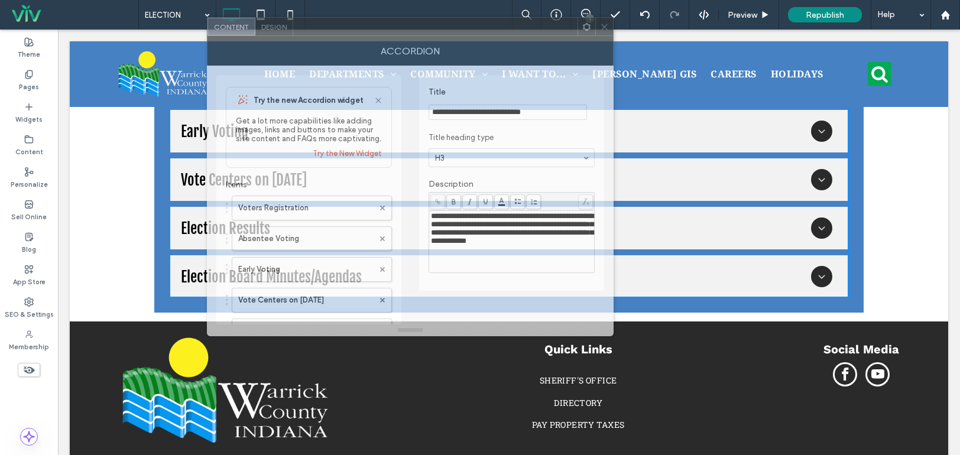
drag, startPoint x: 411, startPoint y: 82, endPoint x: 541, endPoint y: 32, distance: 138.6
click at [551, 35] on div at bounding box center [435, 27] width 284 height 18
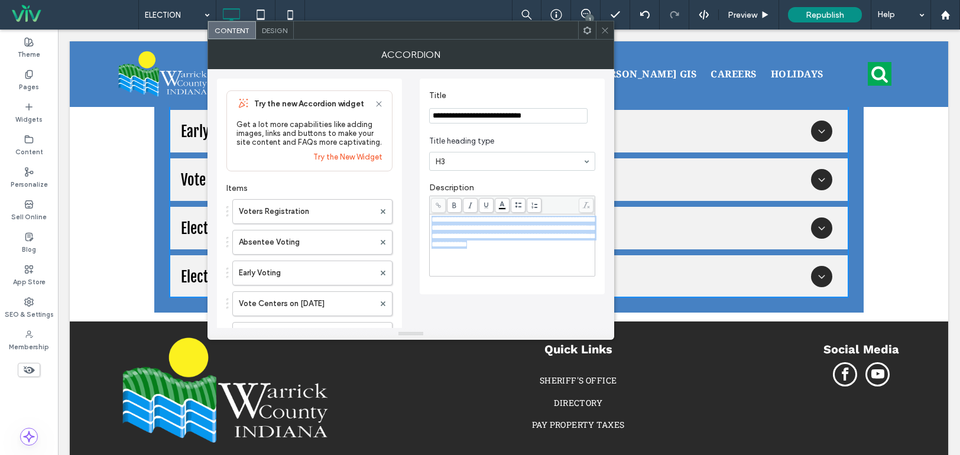
drag, startPoint x: 567, startPoint y: 251, endPoint x: 423, endPoint y: 218, distance: 148.5
click at [423, 219] on div "**********" at bounding box center [512, 187] width 185 height 216
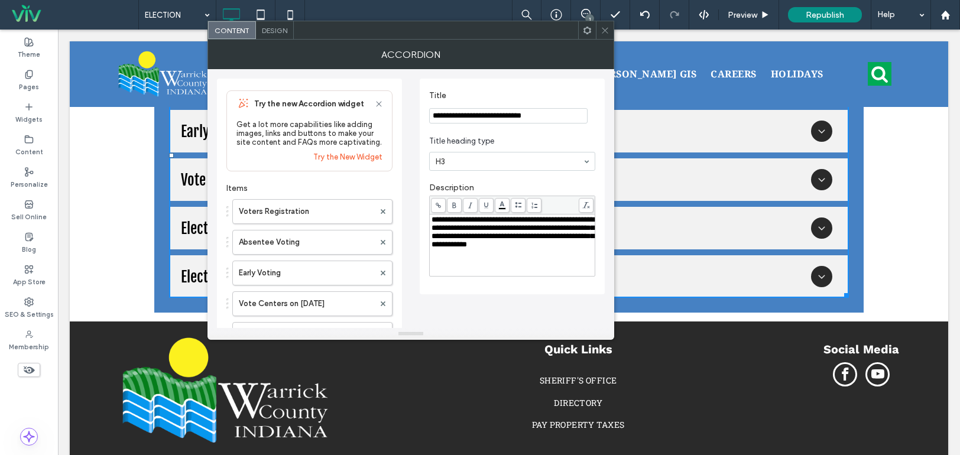
click at [527, 284] on div "**********" at bounding box center [512, 187] width 185 height 216
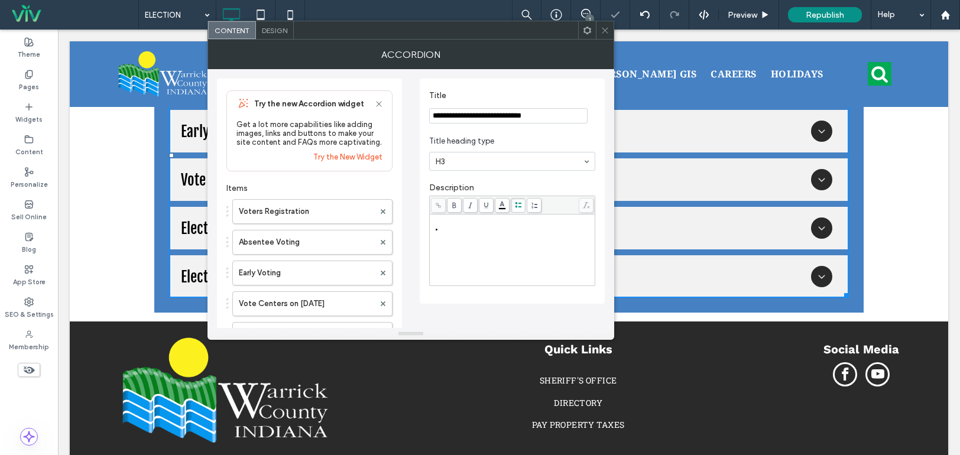
click at [518, 203] on icon at bounding box center [518, 205] width 7 height 7
drag, startPoint x: 564, startPoint y: 237, endPoint x: 444, endPoint y: 228, distance: 120.4
click at [444, 228] on div "**********" at bounding box center [518, 233] width 151 height 17
click at [440, 207] on use at bounding box center [438, 205] width 5 height 5
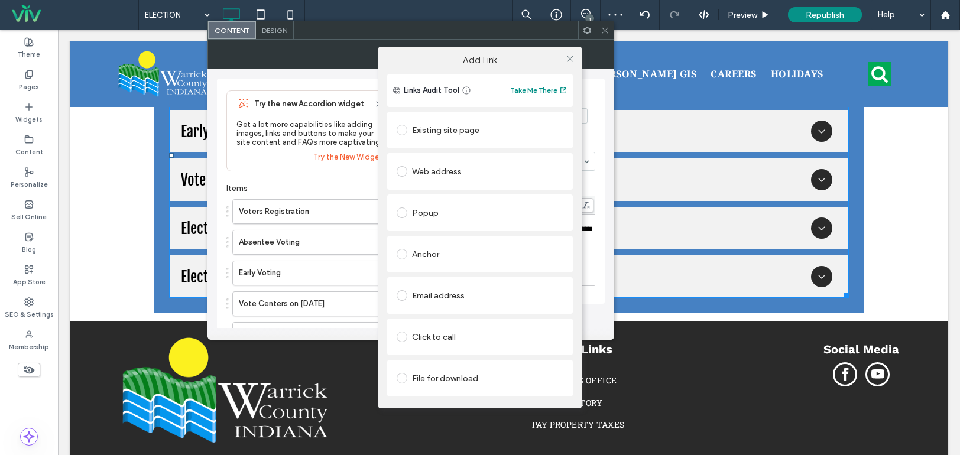
click at [450, 376] on div "File for download" at bounding box center [480, 378] width 167 height 19
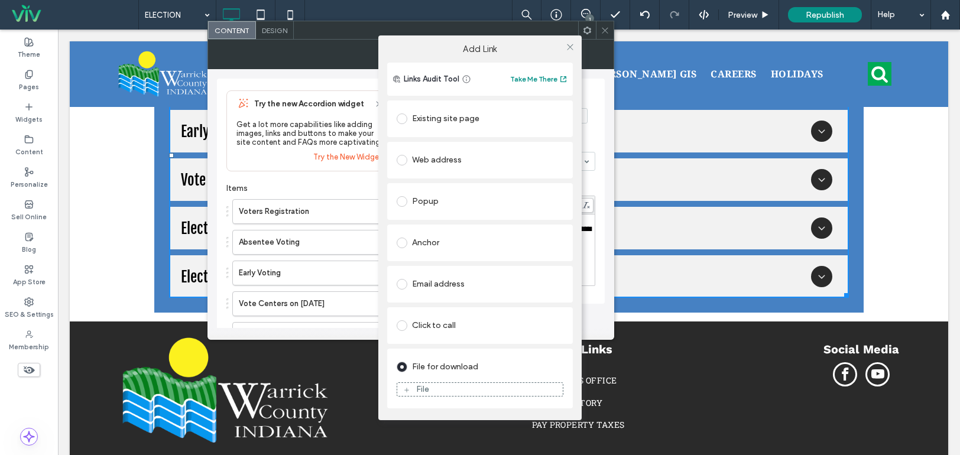
click at [447, 384] on div "File" at bounding box center [480, 389] width 166 height 11
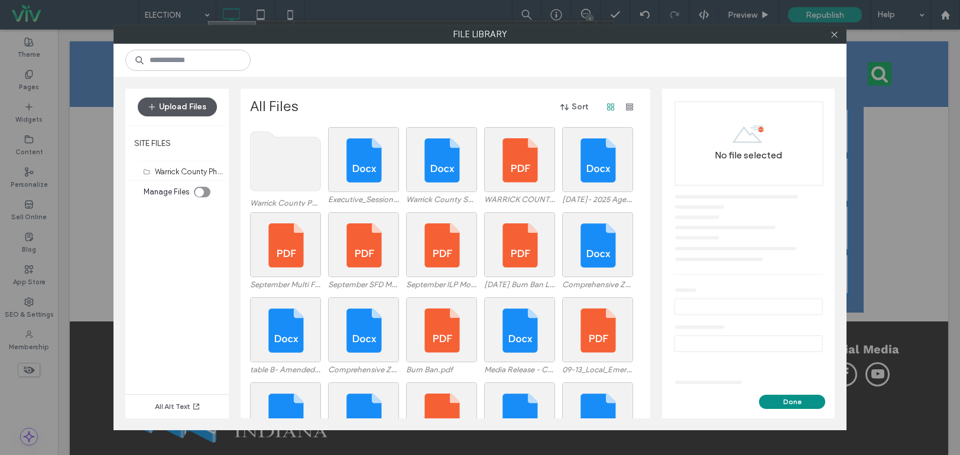
click at [177, 106] on button "Upload Files" at bounding box center [177, 107] width 79 height 19
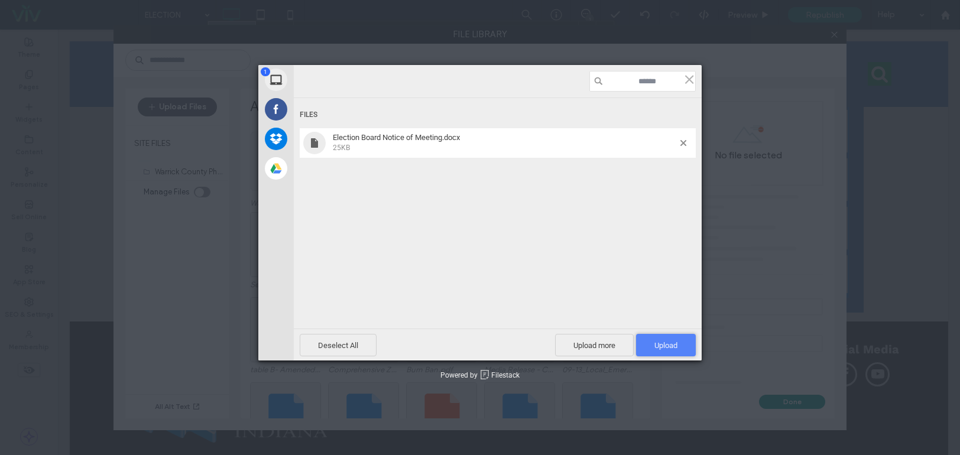
click at [657, 338] on span "Upload 1" at bounding box center [666, 345] width 60 height 22
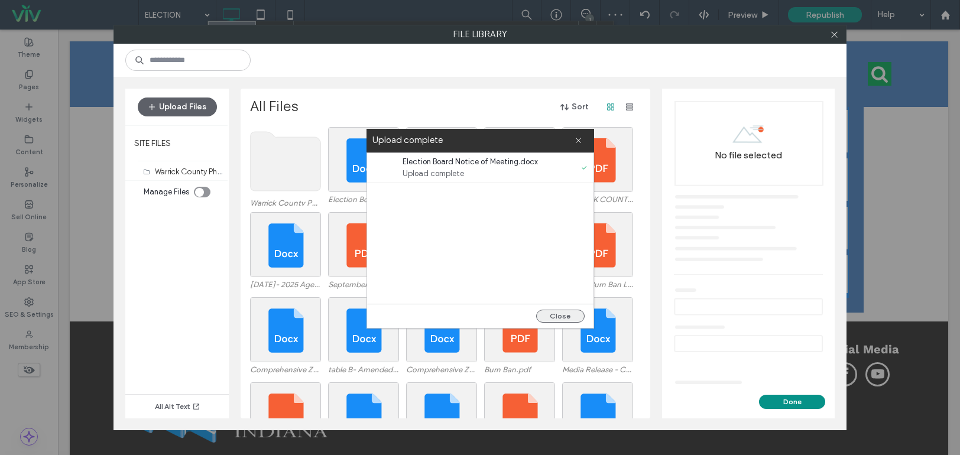
click at [552, 317] on button "Close" at bounding box center [560, 316] width 48 height 13
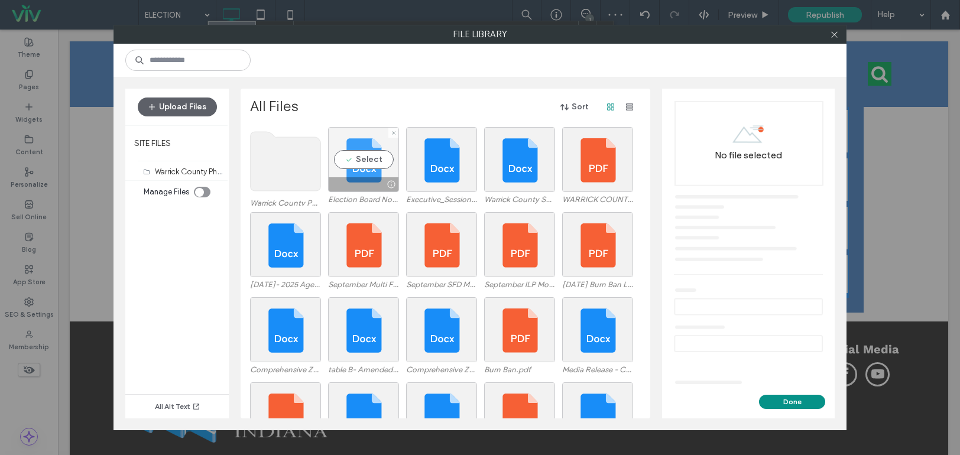
click at [359, 180] on div at bounding box center [364, 184] width 70 height 14
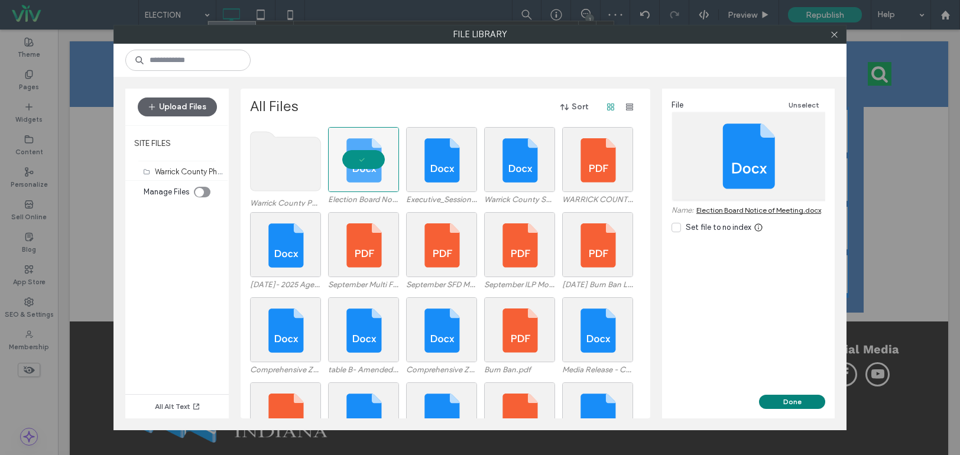
click at [793, 403] on button "Done" at bounding box center [792, 402] width 66 height 14
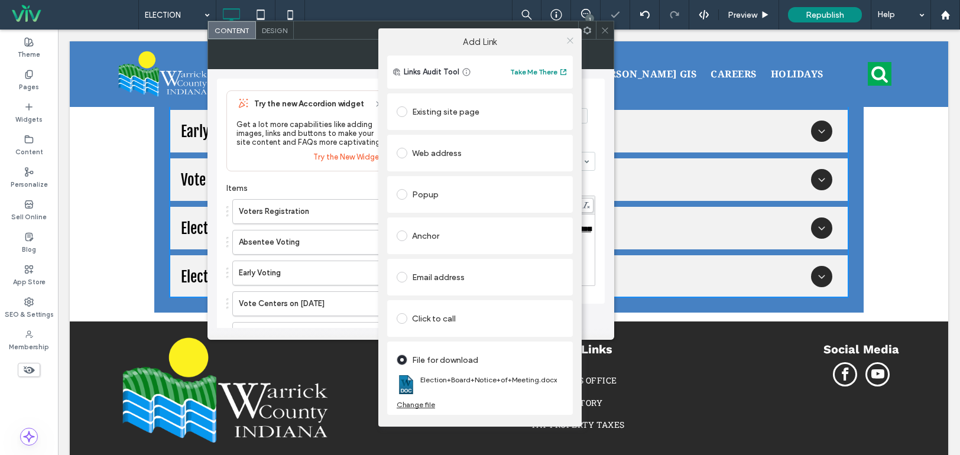
click at [568, 41] on icon at bounding box center [570, 40] width 9 height 9
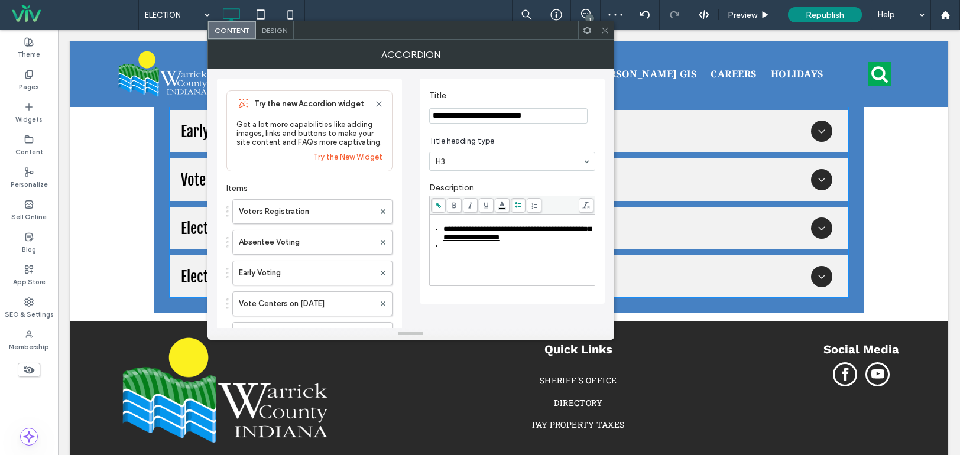
click at [463, 244] on div "Rich Text Editor" at bounding box center [518, 246] width 151 height 8
click at [473, 248] on div "Rich Text Editor" at bounding box center [518, 246] width 151 height 8
drag, startPoint x: 514, startPoint y: 257, endPoint x: 442, endPoint y: 249, distance: 71.9
click at [442, 249] on ul "**********" at bounding box center [512, 241] width 162 height 33
click at [437, 207] on icon at bounding box center [438, 205] width 7 height 7
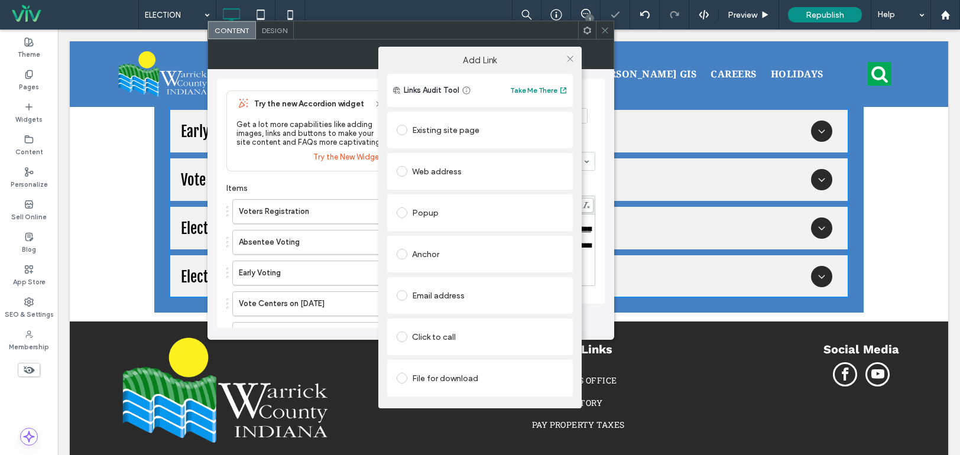
click at [469, 379] on div "File for download" at bounding box center [480, 378] width 167 height 19
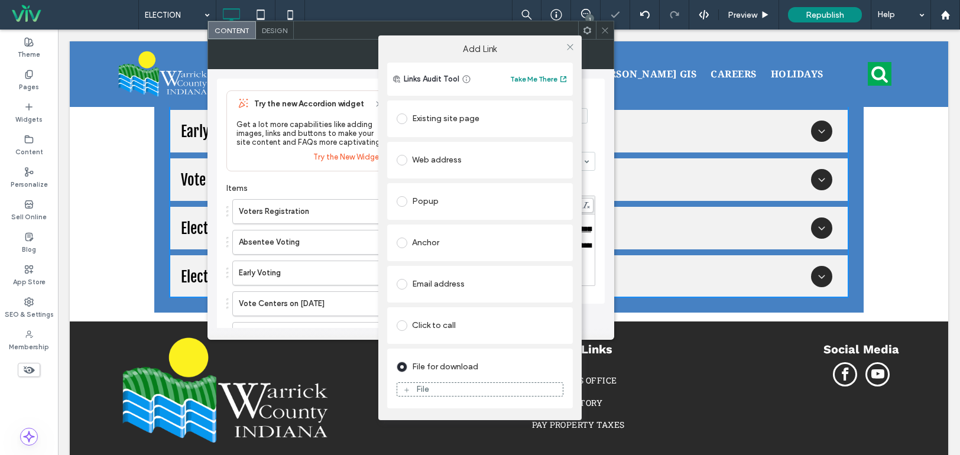
click at [466, 387] on div "File" at bounding box center [480, 389] width 166 height 11
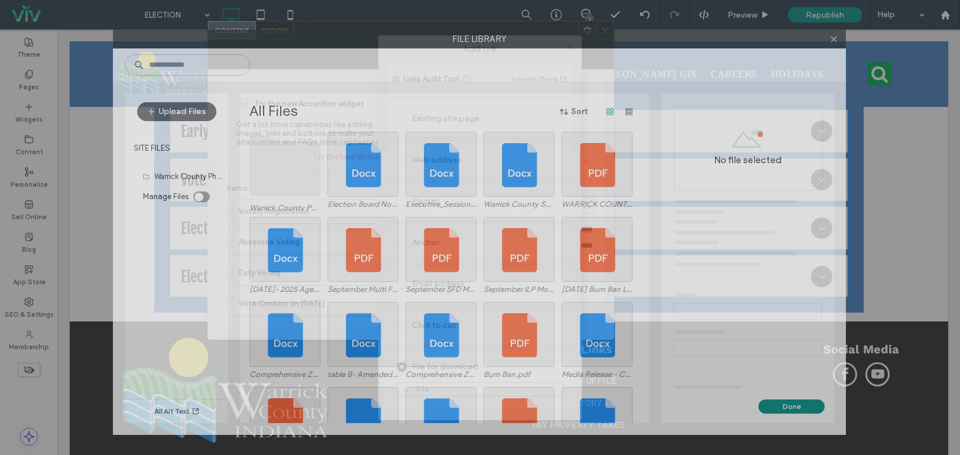
drag, startPoint x: 336, startPoint y: 37, endPoint x: 336, endPoint y: 29, distance: 8.3
click at [336, 29] on div "File Library Upload Files SITE FILES Warrick County Photos (48) Manage Files Al…" at bounding box center [480, 227] width 960 height 455
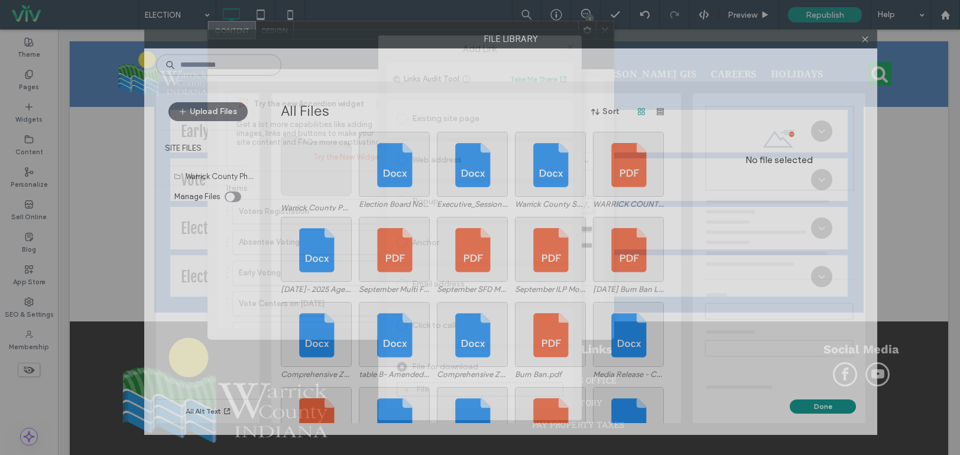
drag, startPoint x: 335, startPoint y: 30, endPoint x: 366, endPoint y: -24, distance: 62.2
click at [366, 0] on html ".wqwq-1{fill:#231f20;} .cls-1q, .cls-2q { fill-rule: evenodd; } .cls-2q { fill:…" at bounding box center [480, 227] width 960 height 455
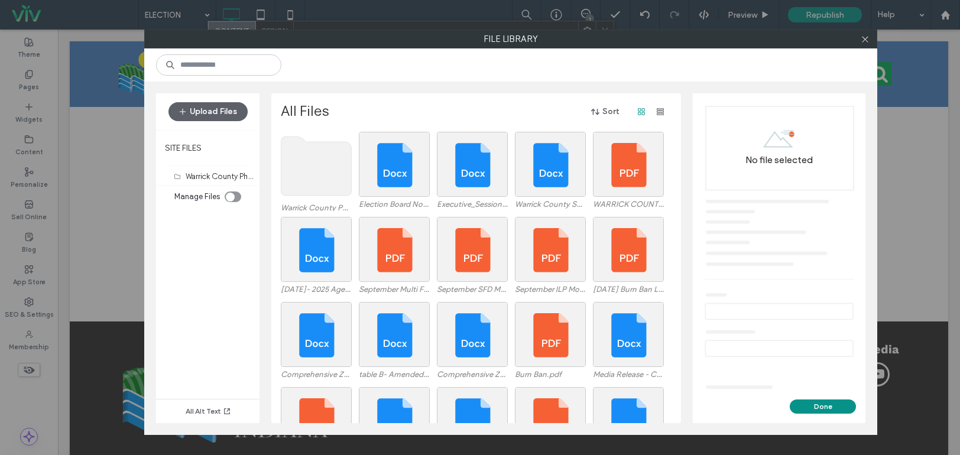
click at [426, 102] on div "All Files Sort" at bounding box center [475, 111] width 389 height 19
click at [404, 167] on div "Select" at bounding box center [394, 164] width 71 height 65
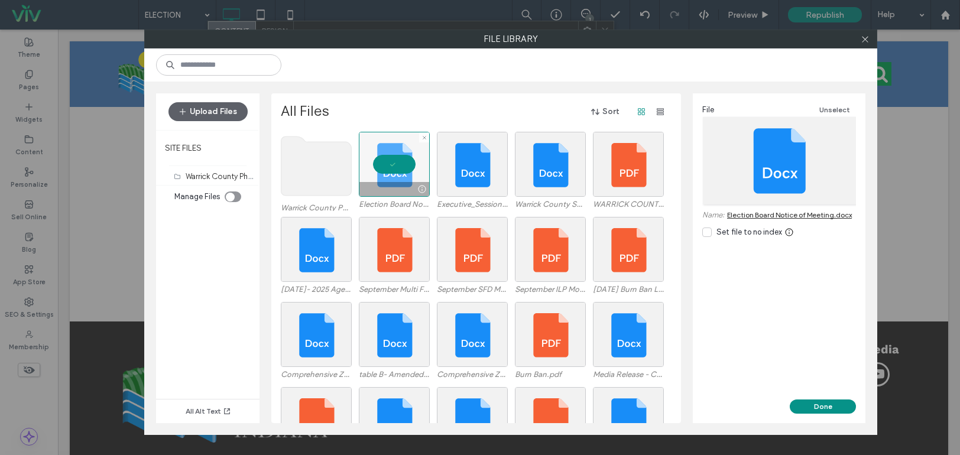
click at [405, 154] on div at bounding box center [394, 164] width 71 height 65
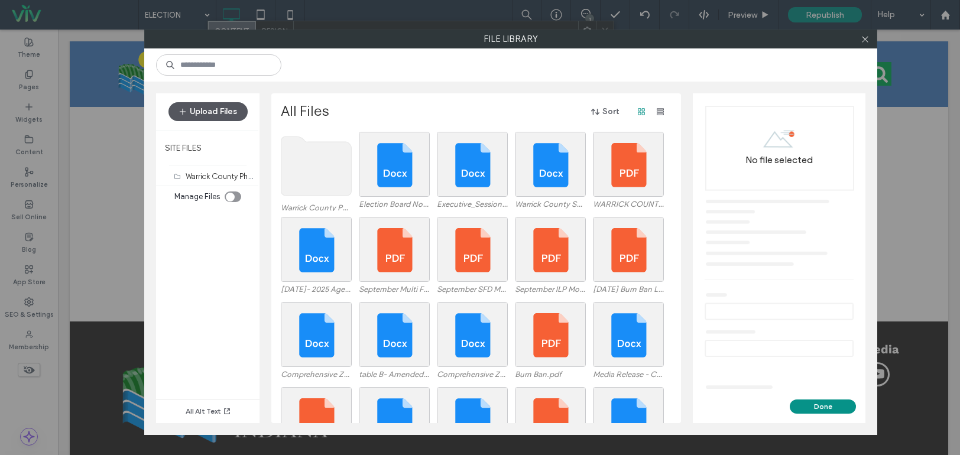
click at [233, 113] on button "Upload Files" at bounding box center [207, 111] width 79 height 19
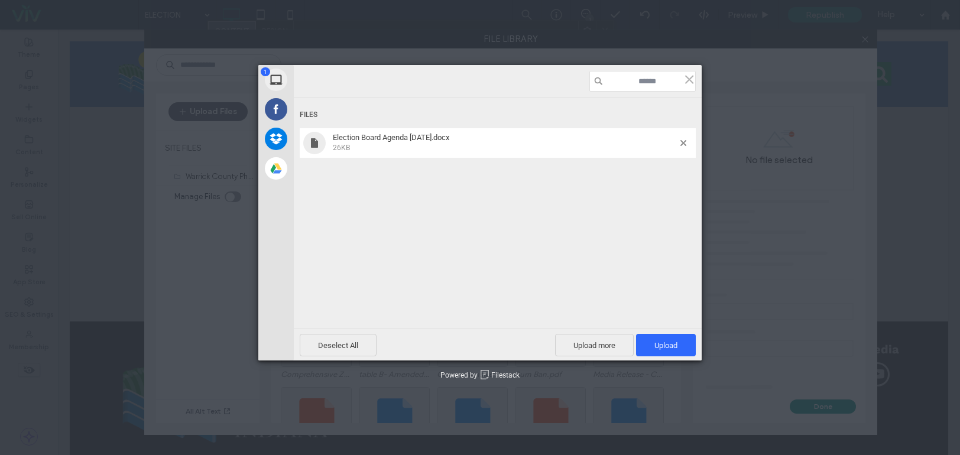
click at [666, 310] on div "Files Election Board Agenda October 17, 2025.docx 26KB" at bounding box center [498, 198] width 408 height 266
click at [667, 346] on span "Upload 1" at bounding box center [665, 345] width 23 height 9
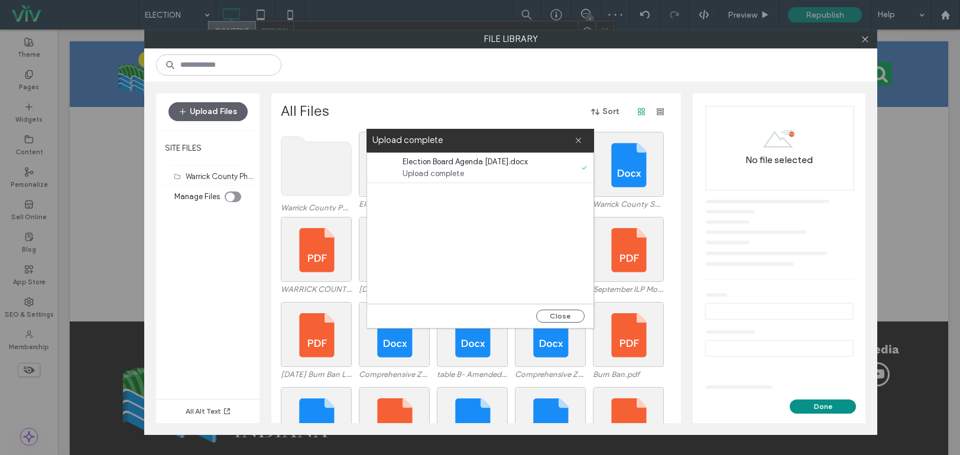
drag, startPoint x: 553, startPoint y: 313, endPoint x: 530, endPoint y: 280, distance: 40.8
click at [553, 314] on button "Close" at bounding box center [560, 316] width 48 height 13
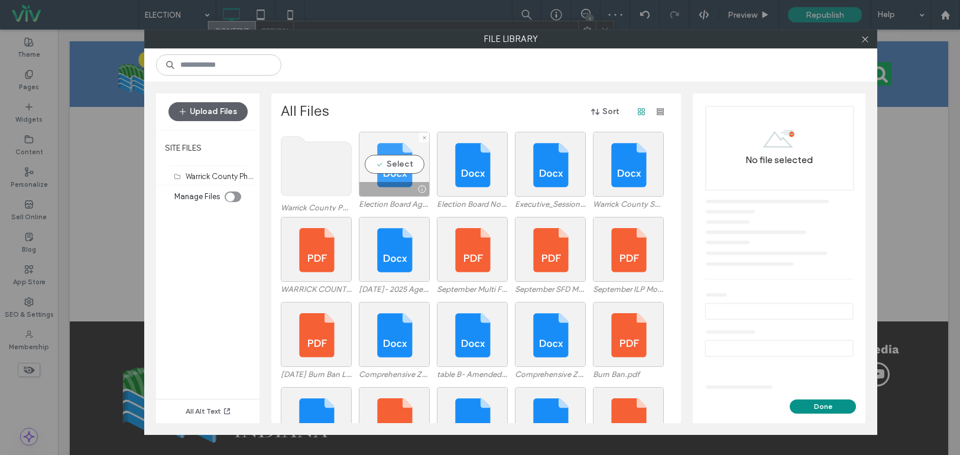
click at [414, 168] on div "Select" at bounding box center [394, 164] width 71 height 65
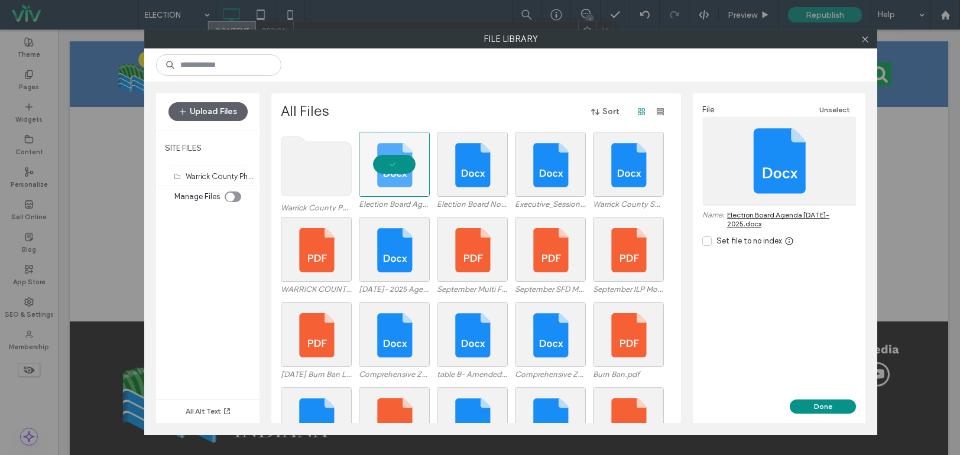
click at [803, 327] on div "File Unselect Name: Election Board Agenda October 17- 2025.docx Set file to no …" at bounding box center [779, 246] width 173 height 306
click at [815, 405] on button "Done" at bounding box center [823, 407] width 66 height 14
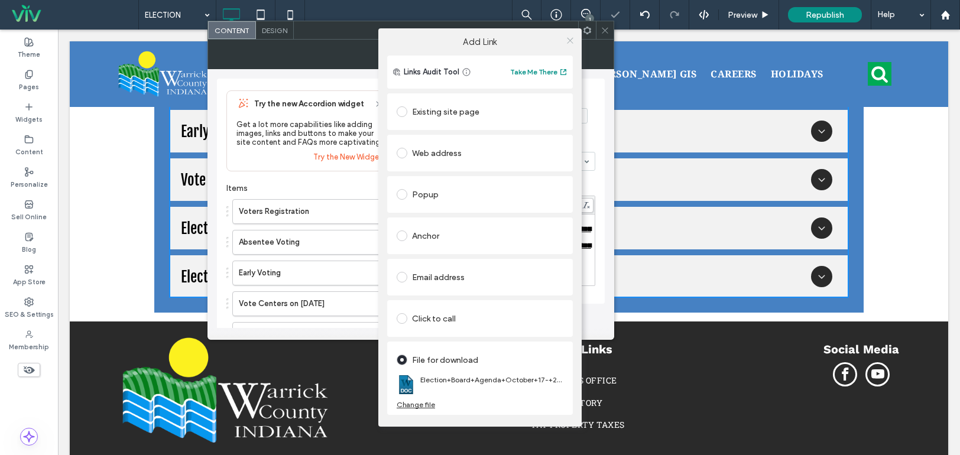
click at [572, 39] on icon at bounding box center [570, 40] width 9 height 9
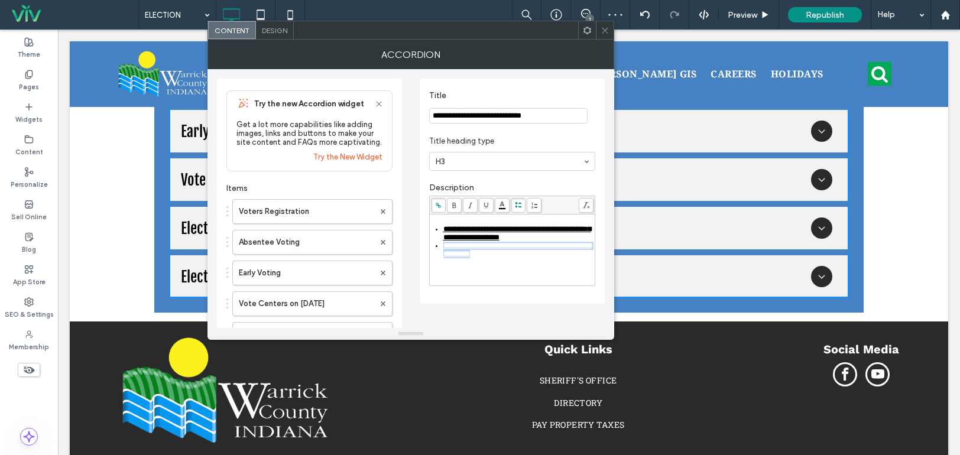
click at [541, 262] on div "**********" at bounding box center [512, 254] width 162 height 59
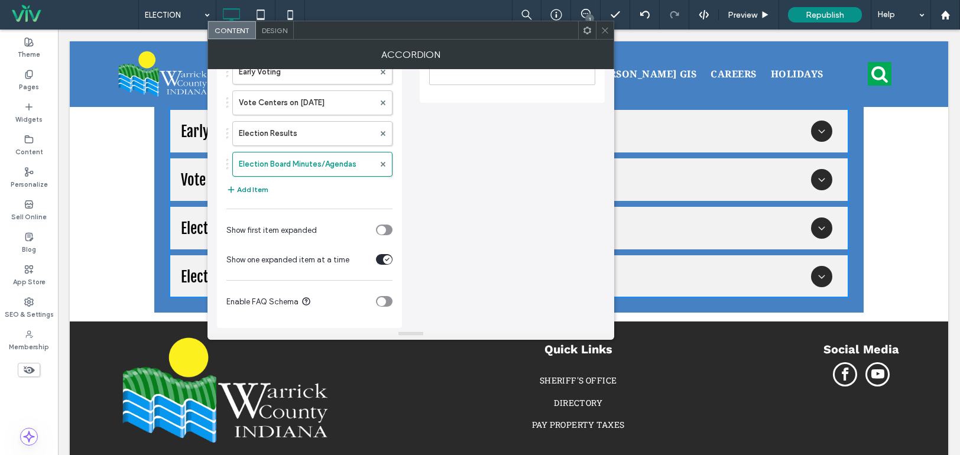
click at [609, 31] on div at bounding box center [605, 30] width 18 height 18
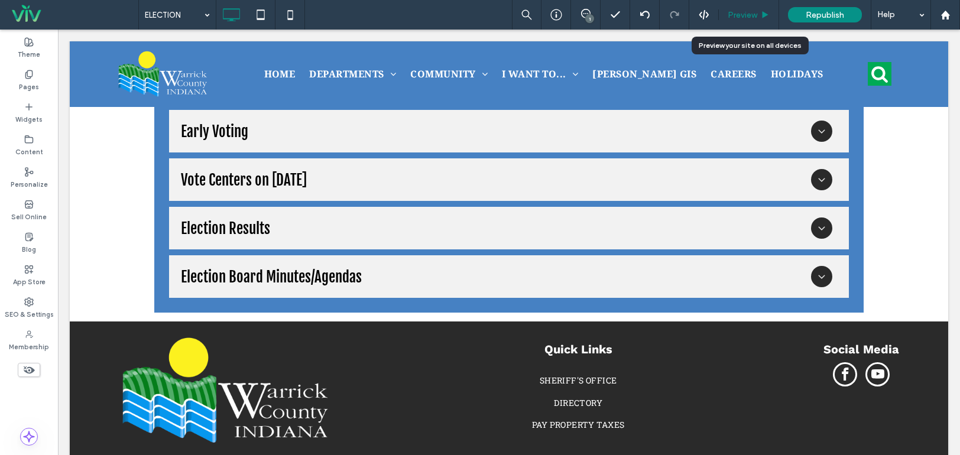
click at [749, 12] on span "Preview" at bounding box center [743, 15] width 30 height 10
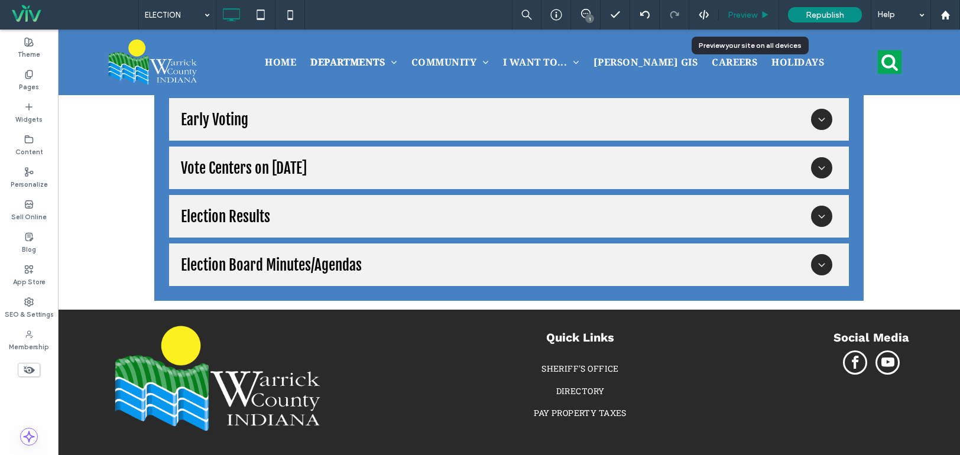
scroll to position [1139, 0]
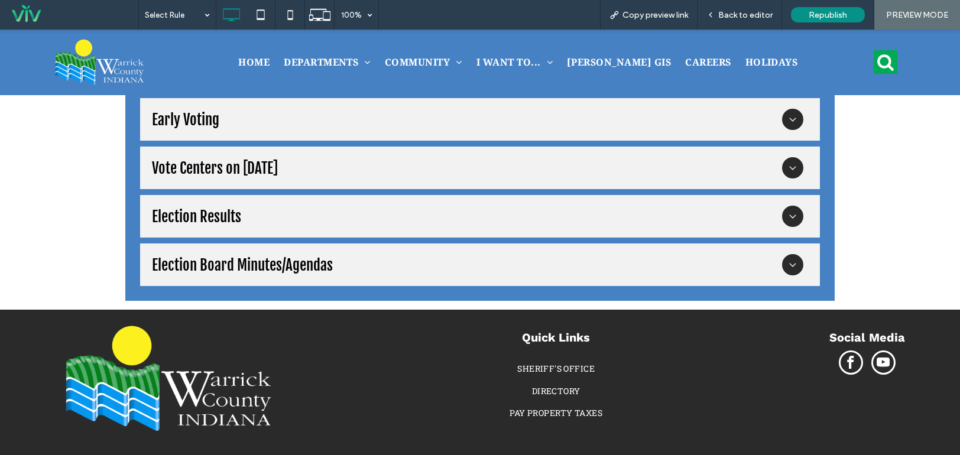
click at [524, 273] on div "Election Board Minutes/Agendas" at bounding box center [467, 265] width 630 height 18
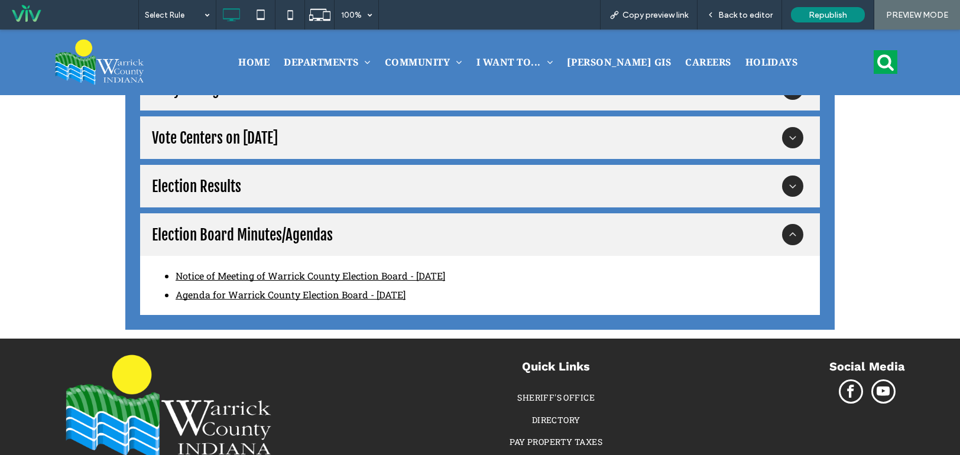
scroll to position [1198, 0]
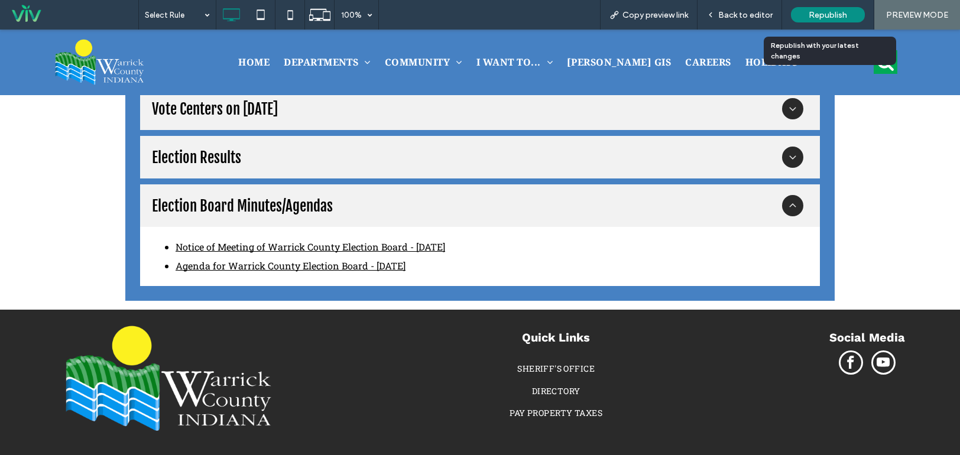
click at [829, 15] on span "Republish" at bounding box center [828, 15] width 38 height 10
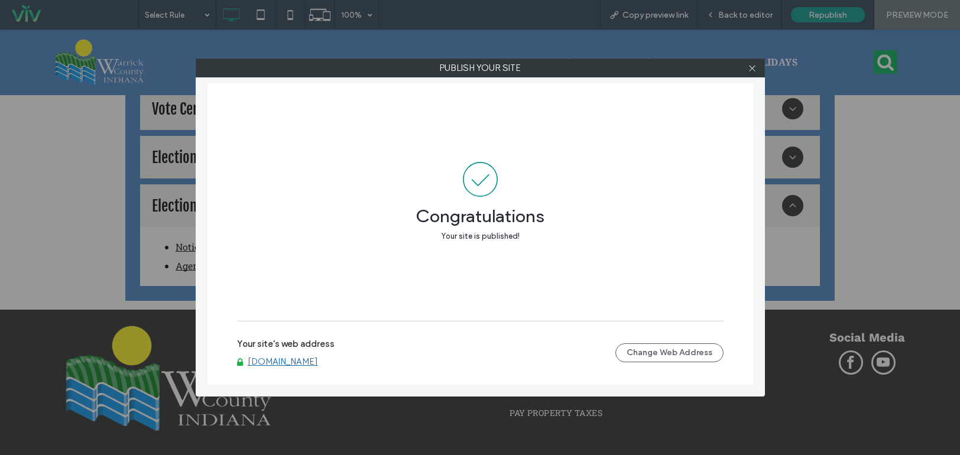
click at [306, 366] on link "www.warrickcounty.gov" at bounding box center [283, 361] width 70 height 11
click at [750, 67] on icon at bounding box center [752, 68] width 9 height 9
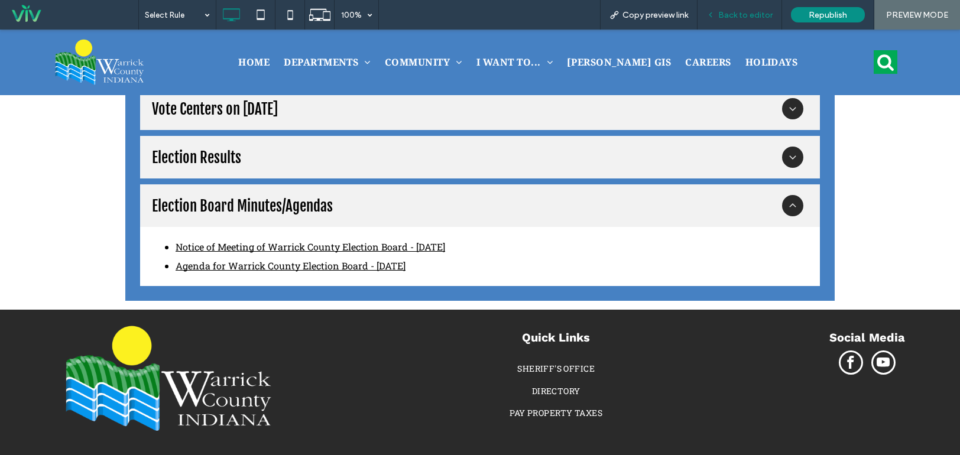
click at [744, 24] on div "Back to editor" at bounding box center [739, 15] width 85 height 30
click at [745, 18] on span "Back to editor" at bounding box center [745, 15] width 54 height 10
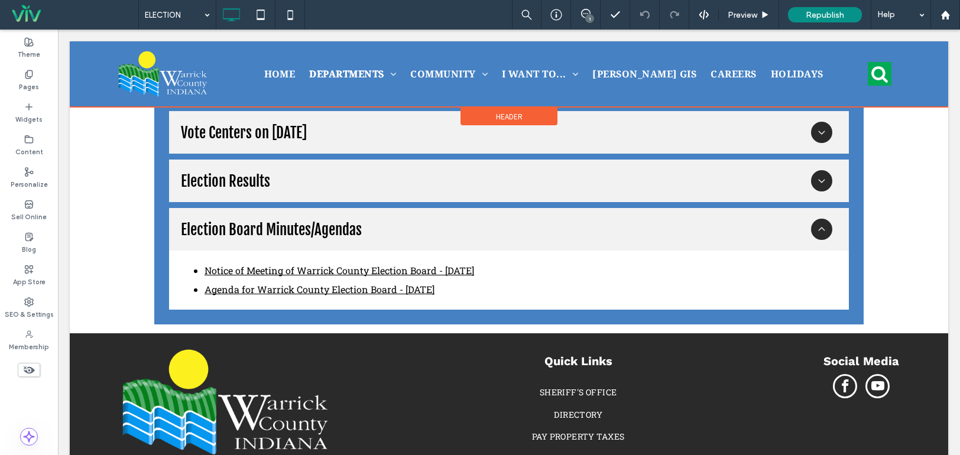
scroll to position [1210, 0]
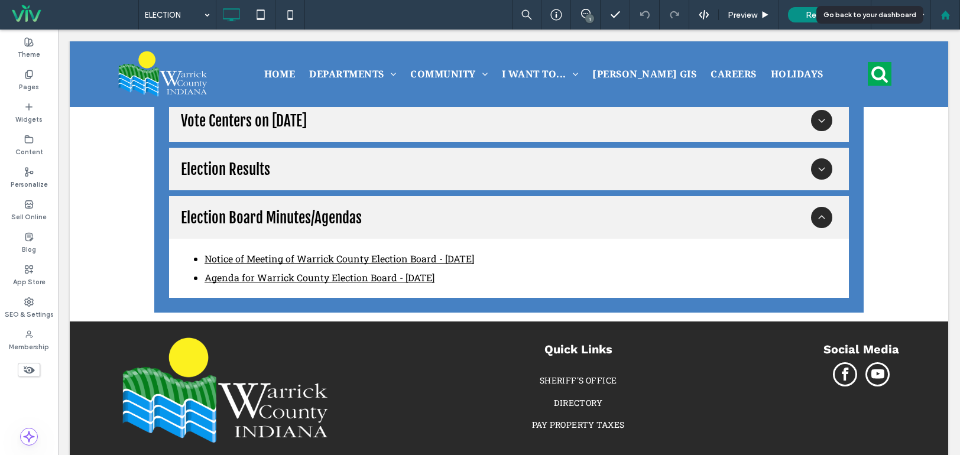
click at [942, 12] on icon at bounding box center [945, 15] width 10 height 10
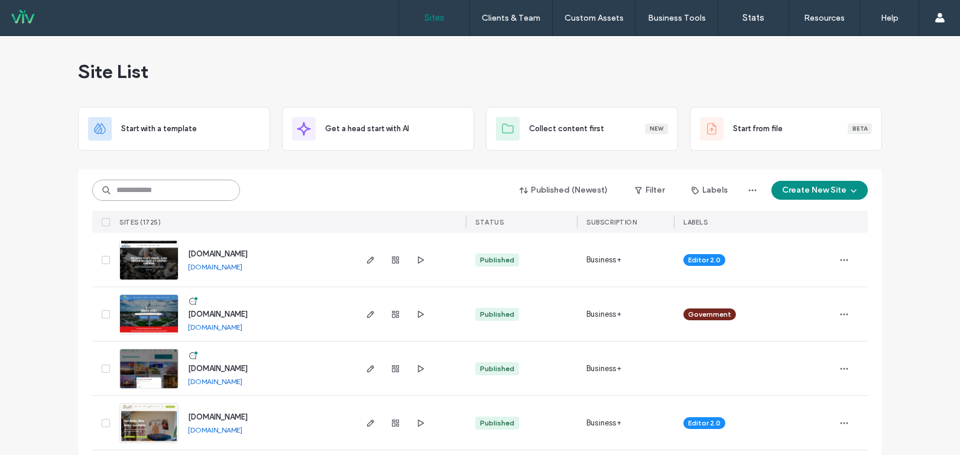
click at [218, 196] on input at bounding box center [166, 190] width 148 height 21
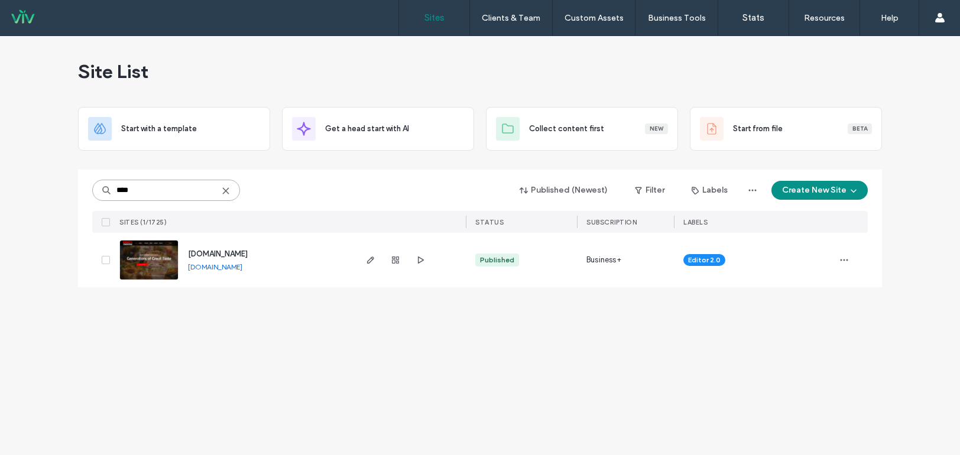
type input "****"
click at [234, 270] on link "[DOMAIN_NAME]" at bounding box center [215, 266] width 54 height 9
click at [202, 373] on div "Site List Start with a template Get a head start with AI Collect content first …" at bounding box center [480, 245] width 960 height 419
click at [135, 254] on img at bounding box center [149, 281] width 58 height 80
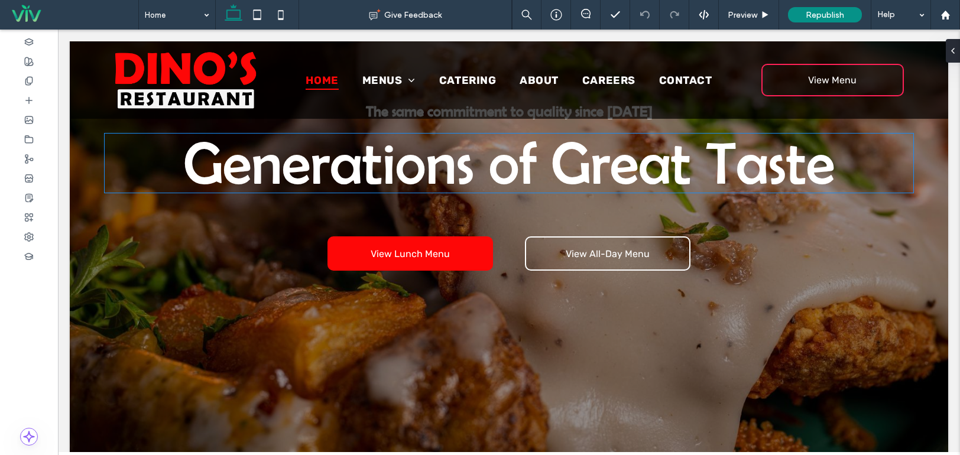
scroll to position [296, 0]
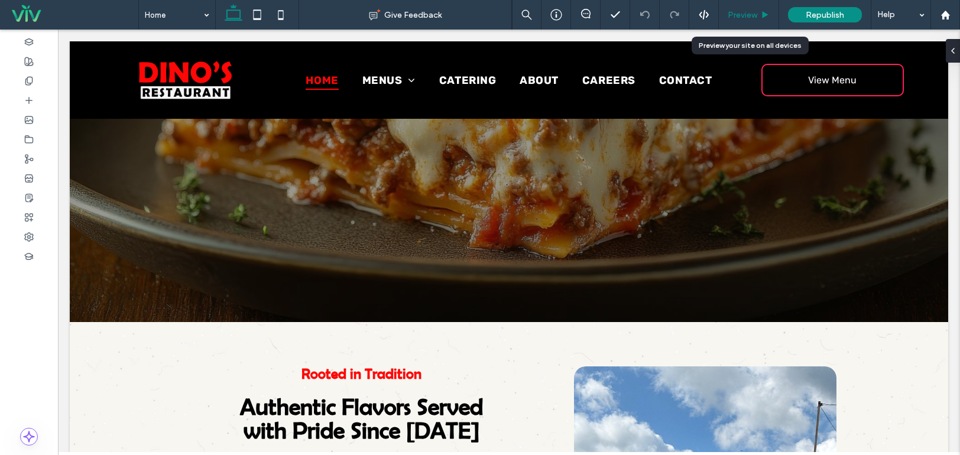
click at [747, 21] on div "Preview" at bounding box center [749, 15] width 60 height 30
click at [753, 12] on span "Preview" at bounding box center [743, 15] width 30 height 10
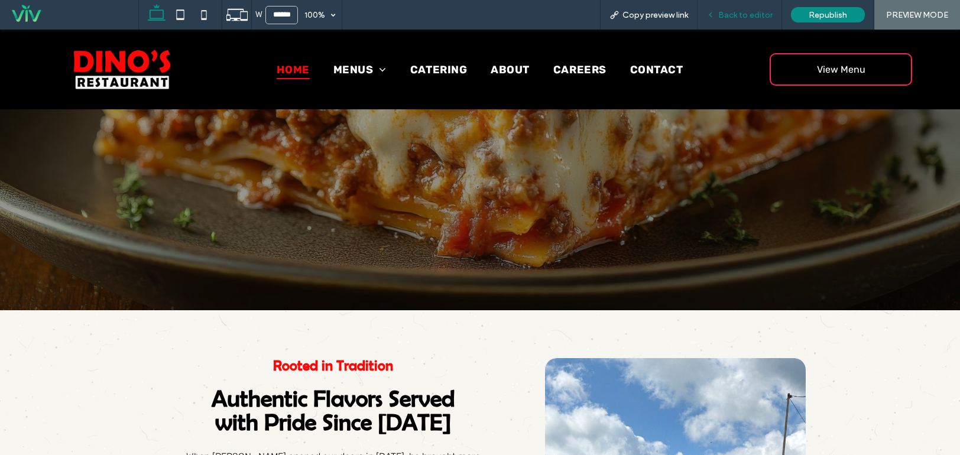
scroll to position [284, 0]
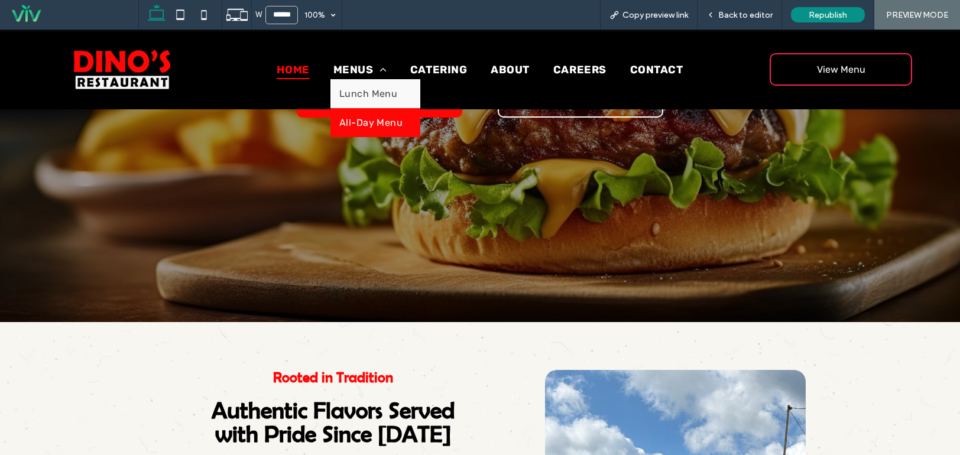
click at [370, 116] on link "All-Day Menu" at bounding box center [375, 122] width 90 height 29
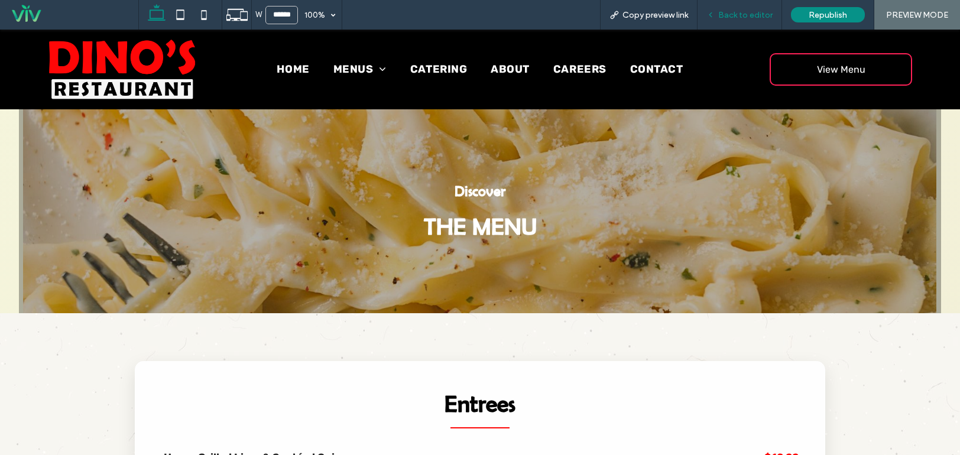
click at [738, 15] on span "Back to editor" at bounding box center [745, 15] width 54 height 10
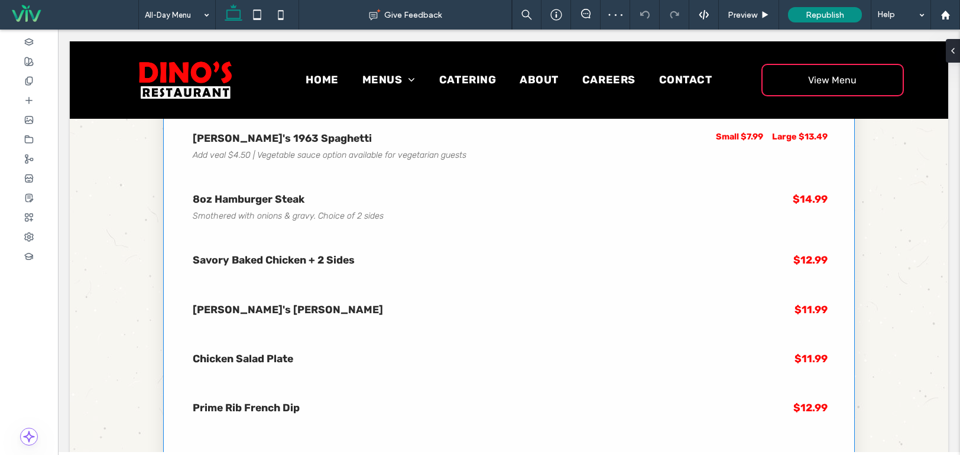
scroll to position [650, 0]
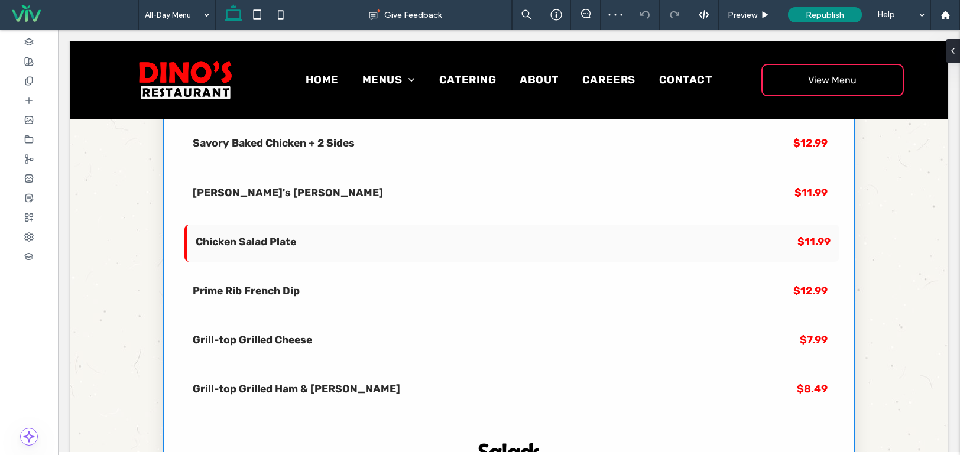
click at [321, 225] on div "Chicken Salad Plate $11.99" at bounding box center [511, 243] width 655 height 37
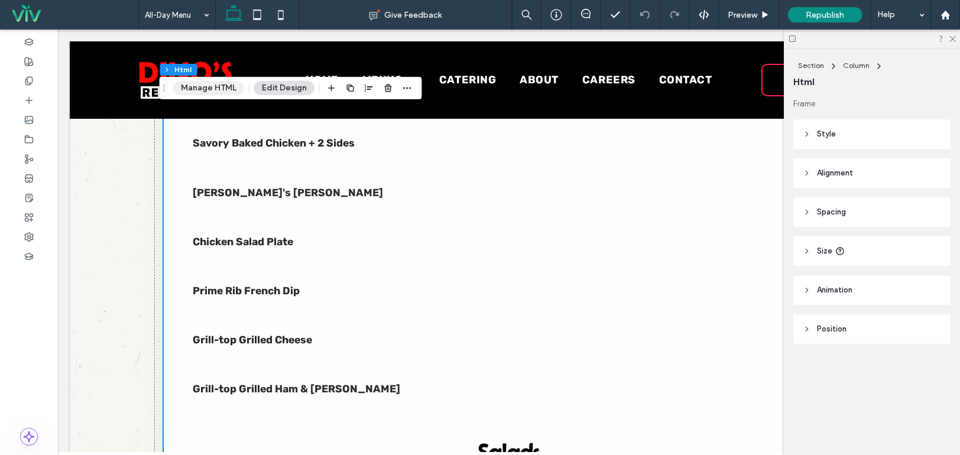
click at [214, 91] on button "Manage HTML" at bounding box center [208, 88] width 71 height 14
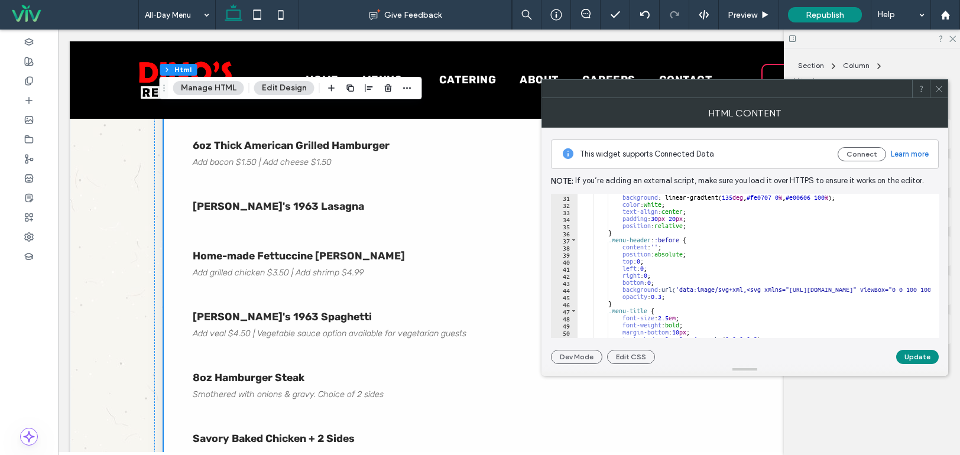
scroll to position [0, 0]
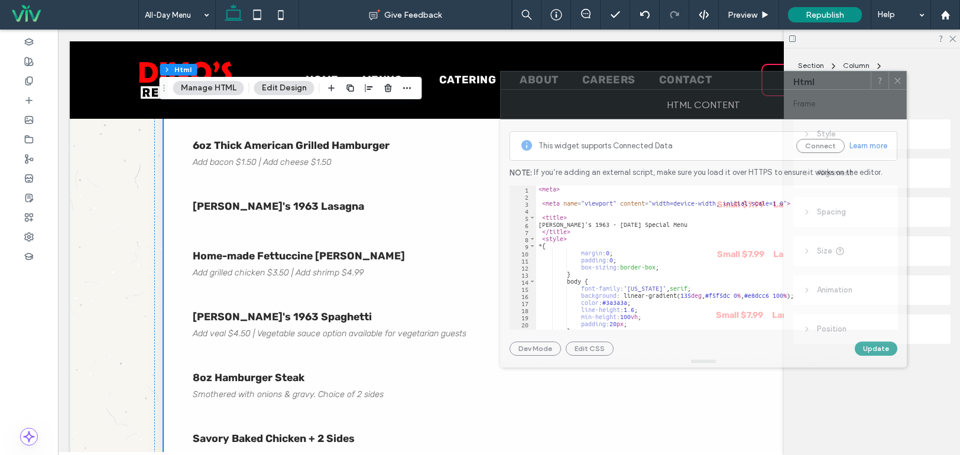
drag, startPoint x: 656, startPoint y: 99, endPoint x: 613, endPoint y: 92, distance: 43.1
click at [614, 91] on div "HTML Content" at bounding box center [703, 105] width 407 height 30
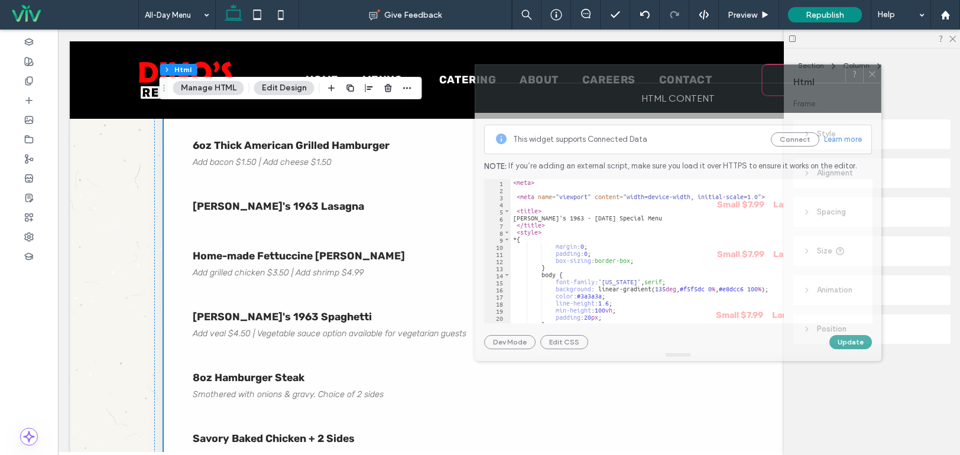
drag, startPoint x: 612, startPoint y: 88, endPoint x: 575, endPoint y: 80, distance: 38.1
click at [575, 80] on div at bounding box center [660, 74] width 370 height 18
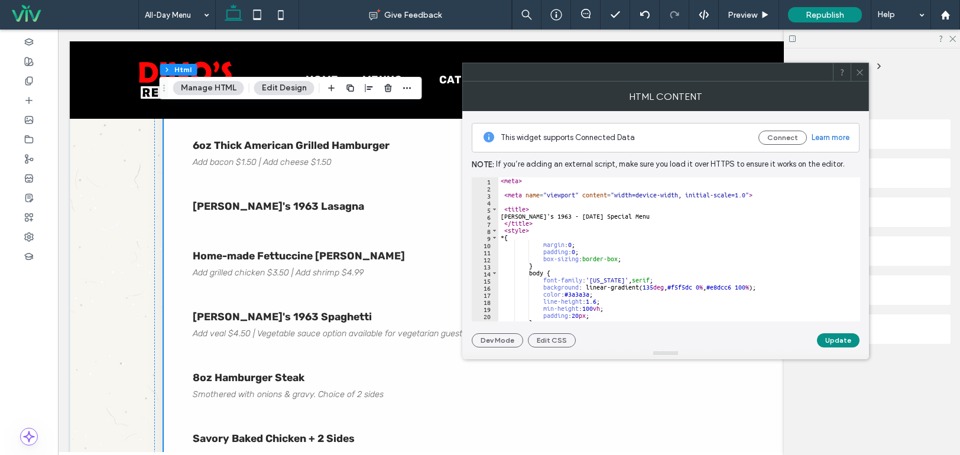
click at [862, 76] on icon at bounding box center [859, 72] width 9 height 9
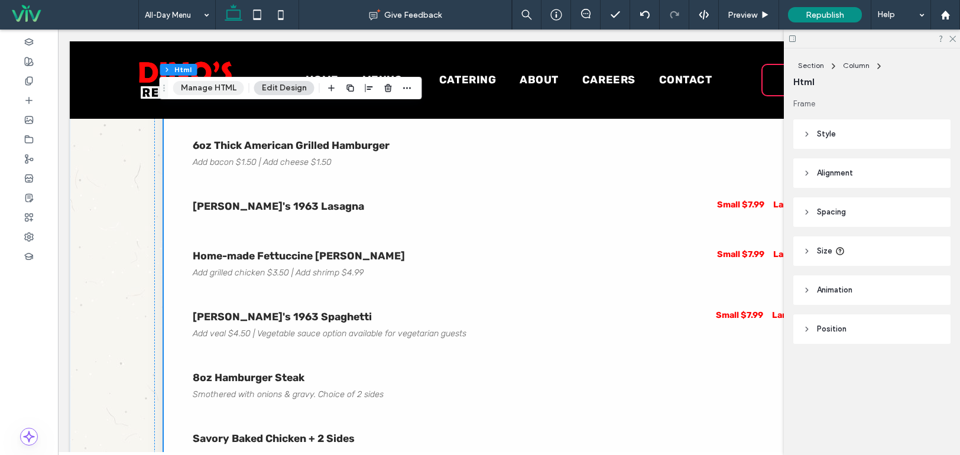
click at [204, 92] on button "Manage HTML" at bounding box center [208, 88] width 71 height 14
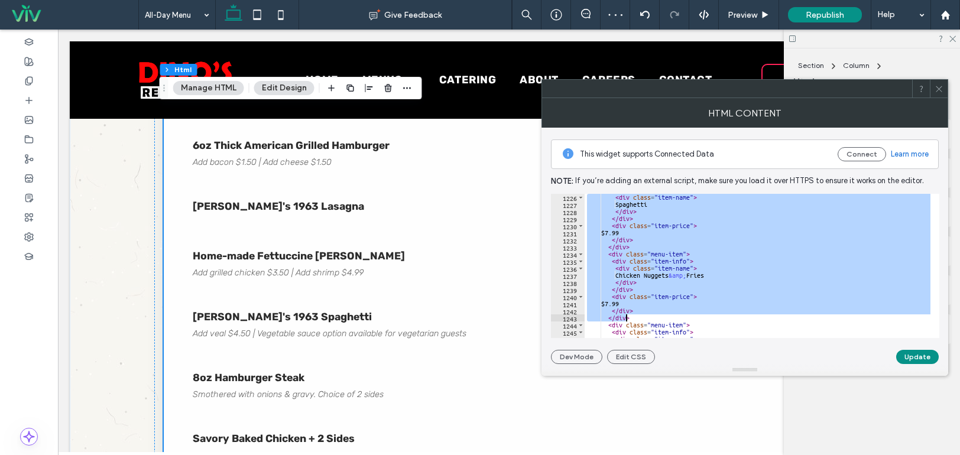
scroll to position [9192, 0]
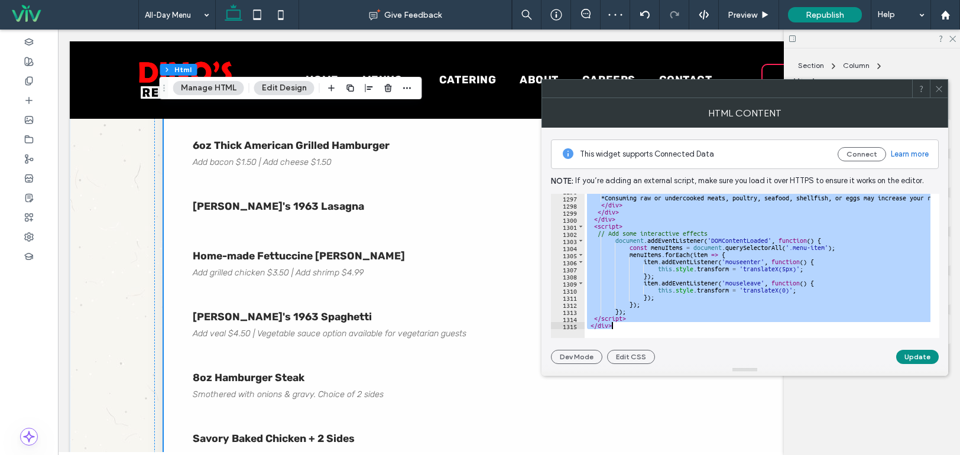
drag, startPoint x: 580, startPoint y: 196, endPoint x: 625, endPoint y: 314, distance: 126.8
click at [633, 322] on div "< div class = "footer-note" > *Consuming raw or undercooked meats, poultry, sea…" at bounding box center [931, 262] width 693 height 150
type textarea "********* *******"
click at [942, 92] on icon at bounding box center [938, 89] width 9 height 9
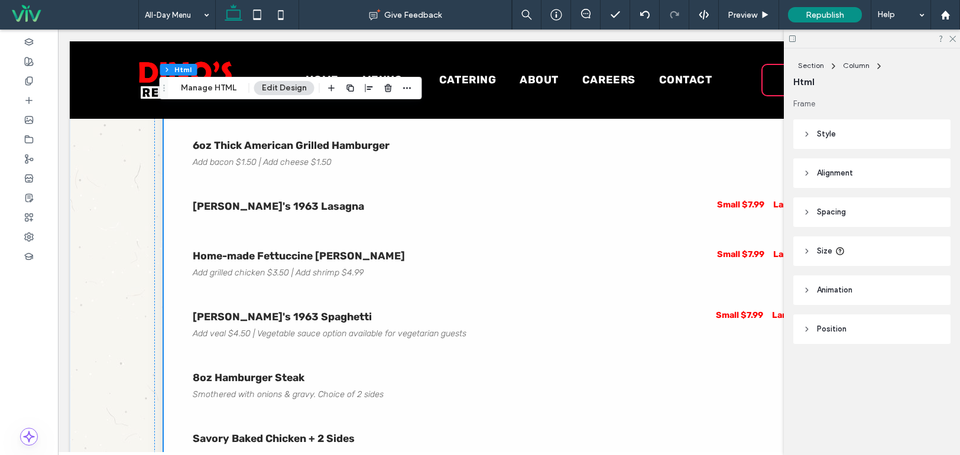
click at [952, 33] on div at bounding box center [872, 39] width 176 height 18
click at [953, 40] on icon at bounding box center [952, 38] width 8 height 8
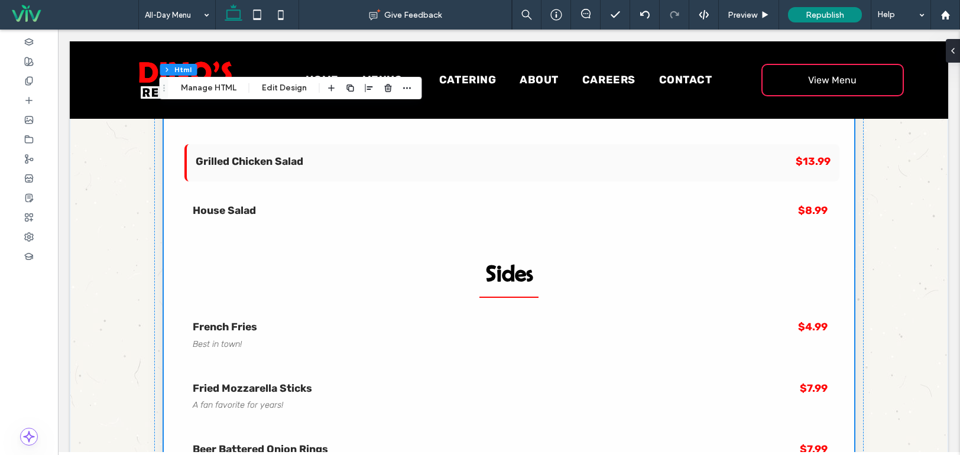
scroll to position [1123, 0]
click at [409, 255] on h2 "Sides" at bounding box center [508, 276] width 655 height 44
click at [369, 277] on h2 "Sides" at bounding box center [508, 276] width 655 height 44
click at [213, 88] on button "Manage HTML" at bounding box center [208, 88] width 71 height 14
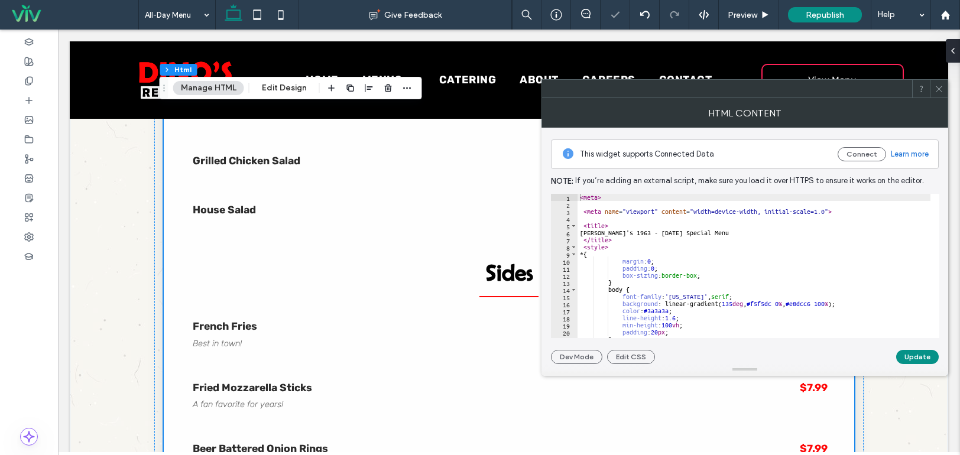
scroll to position [828, 0]
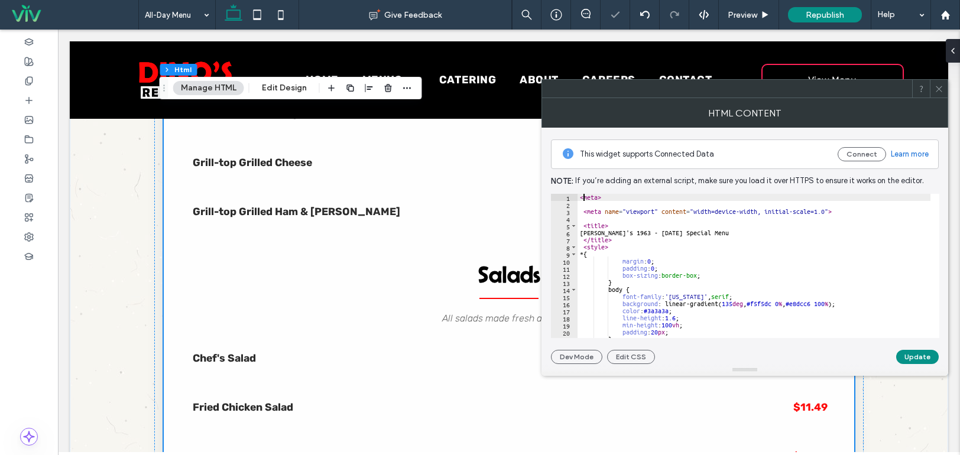
click at [582, 197] on div "< meta > < meta name = "viewport" content = "width=device-width, initial-scale=…" at bounding box center [923, 269] width 693 height 150
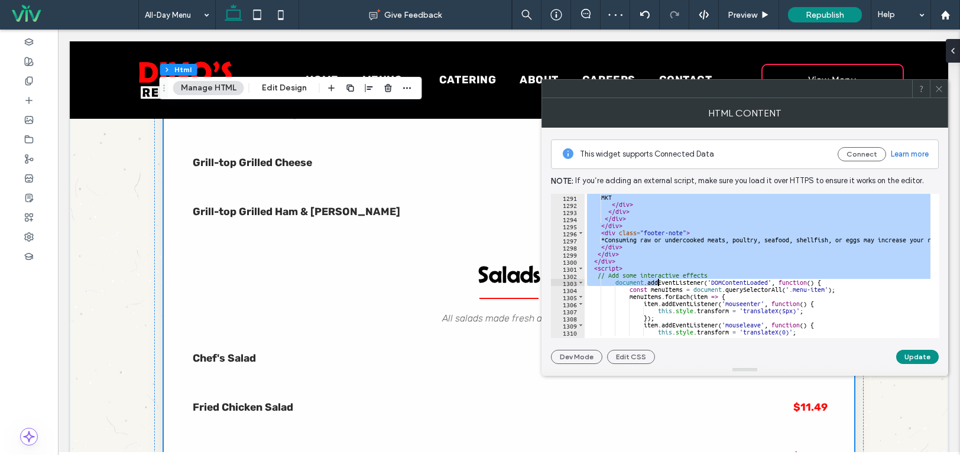
scroll to position [9192, 0]
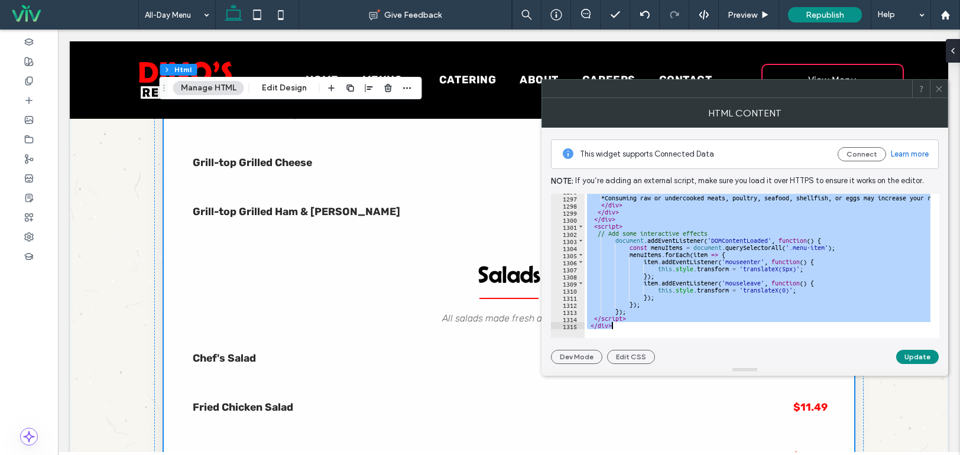
drag, startPoint x: 580, startPoint y: 196, endPoint x: 656, endPoint y: 361, distance: 181.4
click at [658, 356] on div "This widget supports Connected Data Connect Learn more Note: If you’re adding a…" at bounding box center [745, 246] width 388 height 236
paste textarea "Cursor at row 1315"
type textarea "******"
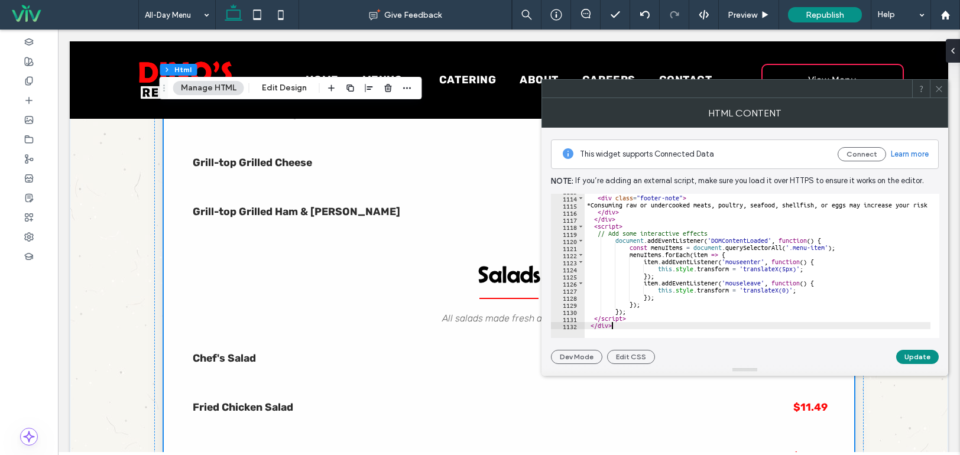
scroll to position [1064, 0]
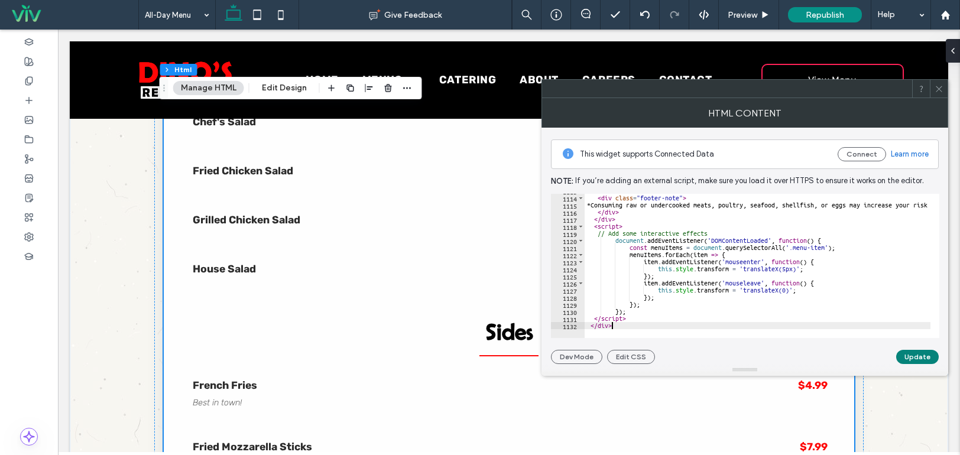
click at [911, 358] on button "Update" at bounding box center [917, 357] width 43 height 14
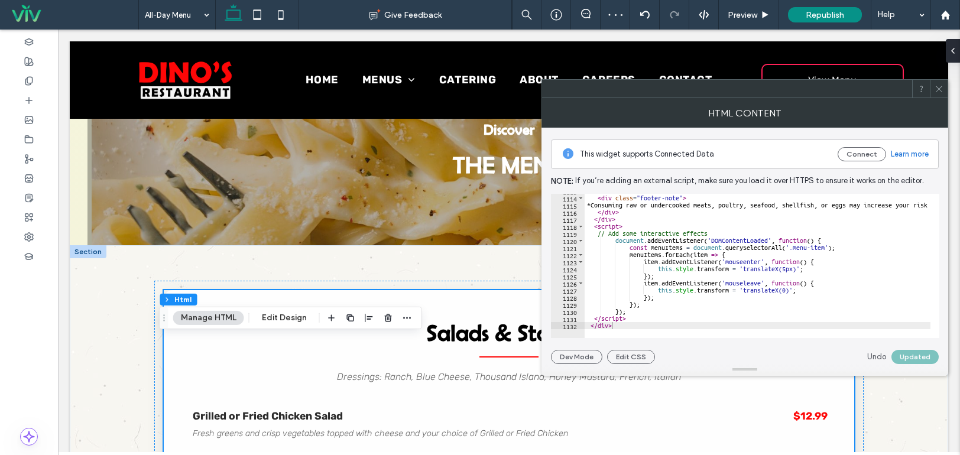
scroll to position [177, 0]
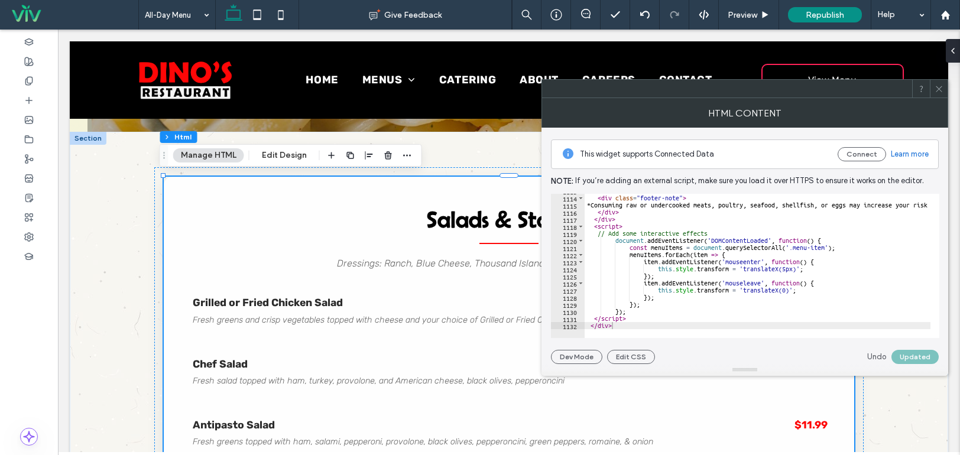
click at [939, 88] on icon at bounding box center [938, 89] width 9 height 9
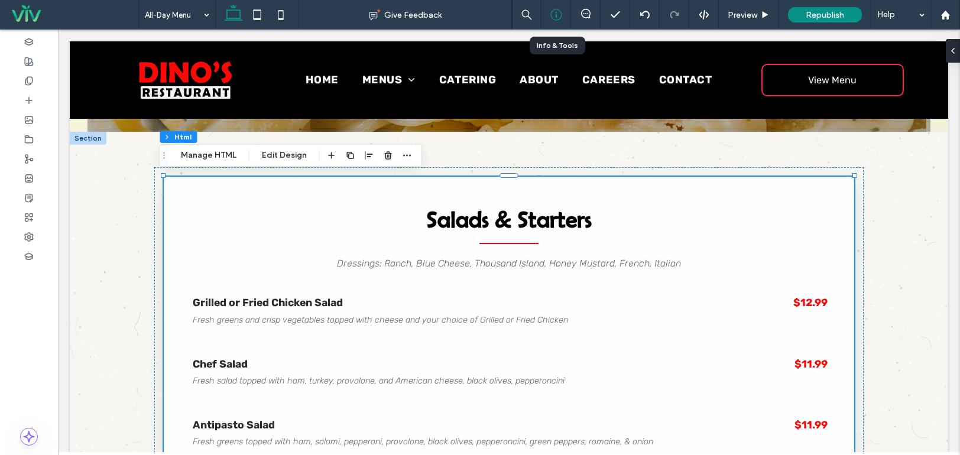
click at [554, 13] on icon at bounding box center [556, 15] width 12 height 12
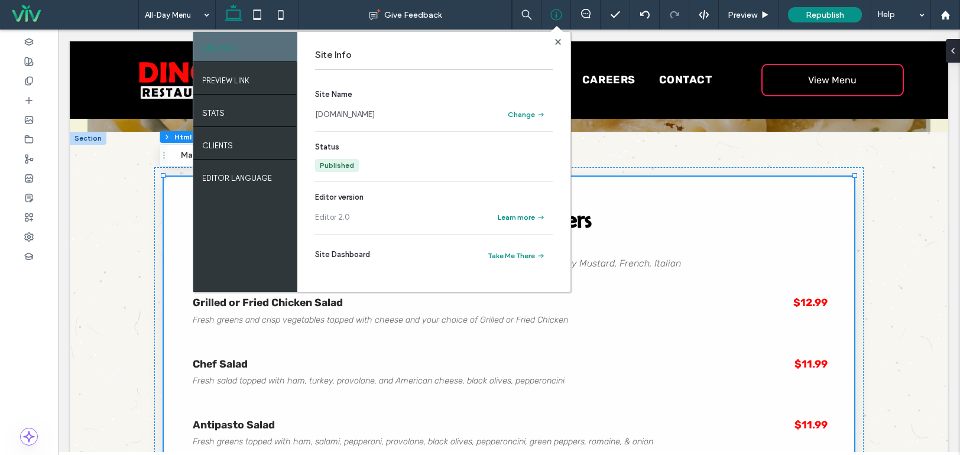
click at [370, 116] on link "[DOMAIN_NAME]" at bounding box center [345, 115] width 60 height 12
click at [560, 36] on div "Site Info Site Name [DOMAIN_NAME] Change Status Published Editor version Editor…" at bounding box center [433, 162] width 273 height 260
click at [558, 40] on icon at bounding box center [558, 42] width 6 height 6
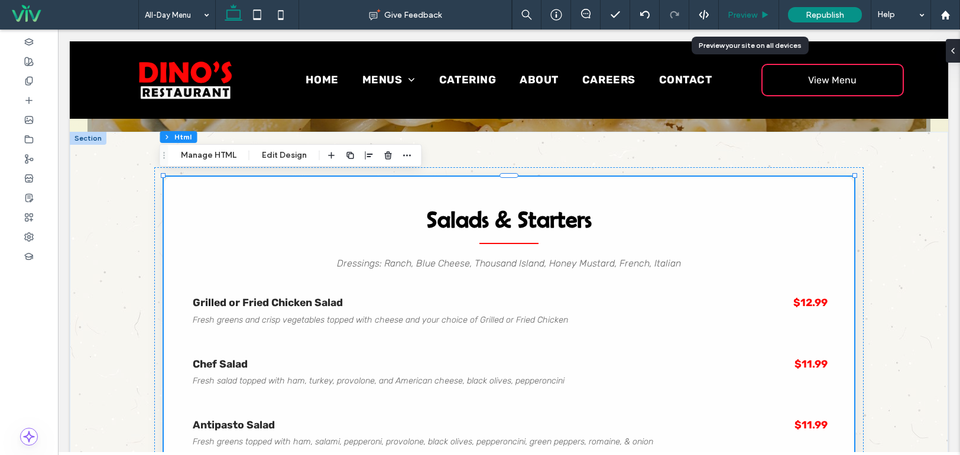
click at [745, 15] on span "Preview" at bounding box center [743, 15] width 30 height 10
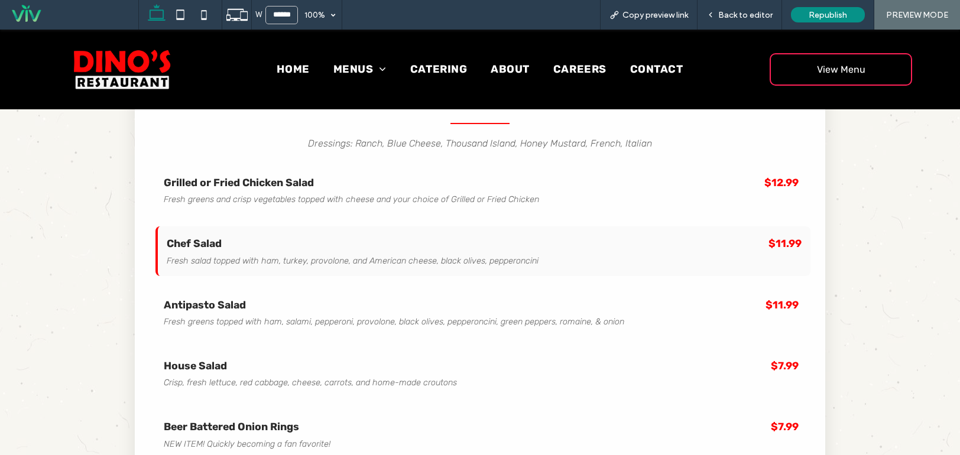
scroll to position [298, 0]
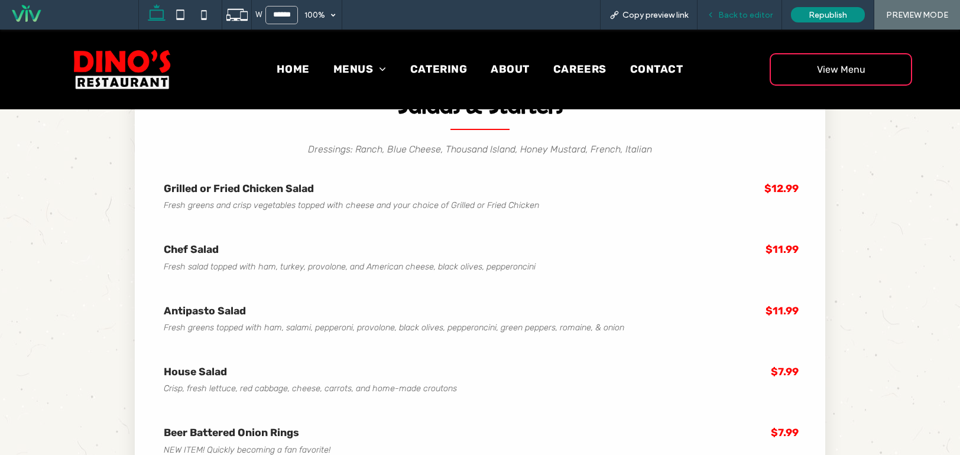
click at [723, 20] on div "Back to editor" at bounding box center [739, 15] width 85 height 30
click at [759, 2] on div "Back to editor" at bounding box center [739, 15] width 85 height 30
click at [752, 15] on span "Back to editor" at bounding box center [745, 15] width 54 height 10
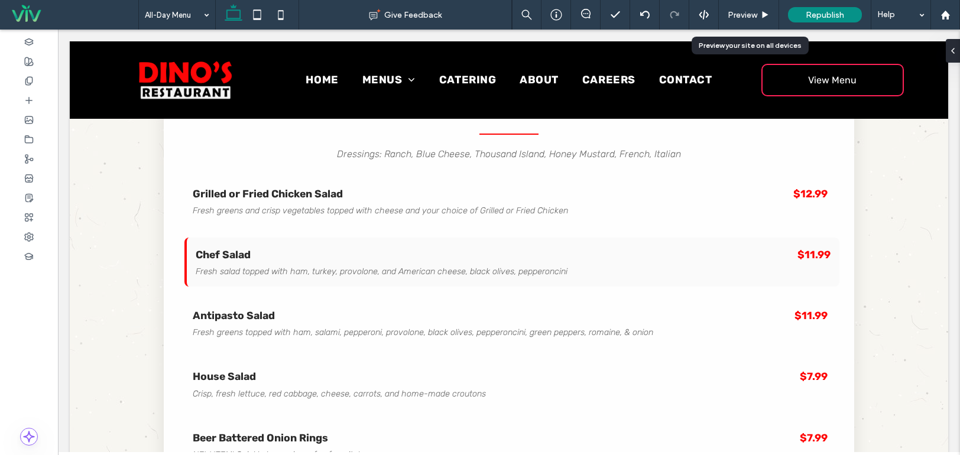
scroll to position [287, 0]
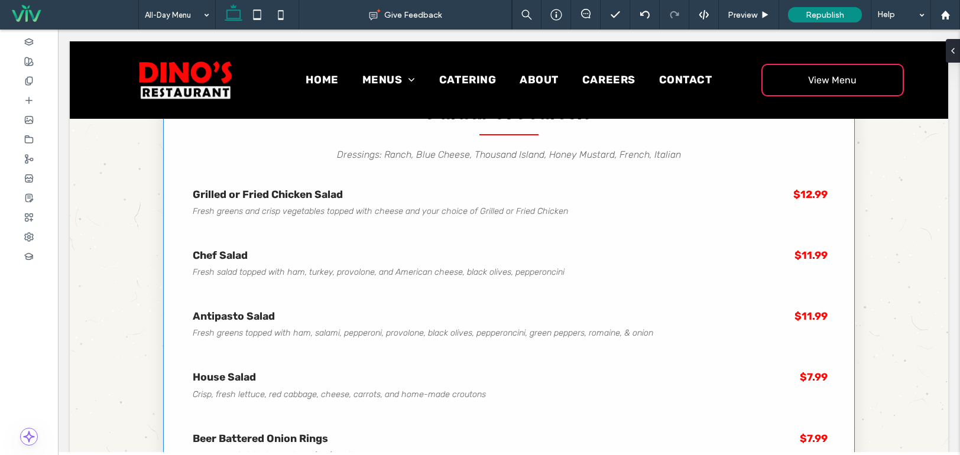
click at [525, 242] on div "Chef Salad Fresh salad topped with ham, turkey, provolone, and American cheese,…" at bounding box center [508, 262] width 655 height 49
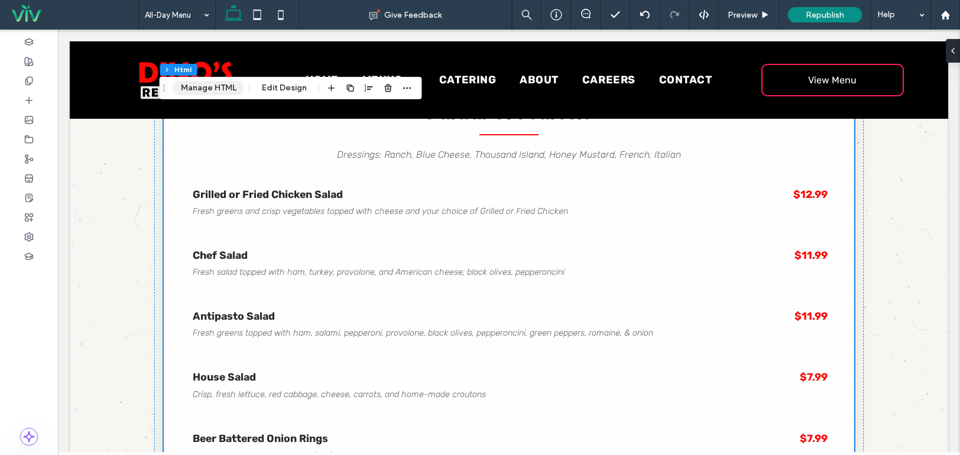
click at [212, 87] on button "Manage HTML" at bounding box center [208, 88] width 71 height 14
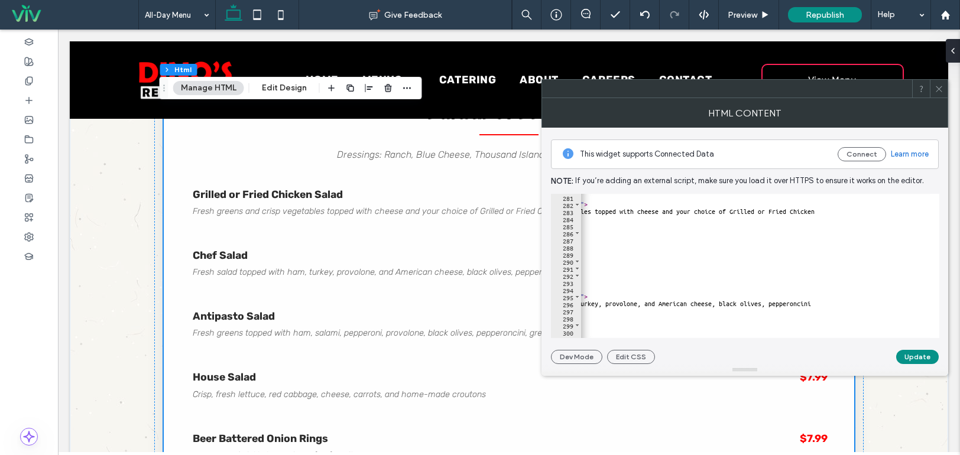
scroll to position [0, 124]
click at [822, 304] on div "</ div > < div class = "item-description" > Fresh greens and crisp vegetables t…" at bounding box center [803, 269] width 693 height 150
type textarea "**********"
click at [927, 352] on button "Update" at bounding box center [917, 357] width 43 height 14
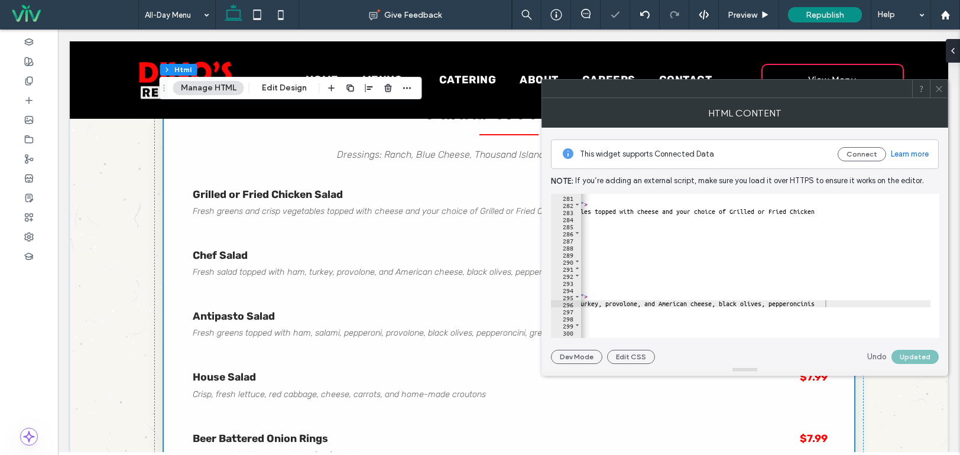
click at [937, 83] on span at bounding box center [938, 89] width 9 height 18
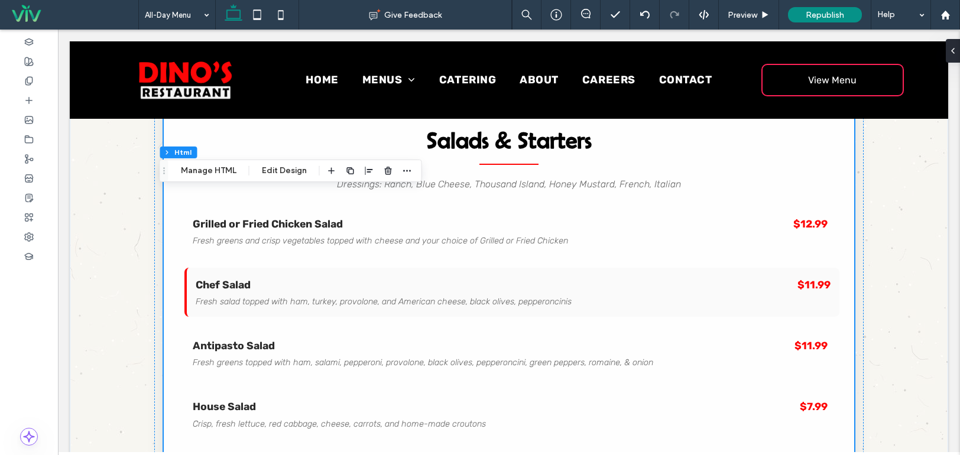
scroll to position [287, 0]
